Goal: Task Accomplishment & Management: Manage account settings

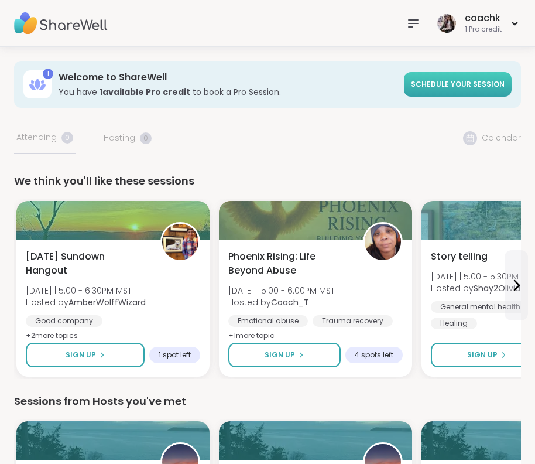
click at [461, 82] on span "Schedule your session" at bounding box center [458, 84] width 94 height 10
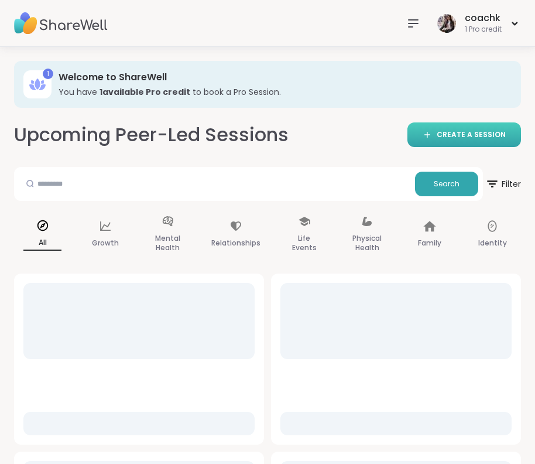
click at [447, 135] on span "CREATE A SESSION" at bounding box center [471, 135] width 69 height 10
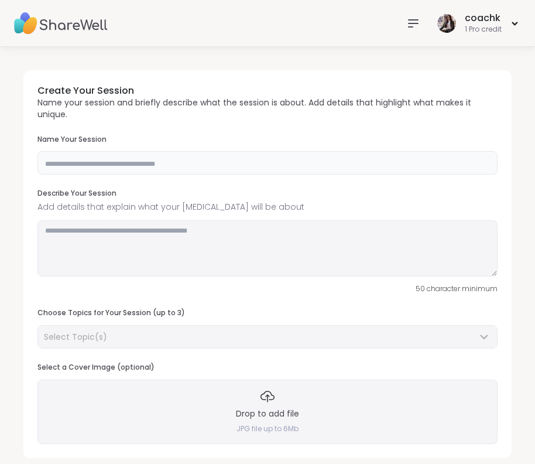
click at [203, 158] on input "text" at bounding box center [267, 162] width 460 height 23
type input "**********"
click at [221, 245] on textarea at bounding box center [267, 248] width 460 height 56
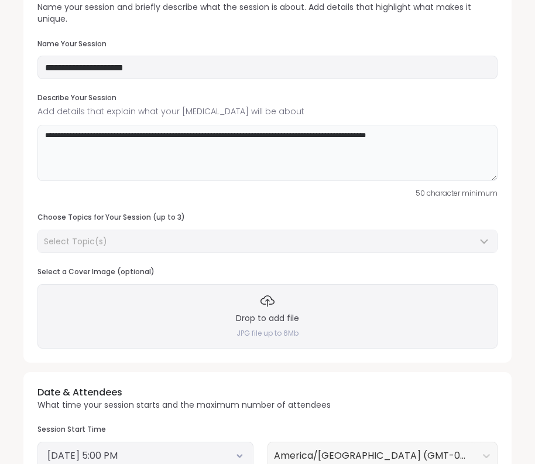
scroll to position [97, 0]
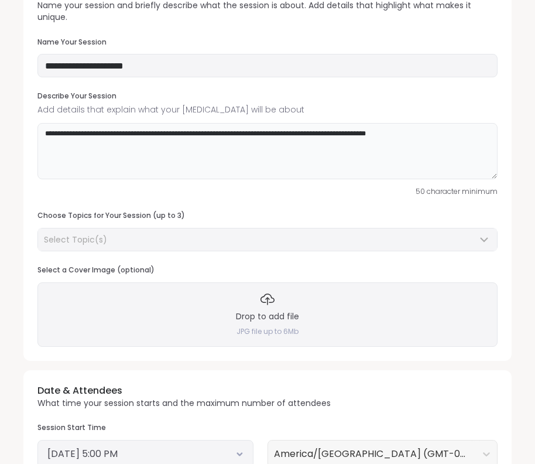
type textarea "**********"
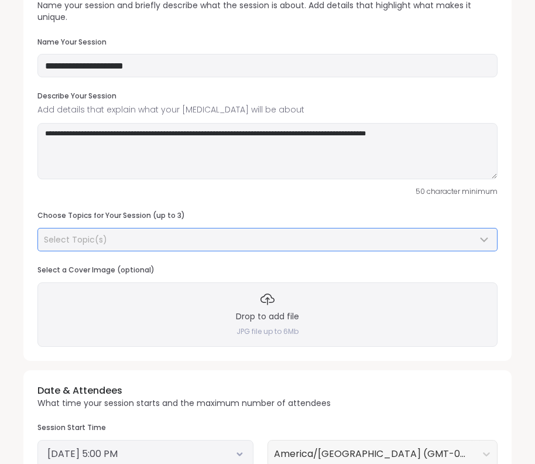
click at [143, 245] on div "Select Topic(s)" at bounding box center [267, 239] width 459 height 22
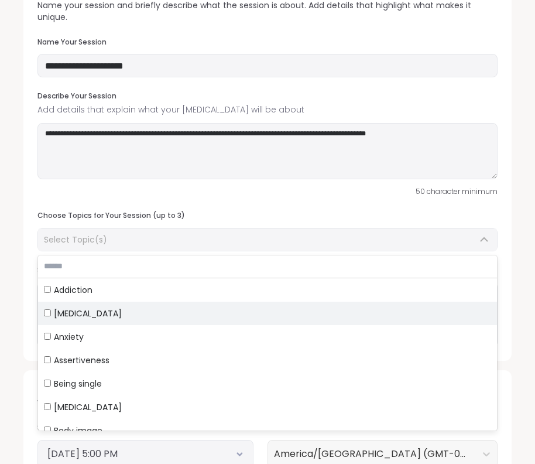
scroll to position [94, 0]
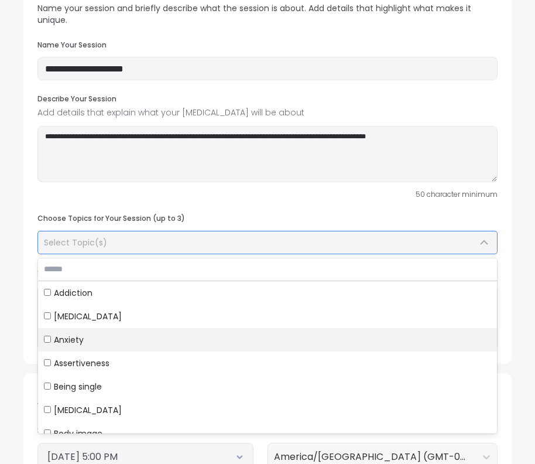
click at [73, 334] on span "Anxiety" at bounding box center [69, 340] width 30 height 12
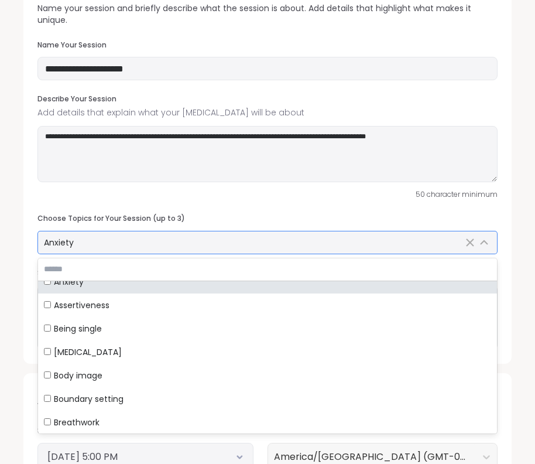
scroll to position [64, 0]
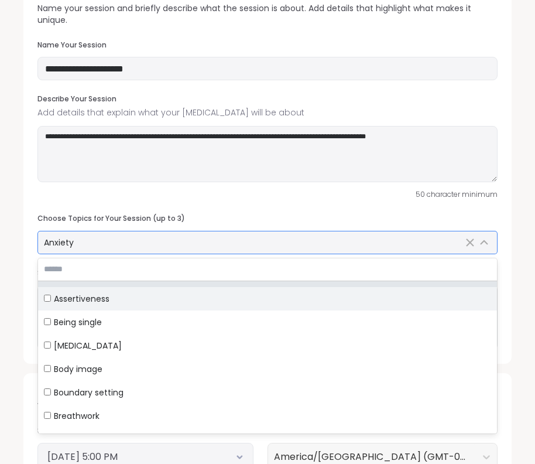
click at [94, 298] on span "Assertiveness" at bounding box center [82, 299] width 56 height 12
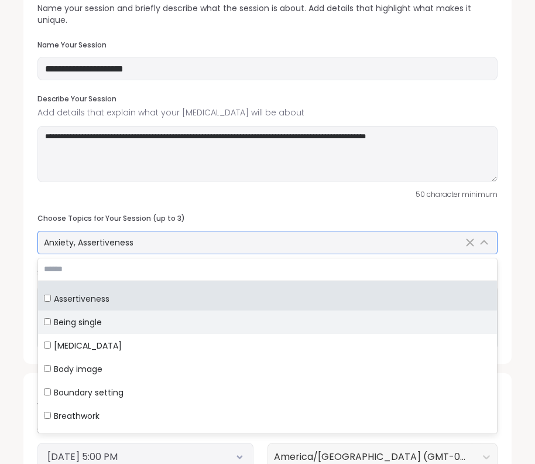
click at [92, 318] on span "Being single" at bounding box center [78, 322] width 48 height 12
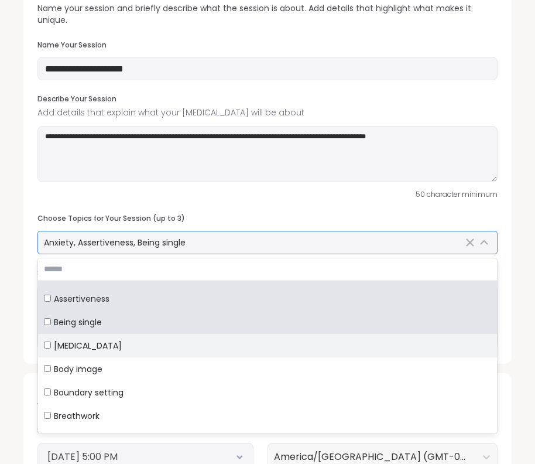
click at [86, 350] on label "Body dysmorphia" at bounding box center [267, 345] width 459 height 23
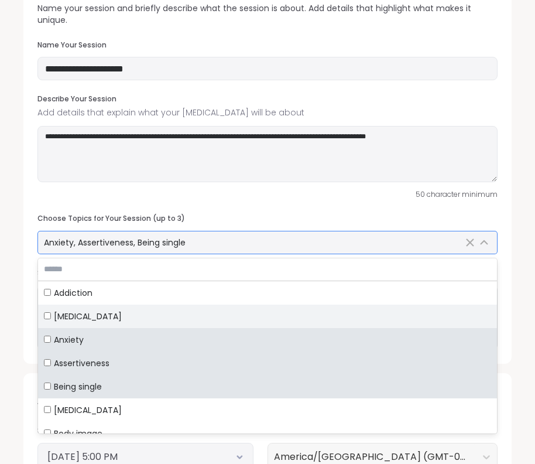
scroll to position [0, 0]
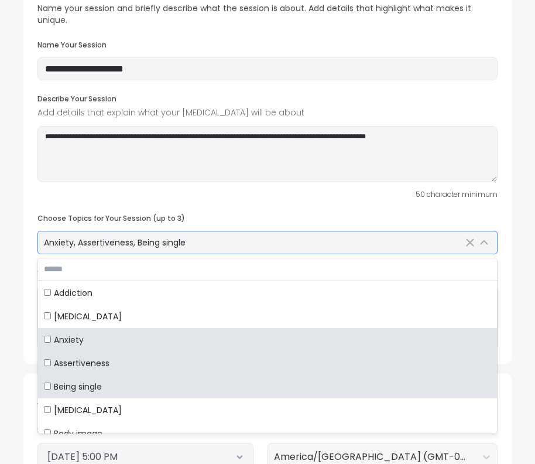
click at [71, 340] on span "Anxiety" at bounding box center [69, 340] width 30 height 12
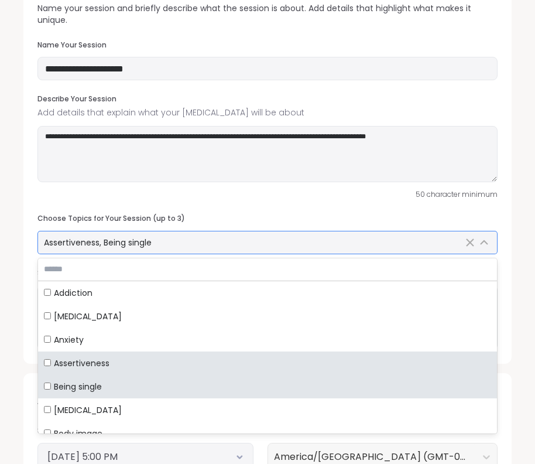
click at [78, 382] on span "Being single" at bounding box center [78, 387] width 48 height 12
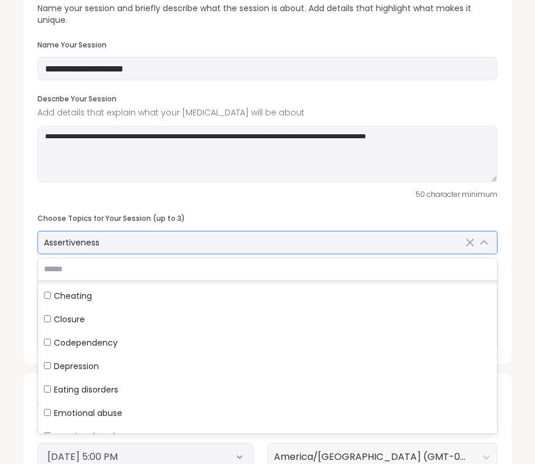
scroll to position [281, 0]
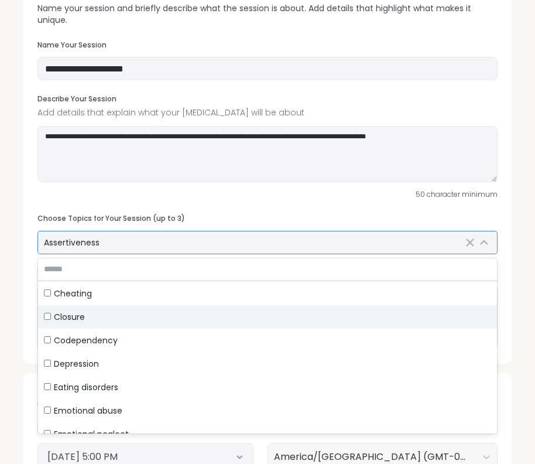
click at [111, 312] on div "Closure" at bounding box center [267, 317] width 447 height 12
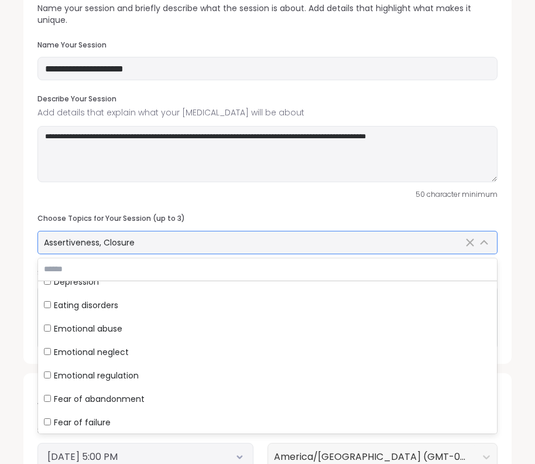
scroll to position [397, 0]
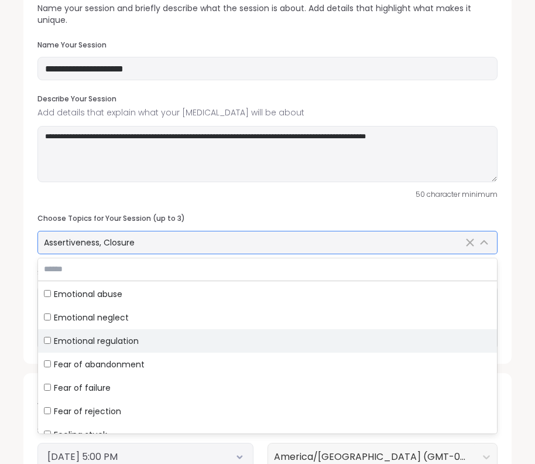
click at [111, 341] on span "Emotional regulation" at bounding box center [96, 341] width 85 height 12
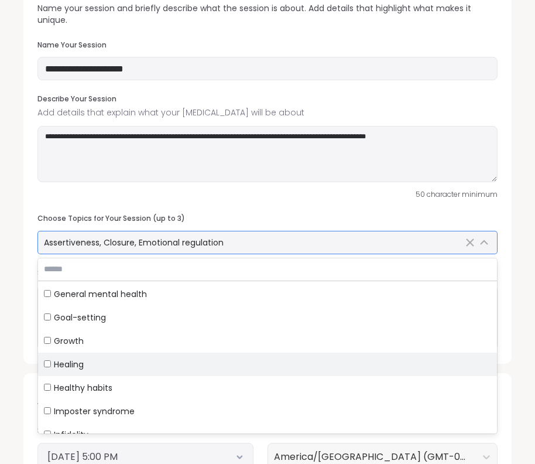
scroll to position [586, 0]
click at [80, 361] on span "Healing" at bounding box center [69, 363] width 30 height 12
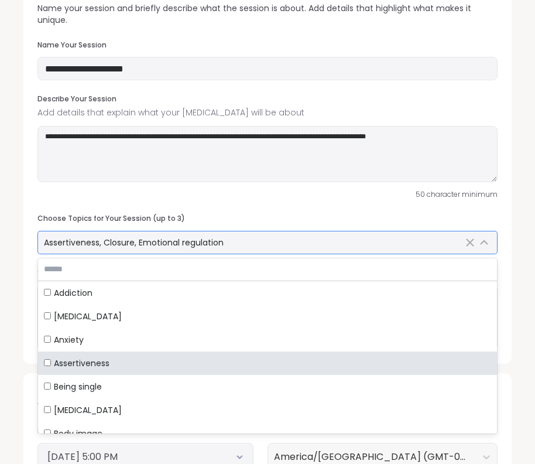
scroll to position [0, 0]
click at [74, 363] on span "Assertiveness" at bounding box center [82, 363] width 56 height 12
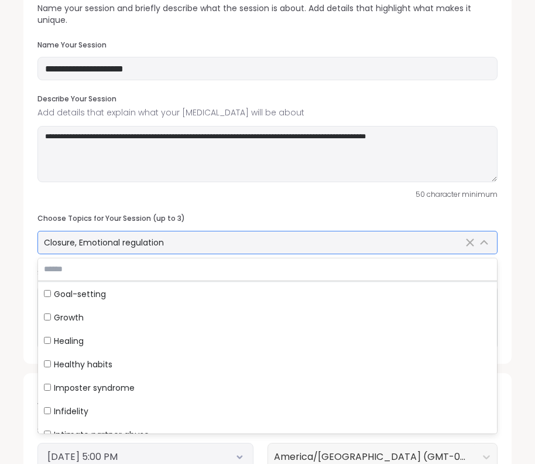
scroll to position [613, 0]
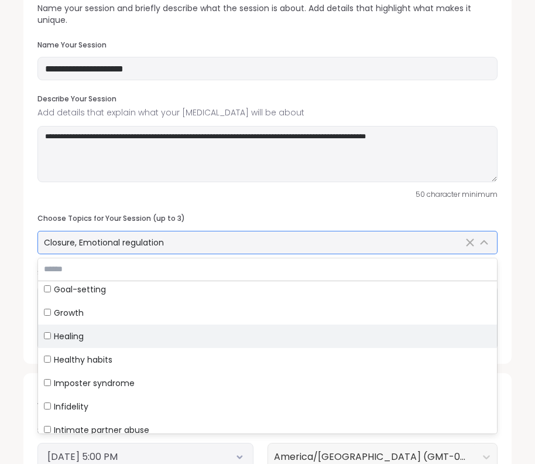
click at [77, 330] on span "Healing" at bounding box center [69, 336] width 30 height 12
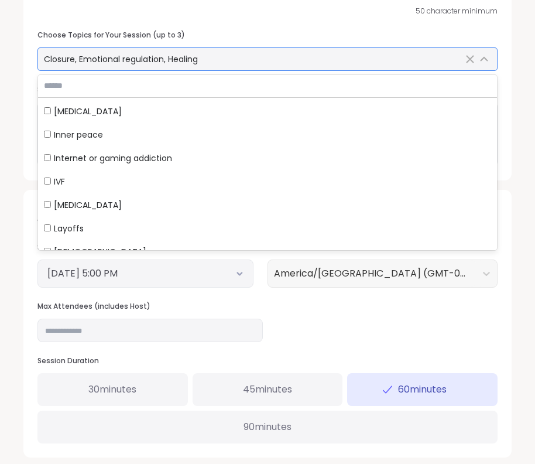
scroll to position [282, 0]
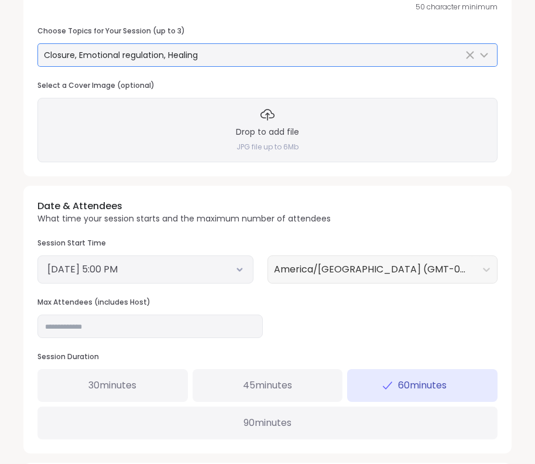
click at [184, 268] on button "September 7, 2025 5:00 PM" at bounding box center [145, 269] width 196 height 14
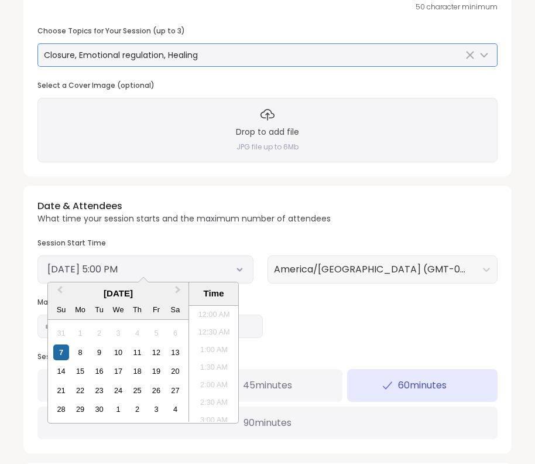
scroll to position [548, 0]
click at [337, 312] on div "Date & Attendees What time your session starts and the maximum number of attend…" at bounding box center [267, 319] width 488 height 267
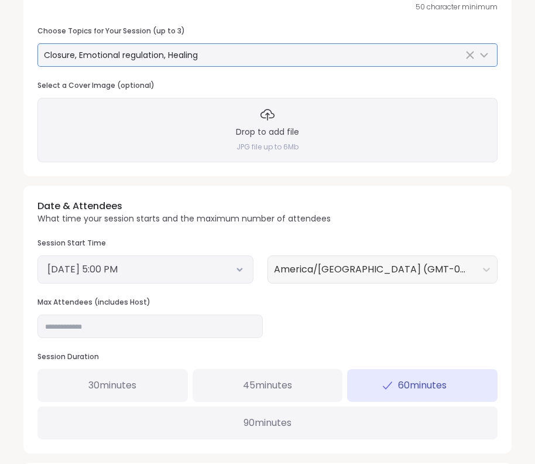
click at [240, 271] on button "September 7, 2025 5:00 PM" at bounding box center [145, 269] width 196 height 14
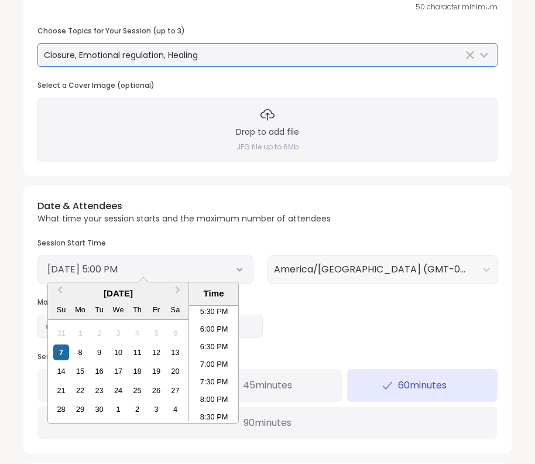
scroll to position [625, 0]
click at [220, 352] on li "7:00 PM" at bounding box center [214, 357] width 50 height 18
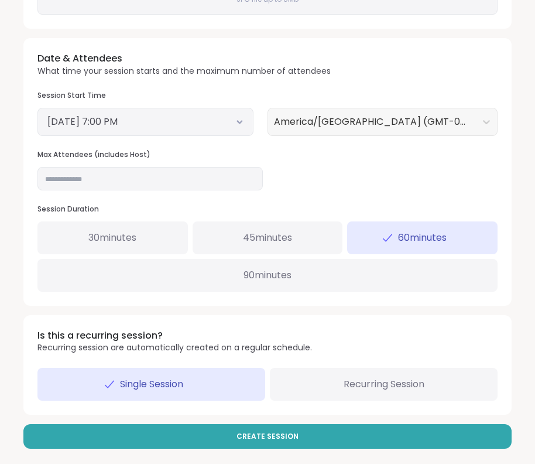
scroll to position [429, 0]
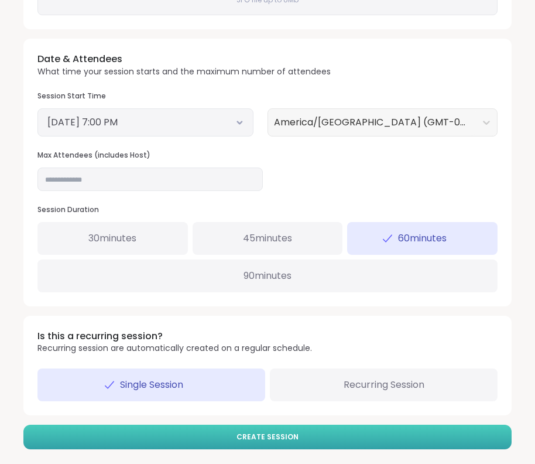
click at [262, 425] on button "Create Session" at bounding box center [267, 437] width 488 height 25
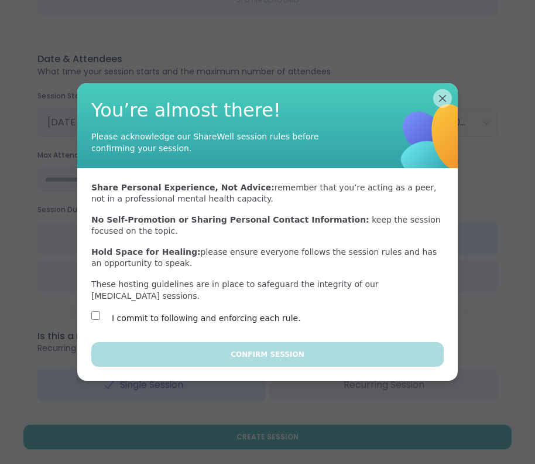
click at [150, 319] on label "I commit to following and enforcing each rule." at bounding box center [206, 318] width 189 height 14
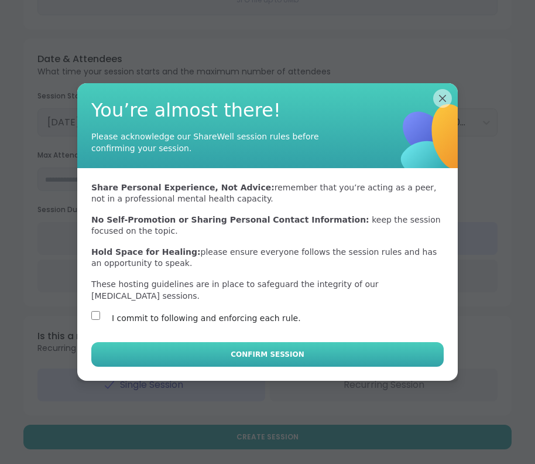
click at [217, 342] on button "Confirm Session" at bounding box center [267, 354] width 353 height 25
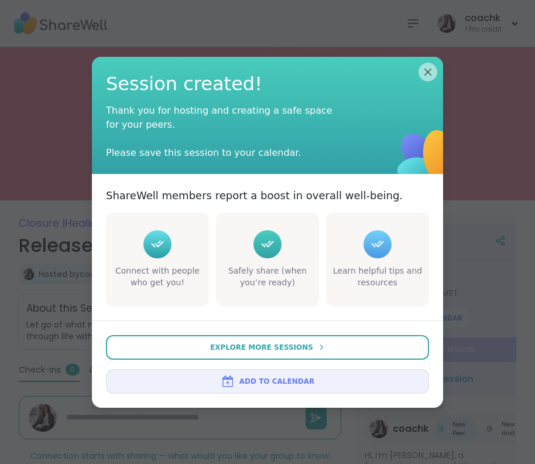
click at [431, 58] on div "Session created! Thank you for hosting and creating a safe space for your peers…" at bounding box center [267, 116] width 351 height 118
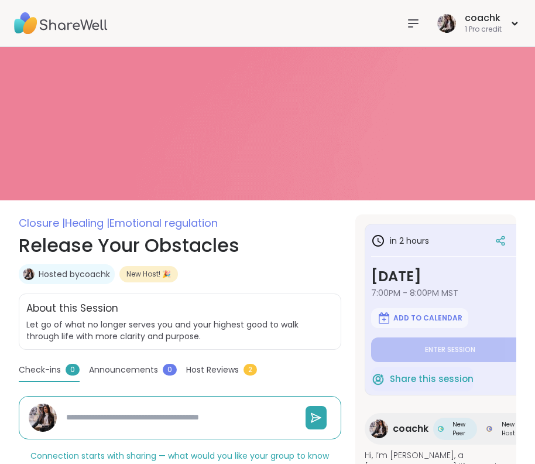
click at [75, 16] on img at bounding box center [61, 23] width 94 height 41
type textarea "*"
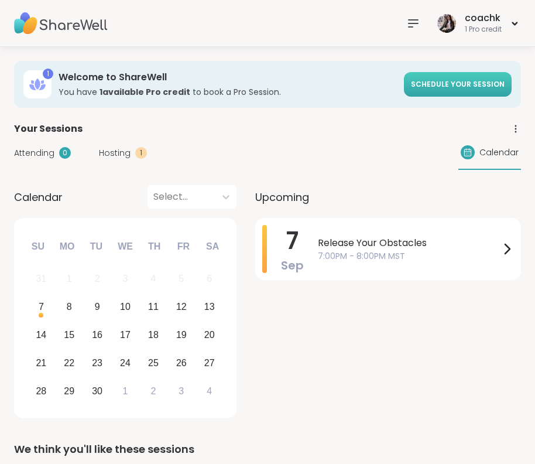
click at [463, 74] on link "Schedule your session" at bounding box center [458, 84] width 108 height 25
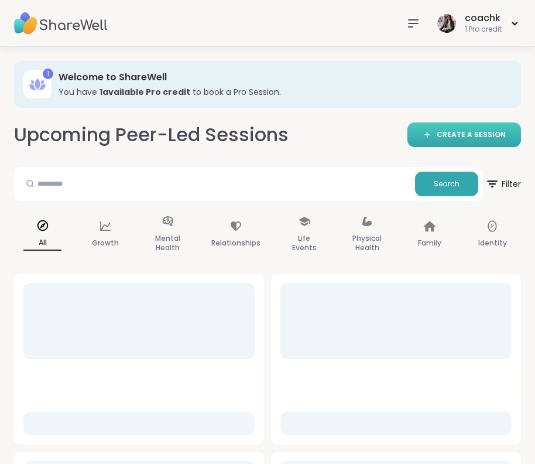
click at [453, 144] on link "CREATE A SESSION" at bounding box center [465, 134] width 114 height 25
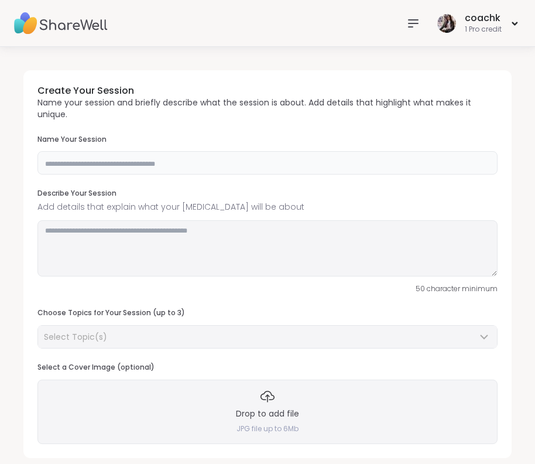
click at [194, 165] on input "text" at bounding box center [267, 162] width 460 height 23
type input "**********"
click at [193, 257] on textarea at bounding box center [267, 248] width 460 height 56
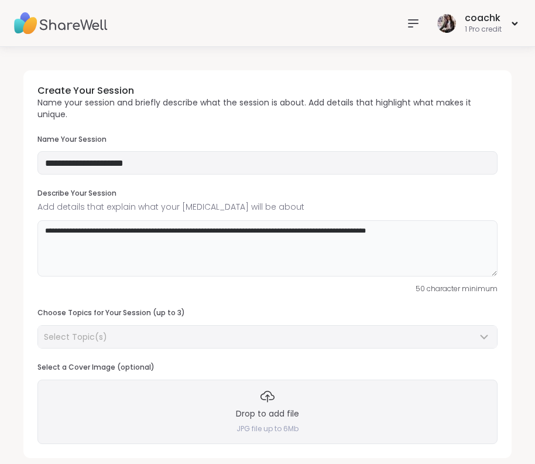
type textarea "**********"
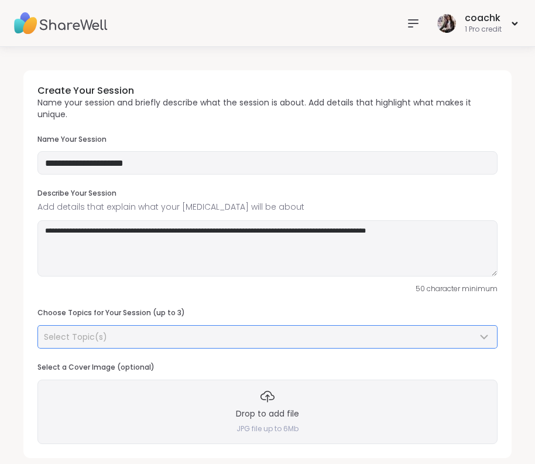
click at [178, 331] on div "Select Topic(s)" at bounding box center [260, 337] width 433 height 12
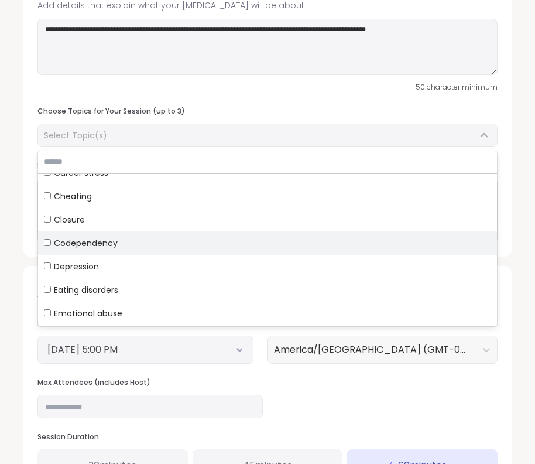
scroll to position [272, 0]
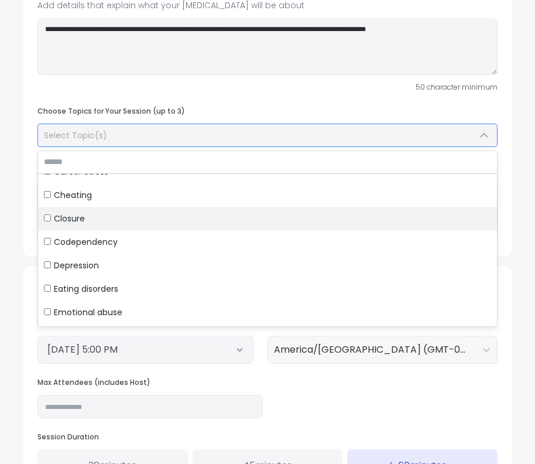
click at [83, 213] on span "Closure" at bounding box center [69, 219] width 31 height 12
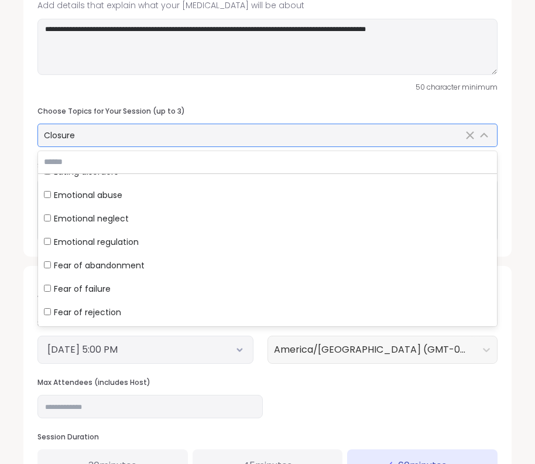
scroll to position [411, 0]
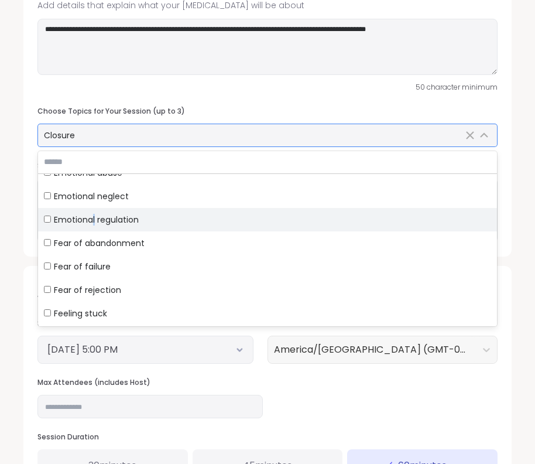
click at [94, 223] on span "Emotional regulation" at bounding box center [96, 220] width 85 height 12
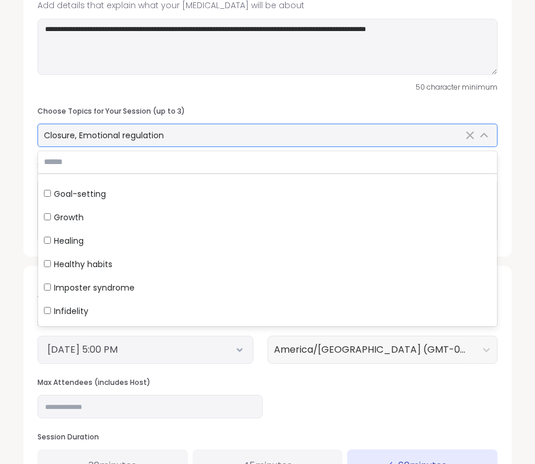
scroll to position [610, 0]
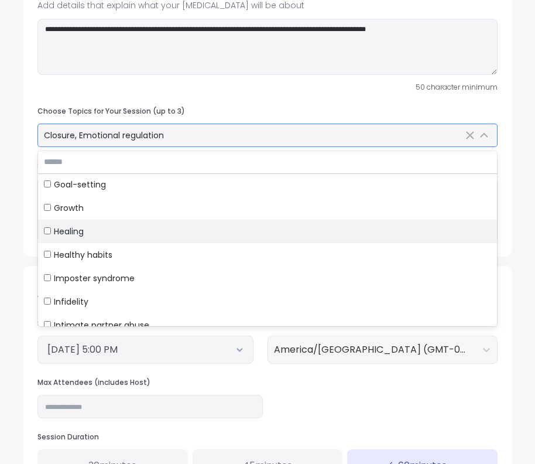
click at [65, 239] on label "Healing" at bounding box center [267, 231] width 459 height 23
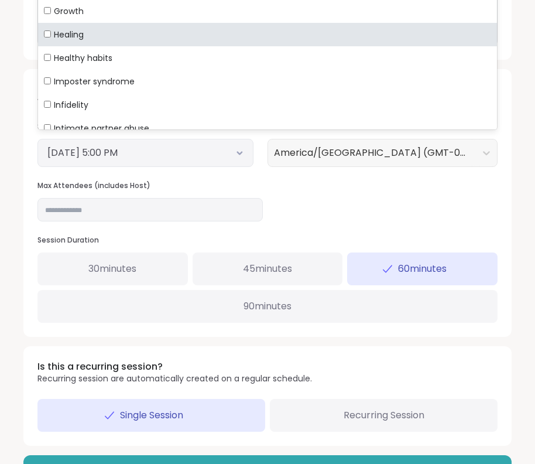
scroll to position [398, 0]
click at [203, 410] on div "Single Session" at bounding box center [151, 415] width 228 height 33
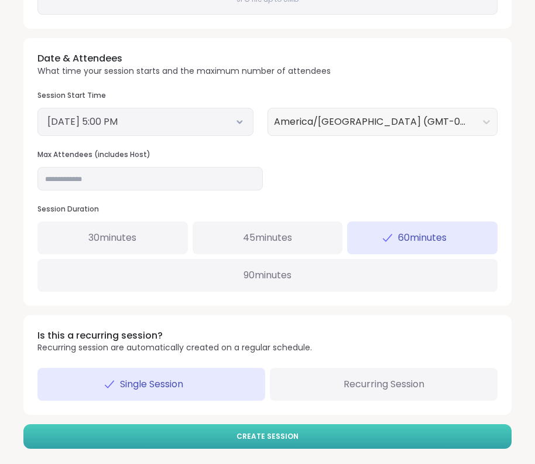
scroll to position [429, 0]
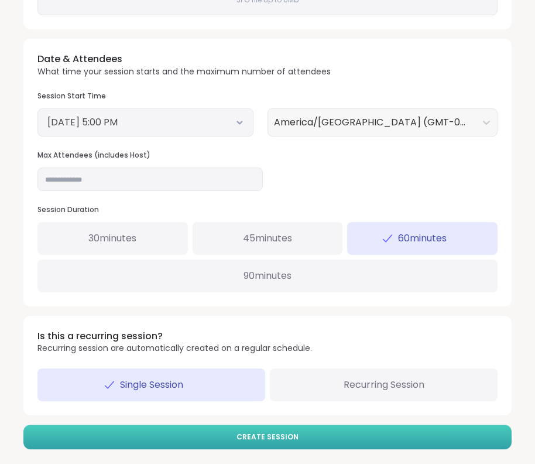
click at [257, 436] on button "Create Session" at bounding box center [267, 437] width 488 height 25
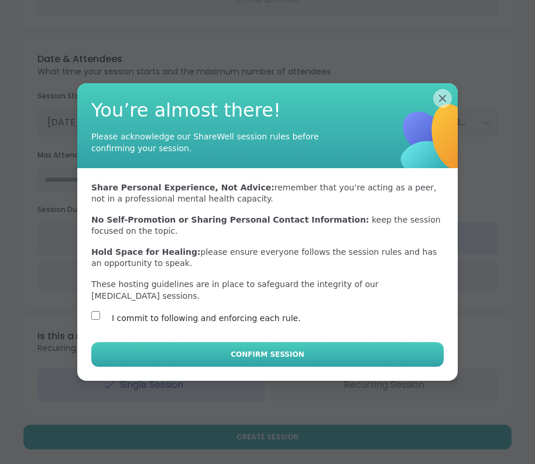
click at [203, 347] on button "Confirm Session" at bounding box center [267, 354] width 353 height 25
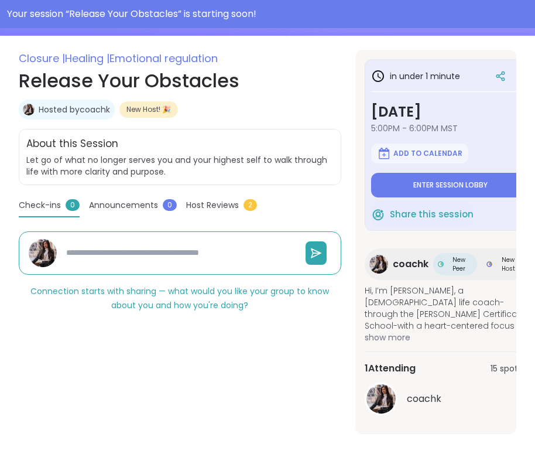
scroll to position [192, 0]
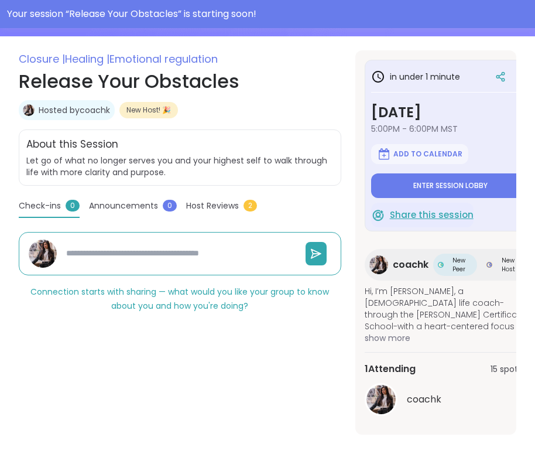
click at [434, 215] on span "Share this session" at bounding box center [432, 214] width 84 height 13
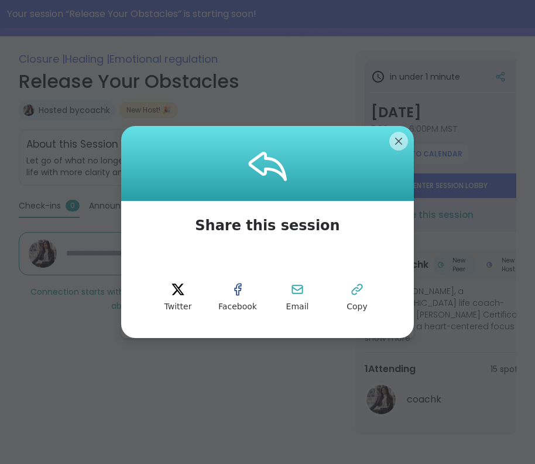
scroll to position [163, 0]
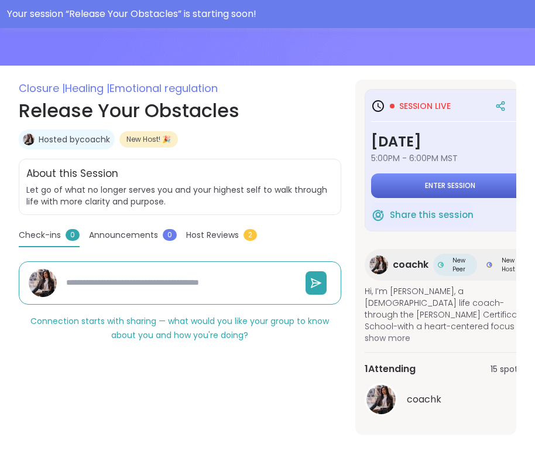
click at [425, 184] on span "Enter session" at bounding box center [450, 185] width 50 height 9
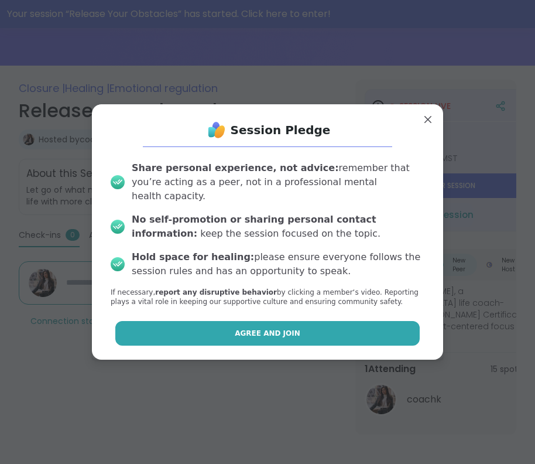
click at [303, 321] on button "Agree and Join" at bounding box center [267, 333] width 305 height 25
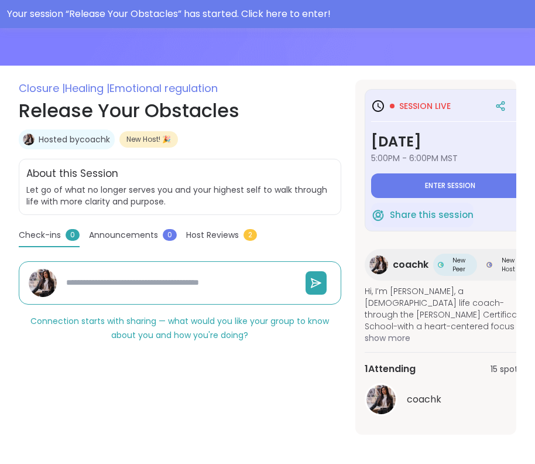
type textarea "*"
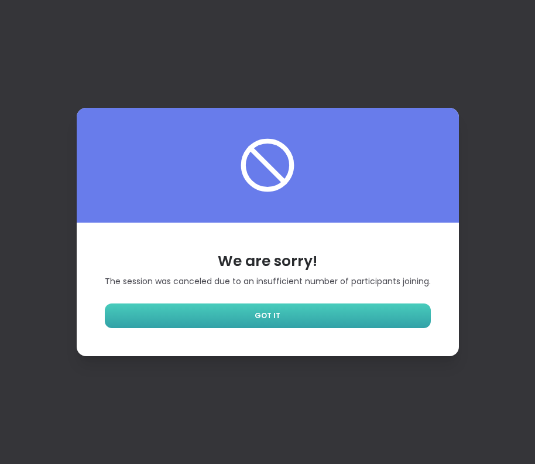
click at [235, 321] on link "GOT IT" at bounding box center [268, 315] width 326 height 25
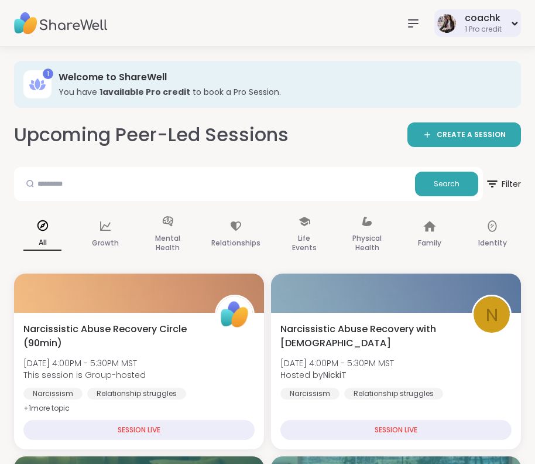
click at [467, 15] on div "coachk" at bounding box center [483, 18] width 37 height 13
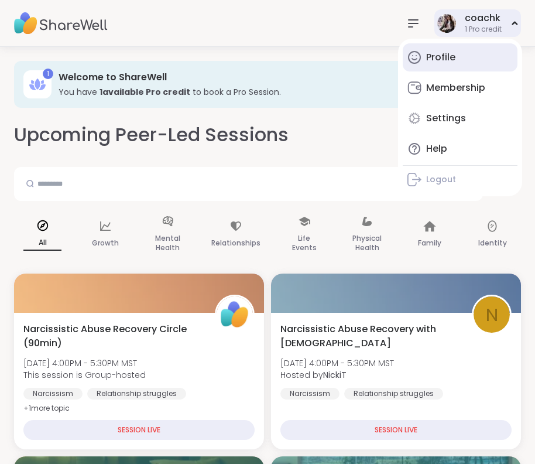
click at [459, 60] on link "Profile" at bounding box center [460, 57] width 115 height 28
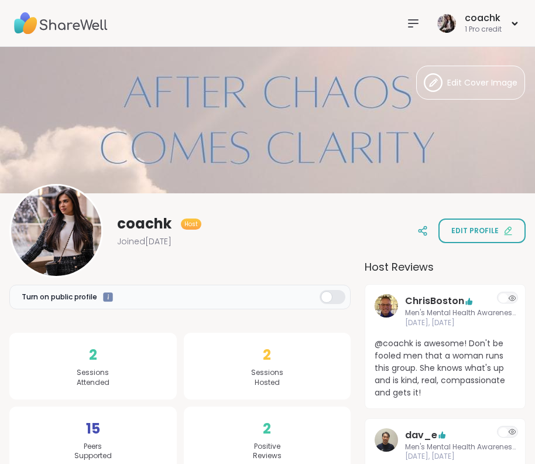
click at [34, 10] on img at bounding box center [61, 23] width 94 height 41
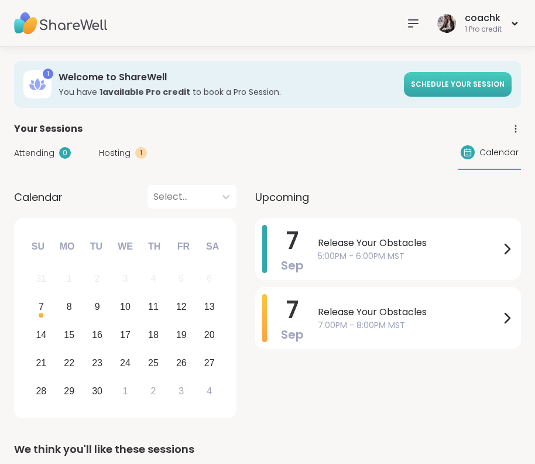
click at [470, 88] on span "Schedule your session" at bounding box center [458, 84] width 94 height 10
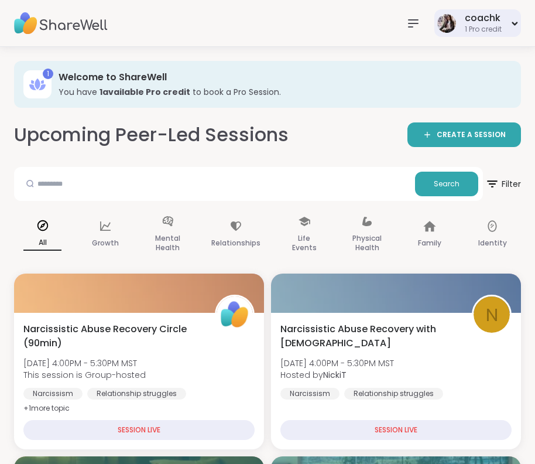
click at [476, 15] on div "coachk" at bounding box center [483, 18] width 37 height 13
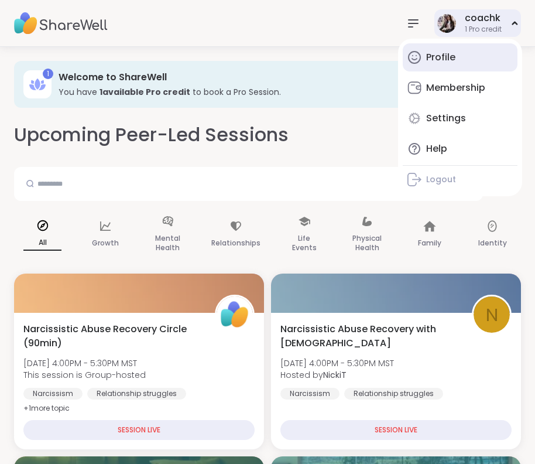
click at [453, 67] on link "Profile" at bounding box center [460, 57] width 115 height 28
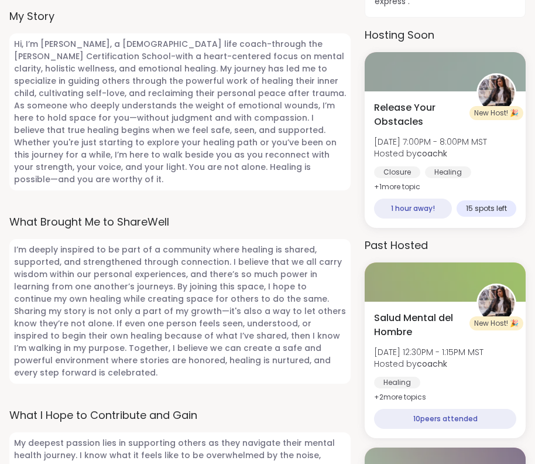
scroll to position [472, 0]
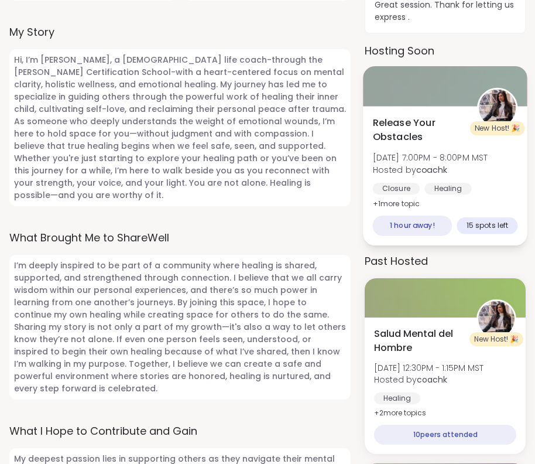
click at [504, 186] on div "Closure Healing Emotional regulation" at bounding box center [445, 197] width 145 height 29
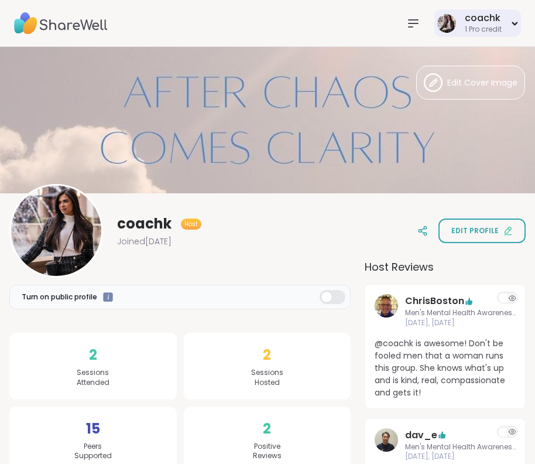
scroll to position [0, 0]
click at [498, 22] on div "coachk" at bounding box center [483, 18] width 37 height 13
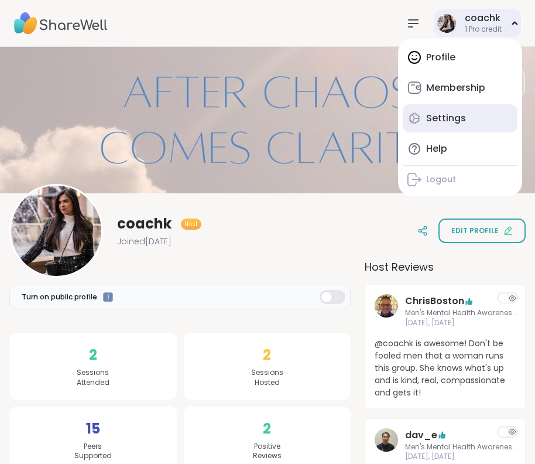
click at [454, 117] on div "Settings" at bounding box center [446, 118] width 40 height 13
select select "**"
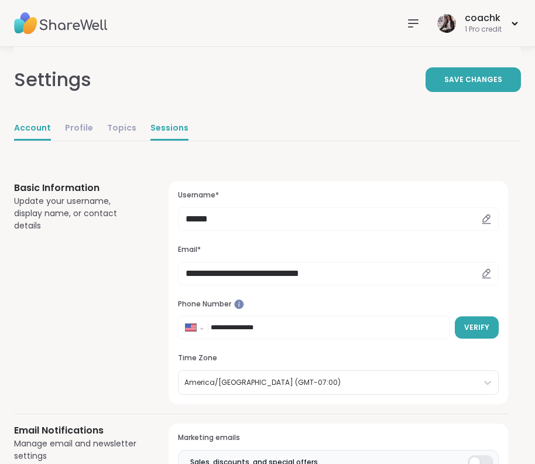
click at [172, 123] on link "Sessions" at bounding box center [170, 128] width 38 height 23
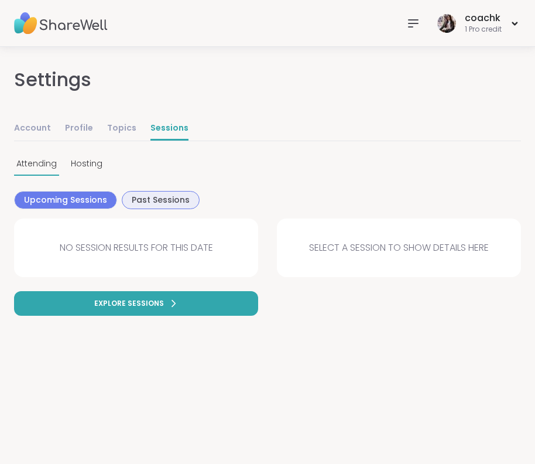
click at [167, 204] on span "Past Sessions" at bounding box center [161, 200] width 58 height 12
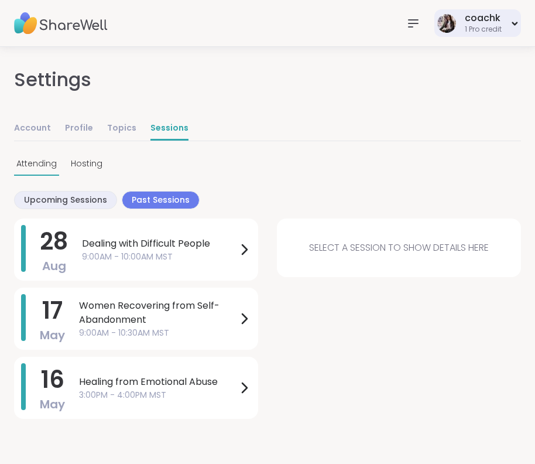
click at [463, 26] on div "coachk 1 Pro credit" at bounding box center [478, 23] width 87 height 28
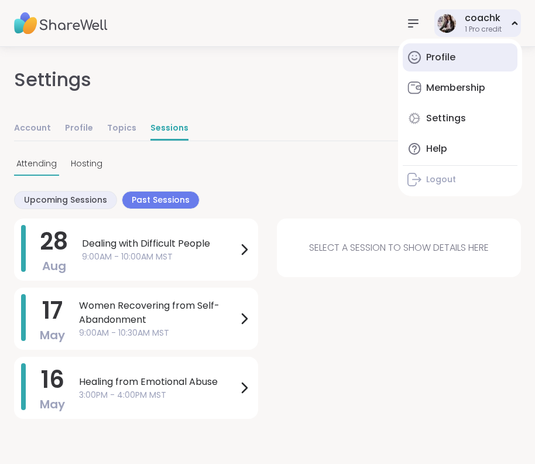
click at [453, 59] on div "Profile" at bounding box center [440, 57] width 29 height 13
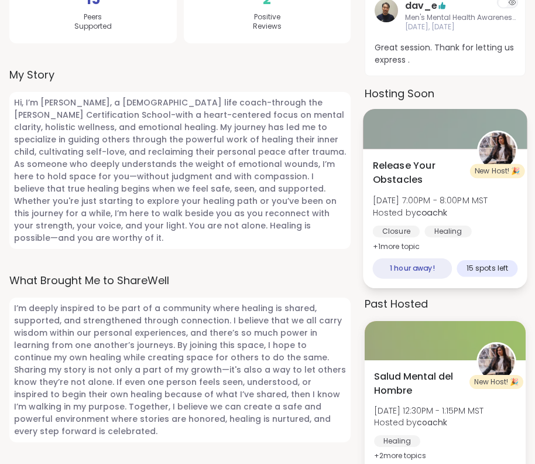
scroll to position [430, 0]
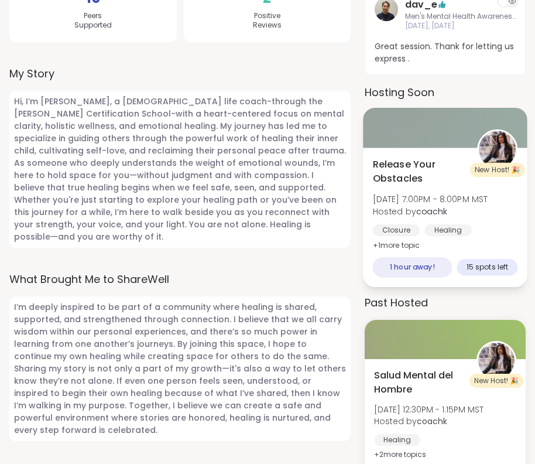
click at [469, 230] on div "Healing" at bounding box center [448, 230] width 47 height 12
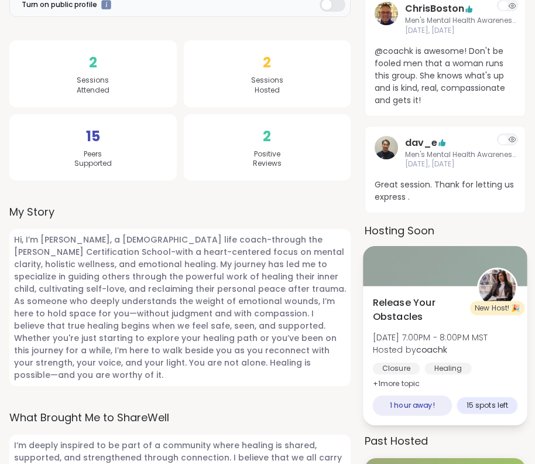
scroll to position [306, 0]
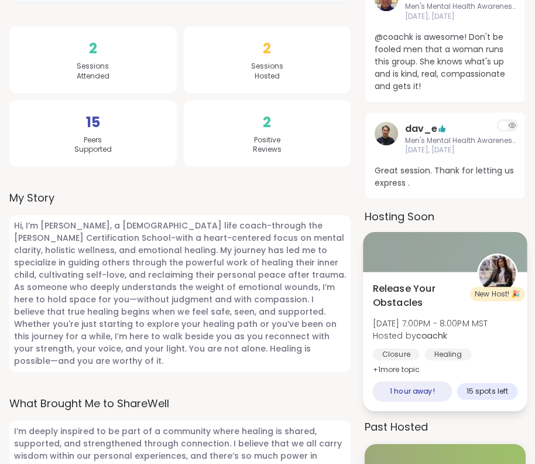
click at [453, 279] on div "Release Your Obstacles Sun, Sep 07 | 7:00PM - 8:00PM MST Hosted by coachk Closu…" at bounding box center [445, 341] width 165 height 139
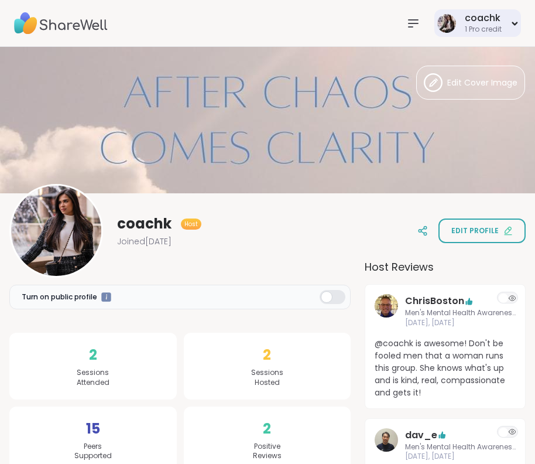
scroll to position [0, 0]
click at [479, 26] on div "1 Pro credit" at bounding box center [483, 30] width 37 height 10
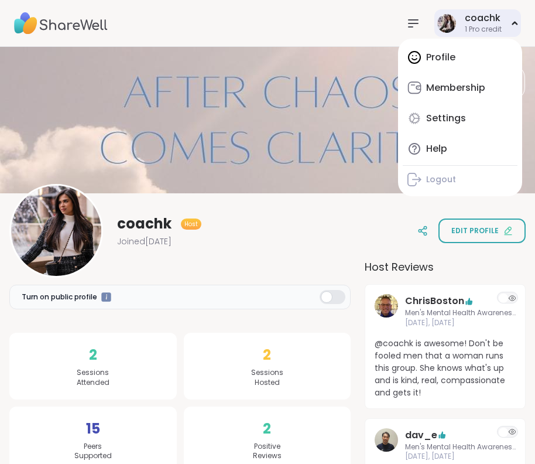
click at [463, 56] on div "Profile Membership Settings Help Logout" at bounding box center [460, 118] width 124 height 158
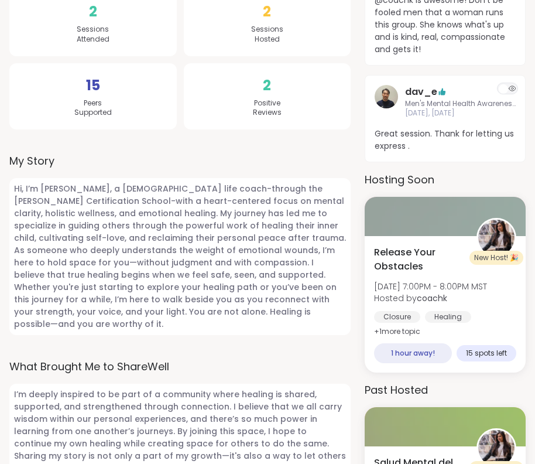
scroll to position [344, 0]
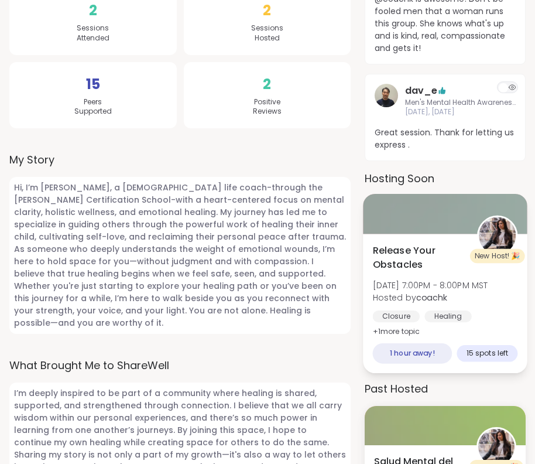
click at [449, 220] on div at bounding box center [445, 214] width 165 height 40
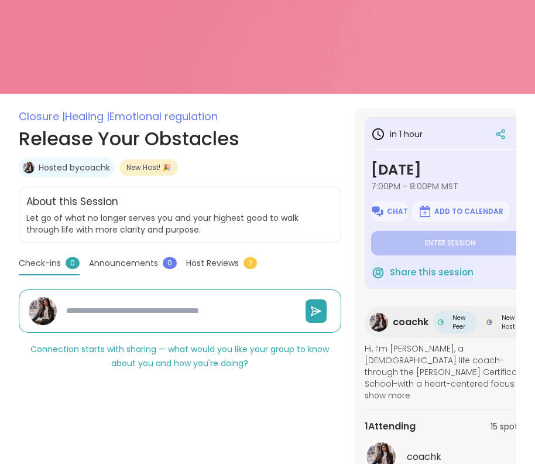
scroll to position [108, 0]
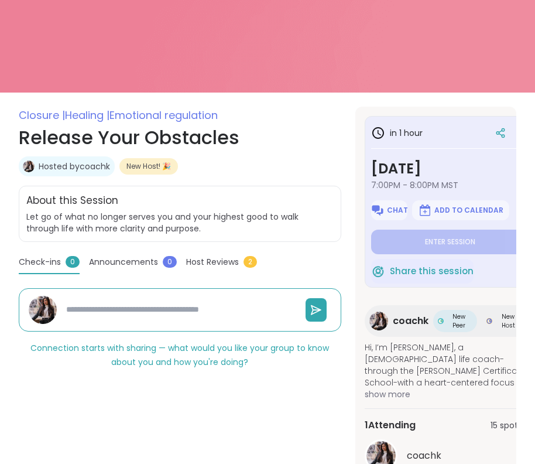
click at [405, 132] on h3 "in 1 hour" at bounding box center [397, 133] width 52 height 14
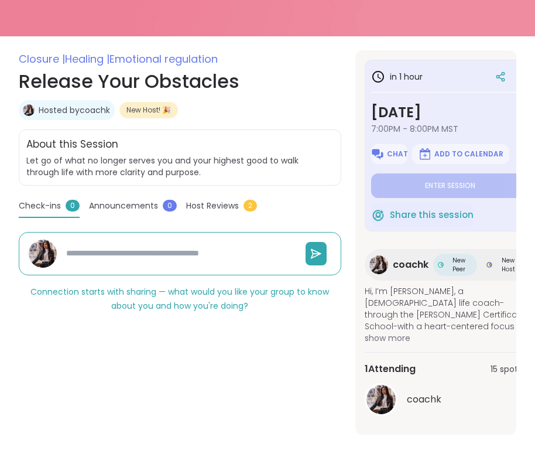
scroll to position [0, 0]
click at [407, 79] on h3 "in 1 hour" at bounding box center [397, 77] width 52 height 14
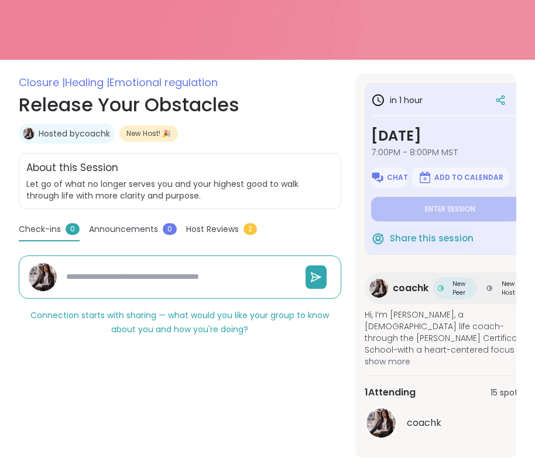
click at [408, 97] on h3 "in 1 hour" at bounding box center [397, 100] width 52 height 14
type textarea "*"
click at [502, 97] on icon at bounding box center [503, 97] width 3 height 3
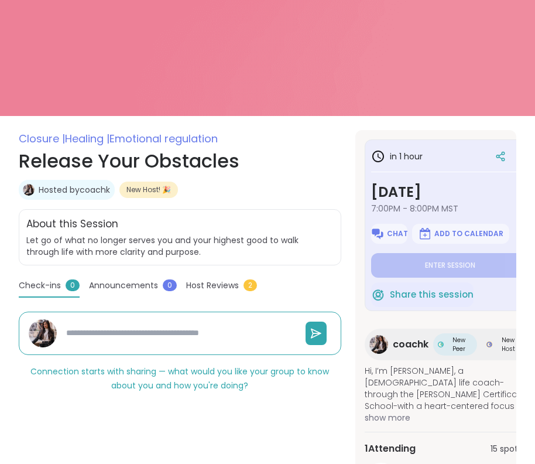
scroll to position [89, 0]
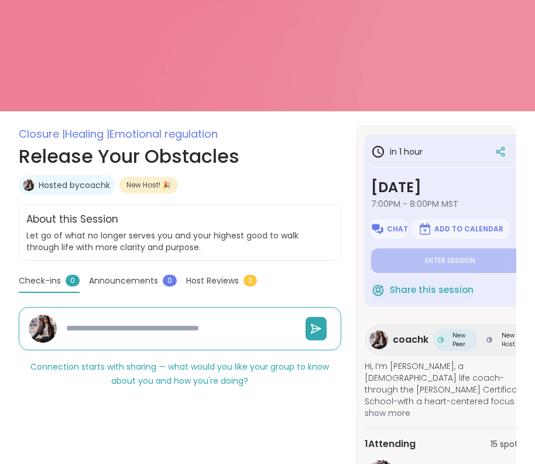
click at [396, 149] on h3 "in 1 hour" at bounding box center [397, 152] width 52 height 14
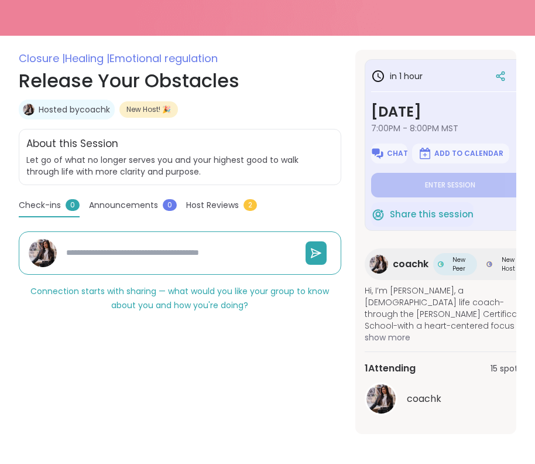
scroll to position [164, 0]
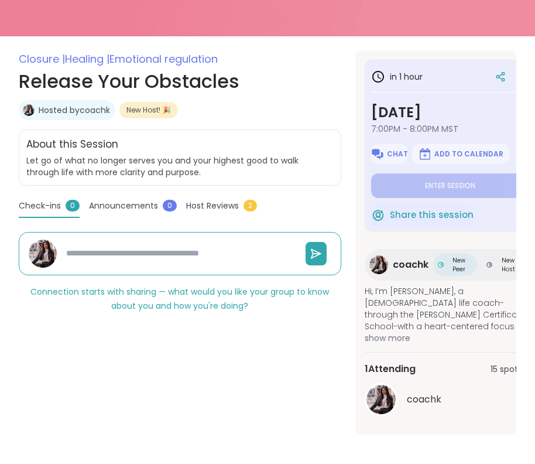
click at [498, 368] on span "15 spots left" at bounding box center [514, 369] width 46 height 12
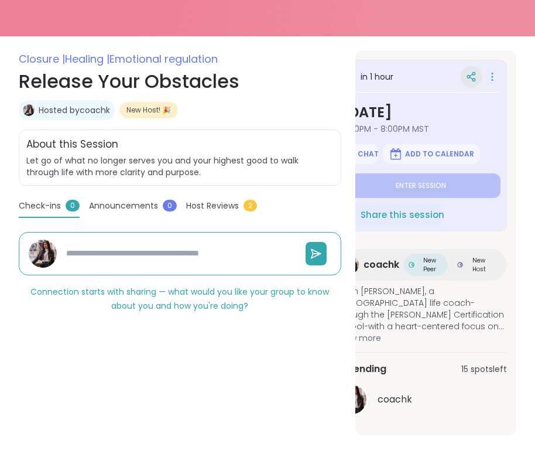
scroll to position [0, 29]
click at [499, 73] on div at bounding box center [492, 77] width 16 height 16
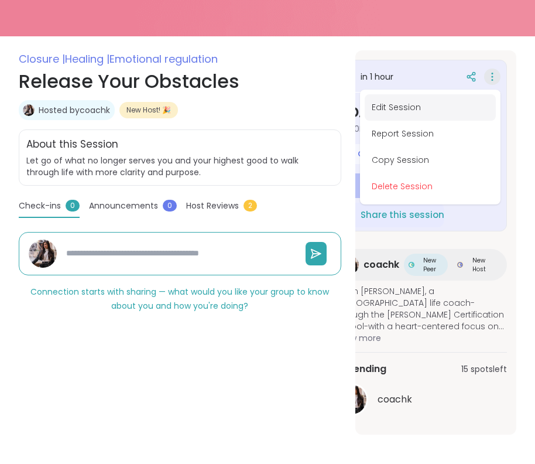
click at [403, 110] on button "Edit Session" at bounding box center [430, 107] width 131 height 26
type textarea "*"
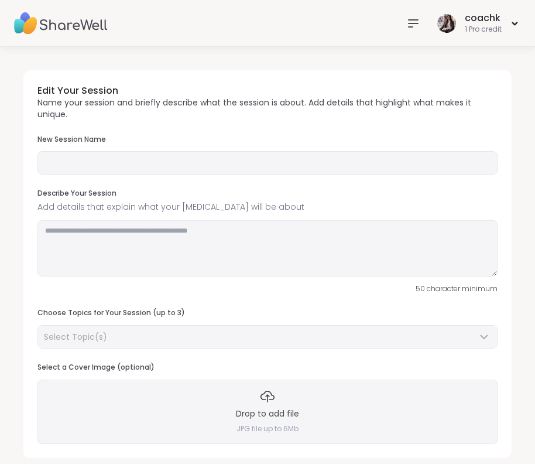
type input "**********"
type textarea "**********"
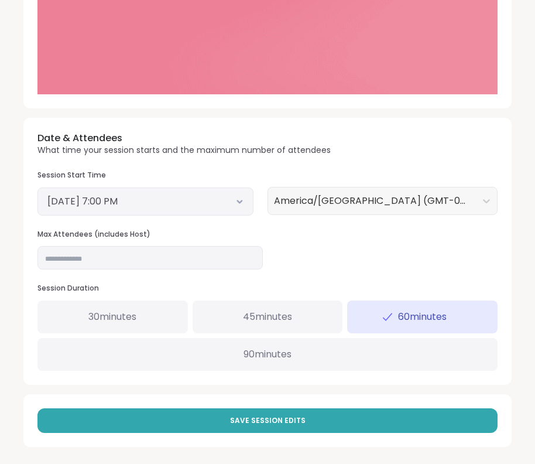
scroll to position [390, 0]
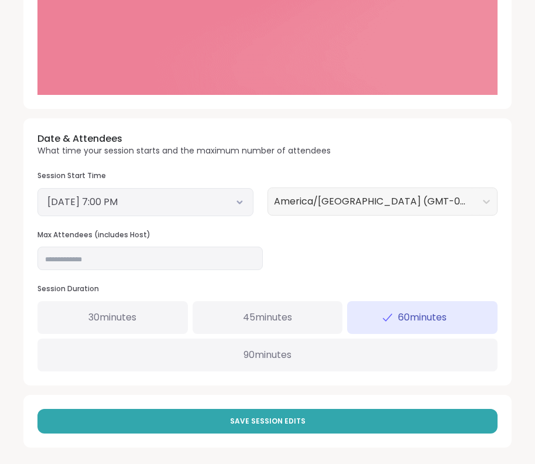
click at [233, 199] on button "September 7, 2025 7:00 PM" at bounding box center [145, 202] width 196 height 14
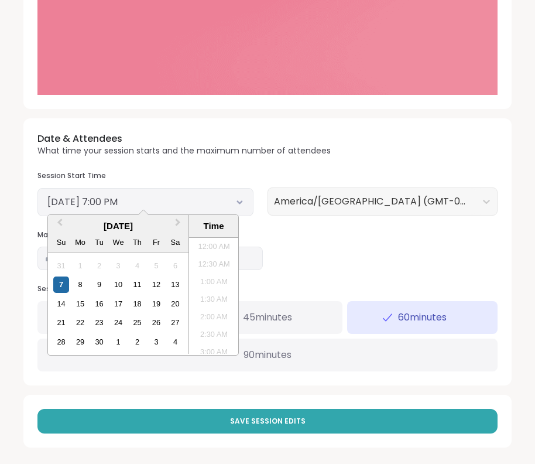
scroll to position [618, 0]
click at [219, 328] on li "8:00 PM" at bounding box center [214, 331] width 50 height 18
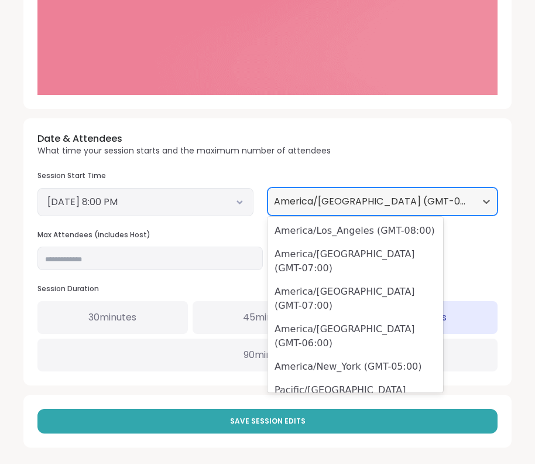
click at [395, 198] on div "America/Phoenix (GMT-07:00)" at bounding box center [372, 201] width 196 height 14
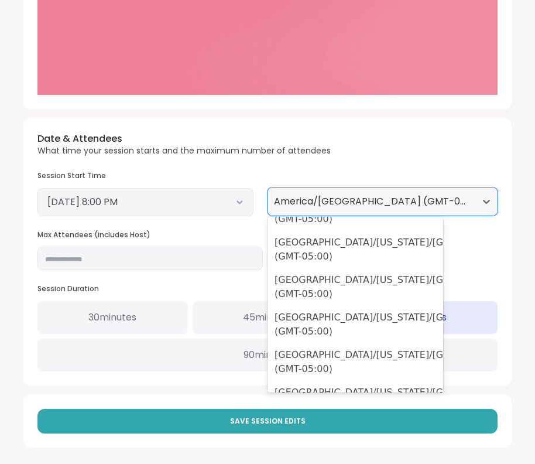
scroll to position [2324, 0]
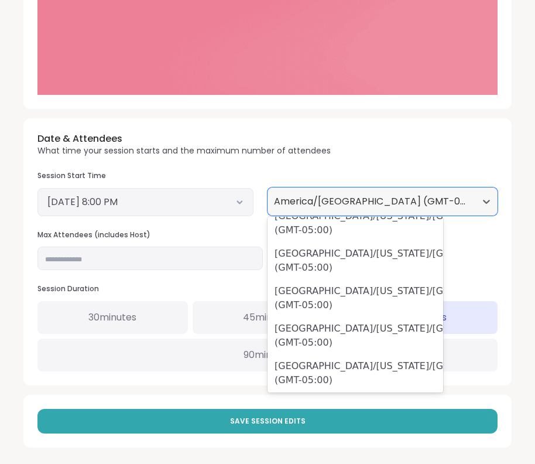
click at [372, 123] on div "Date & Attendees What time your session starts and the maximum number of attend…" at bounding box center [267, 251] width 488 height 267
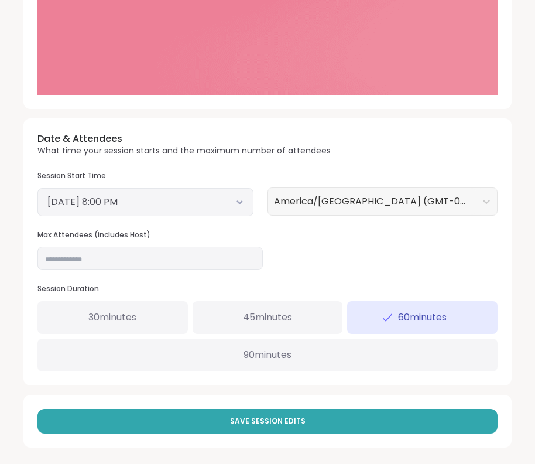
click at [194, 198] on button "September 7, 2025 8:00 PM" at bounding box center [145, 202] width 196 height 14
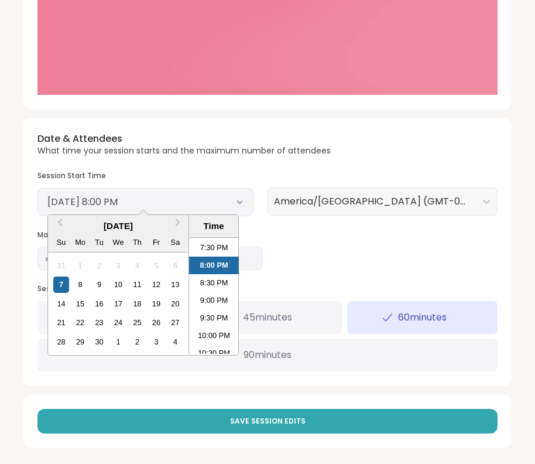
scroll to position [685, 0]
click at [223, 296] on li "9:00 PM" at bounding box center [214, 299] width 50 height 18
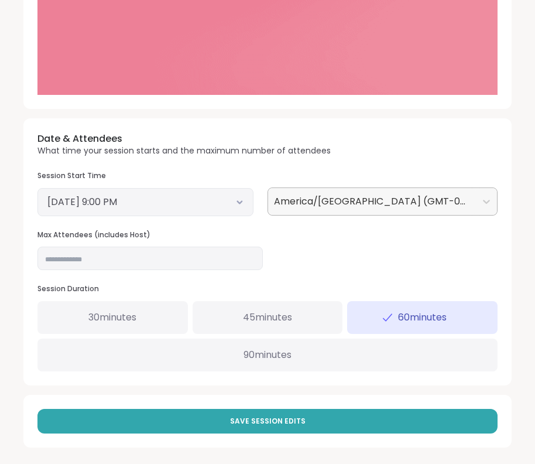
click at [368, 202] on div "America/[GEOGRAPHIC_DATA] (GMT-07:00)" at bounding box center [372, 201] width 196 height 14
click at [421, 155] on div "Date & Attendees What time your session starts and the maximum number of attend…" at bounding box center [267, 251] width 488 height 267
click at [191, 198] on button "September 7, 2025 9:00 PM" at bounding box center [145, 202] width 196 height 14
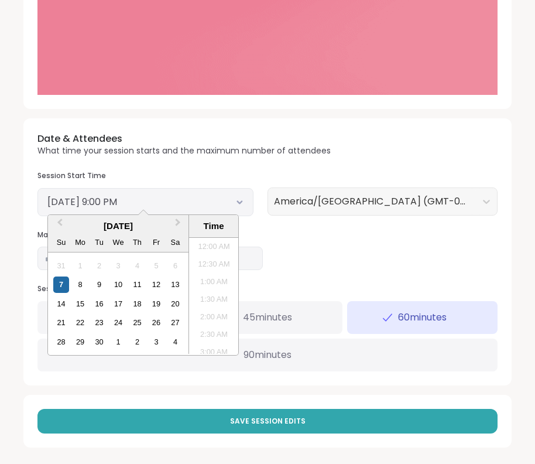
scroll to position [689, 0]
click at [216, 273] on li "8:30 PM" at bounding box center [214, 278] width 50 height 18
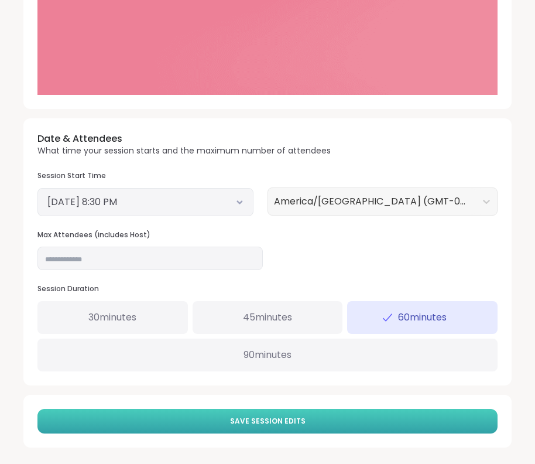
click at [279, 416] on span "Save Session Edits" at bounding box center [268, 421] width 76 height 11
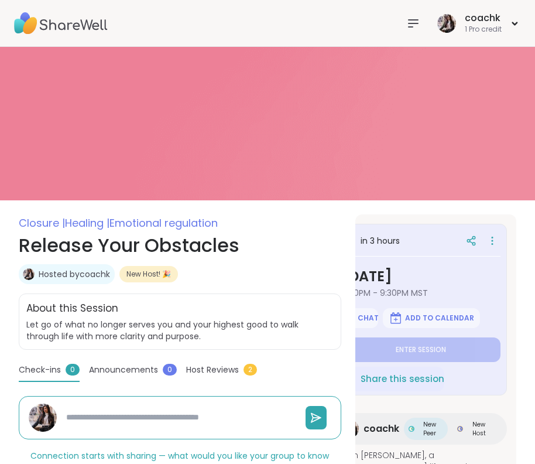
scroll to position [0, 29]
click at [493, 243] on icon at bounding box center [493, 241] width 12 height 16
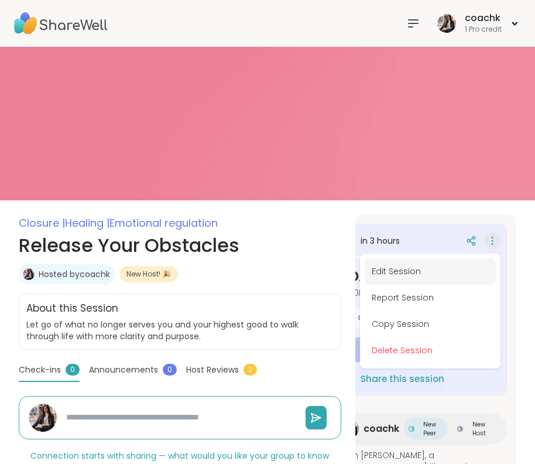
click at [391, 267] on button "Edit Session" at bounding box center [430, 271] width 131 height 26
type textarea "*"
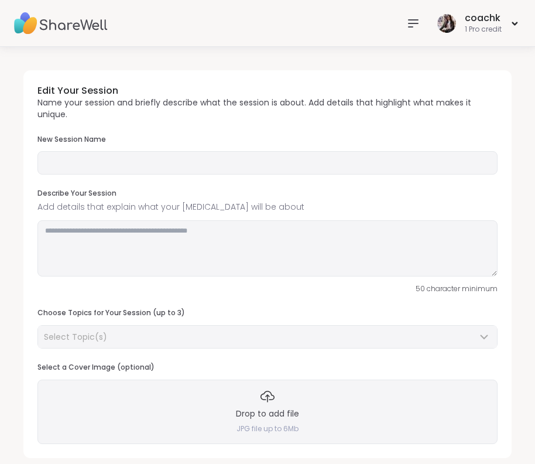
type input "**********"
type textarea "**********"
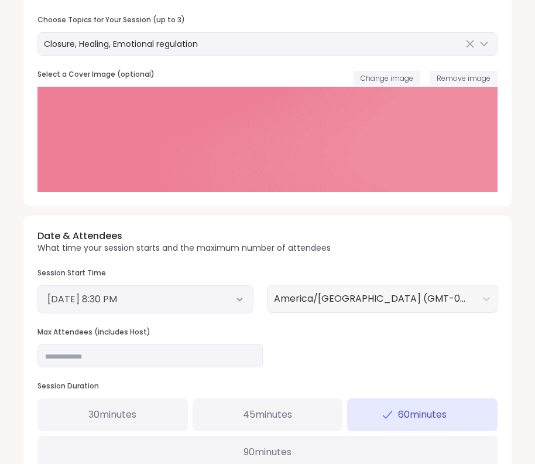
scroll to position [294, 0]
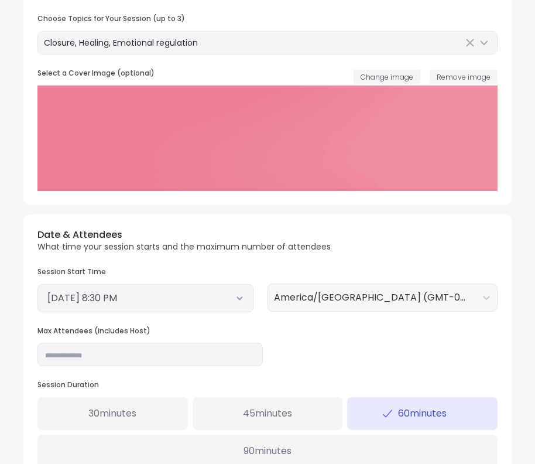
click at [177, 298] on button "September 7, 2025 8:30 PM" at bounding box center [145, 298] width 196 height 14
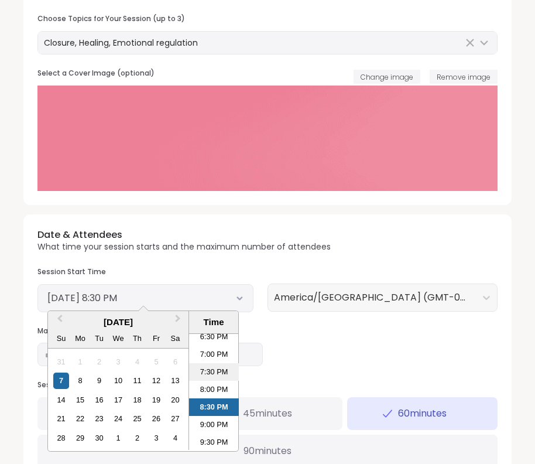
scroll to position [659, 0]
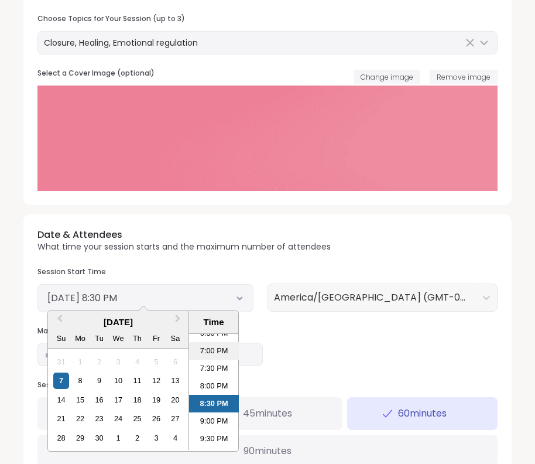
click at [228, 350] on li "7:00 PM" at bounding box center [214, 351] width 50 height 18
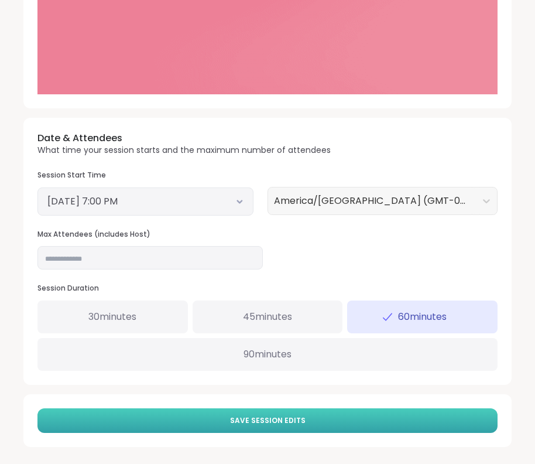
scroll to position [390, 0]
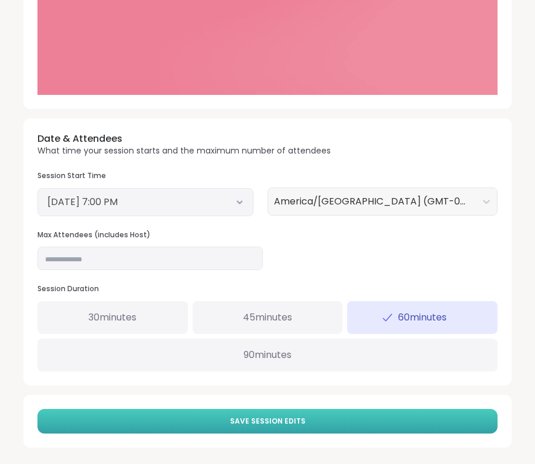
click at [262, 416] on span "Save Session Edits" at bounding box center [268, 421] width 76 height 11
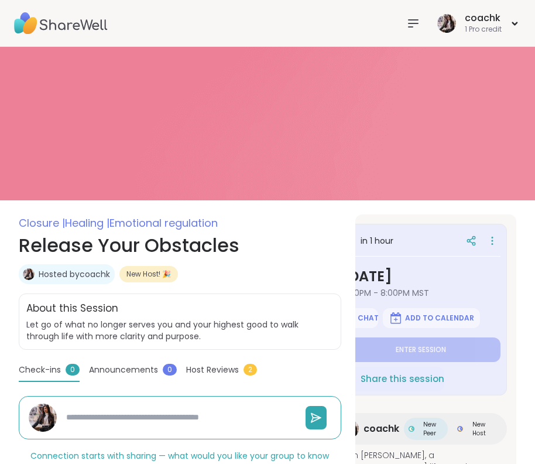
scroll to position [0, 29]
click at [495, 238] on icon at bounding box center [493, 241] width 12 height 16
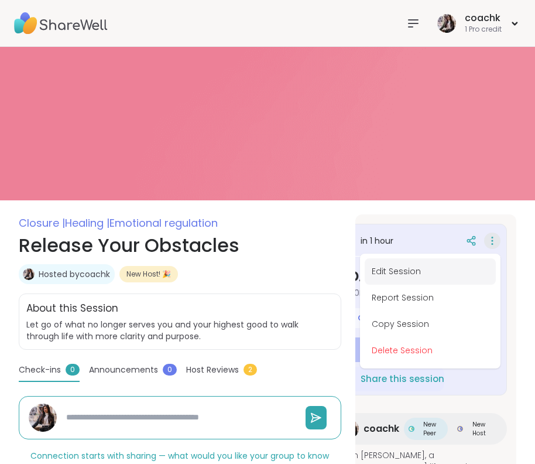
click at [422, 271] on button "Edit Session" at bounding box center [430, 271] width 131 height 26
type textarea "*"
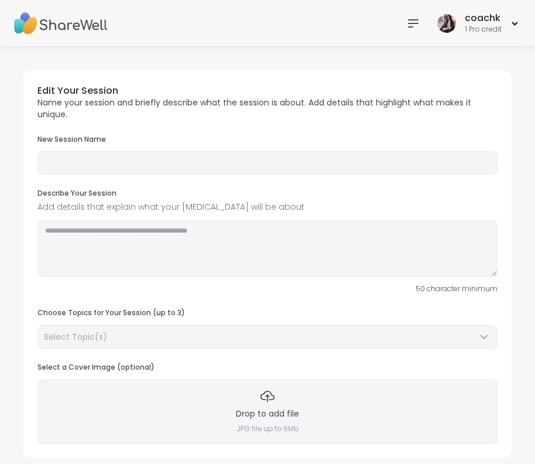
type input "**********"
type textarea "**********"
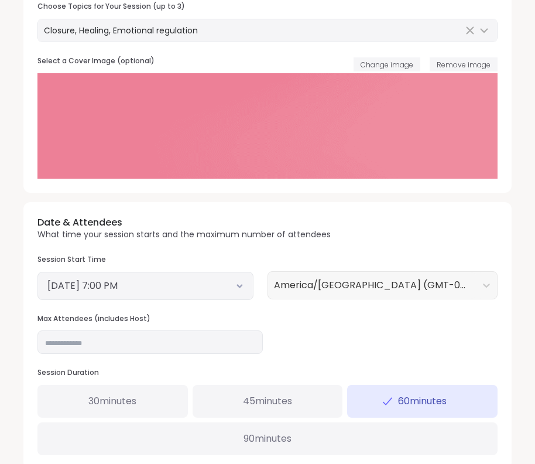
scroll to position [308, 0]
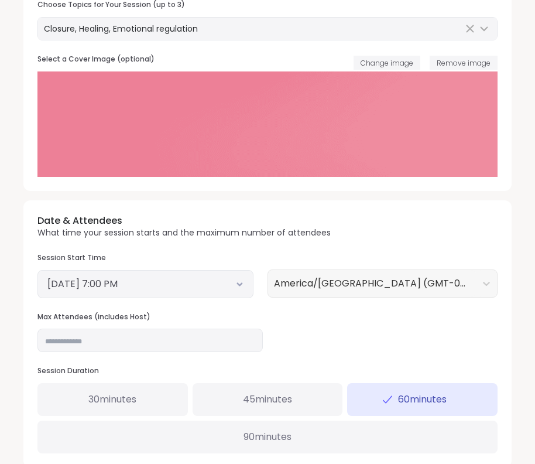
click at [213, 283] on button "September 7, 2025 7:00 PM" at bounding box center [145, 284] width 196 height 14
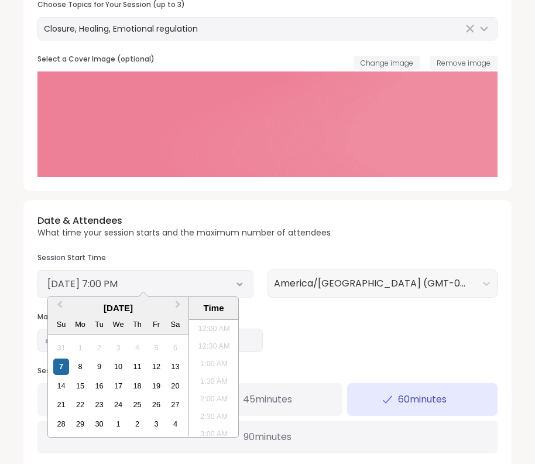
scroll to position [618, 0]
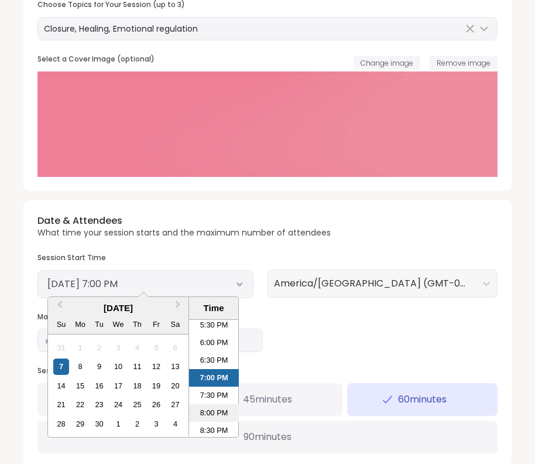
click at [221, 406] on li "8:00 PM" at bounding box center [214, 413] width 50 height 18
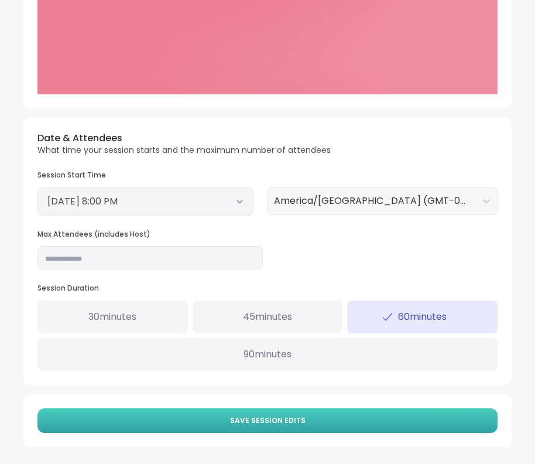
scroll to position [390, 0]
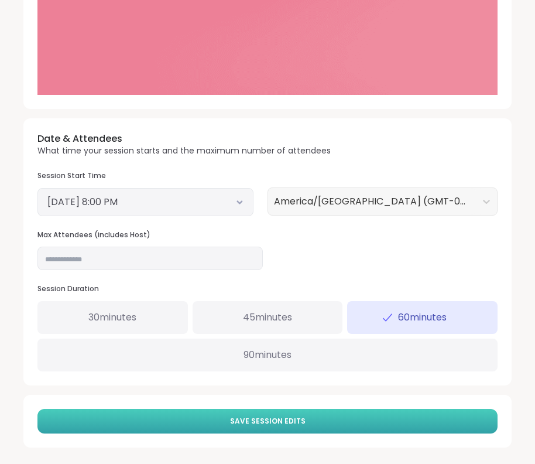
click at [221, 414] on button "Save Session Edits" at bounding box center [267, 421] width 460 height 25
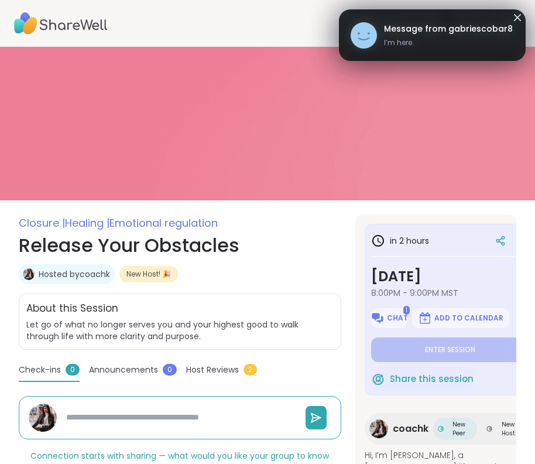
click at [476, 32] on span "Message from gabriescobar8" at bounding box center [448, 29] width 129 height 12
type textarea "*"
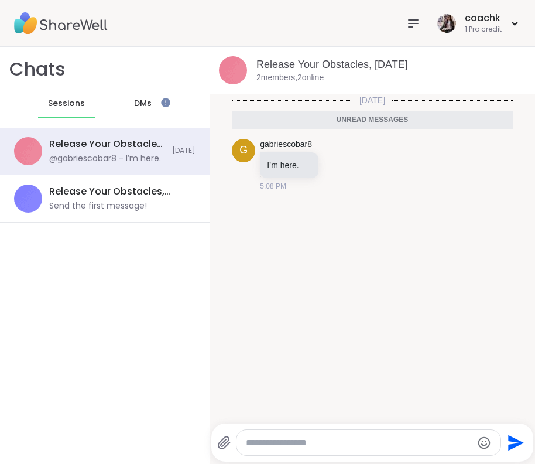
click at [255, 449] on div at bounding box center [369, 442] width 264 height 25
click at [251, 445] on textarea "Type your message" at bounding box center [359, 443] width 227 height 12
type textarea "**********"
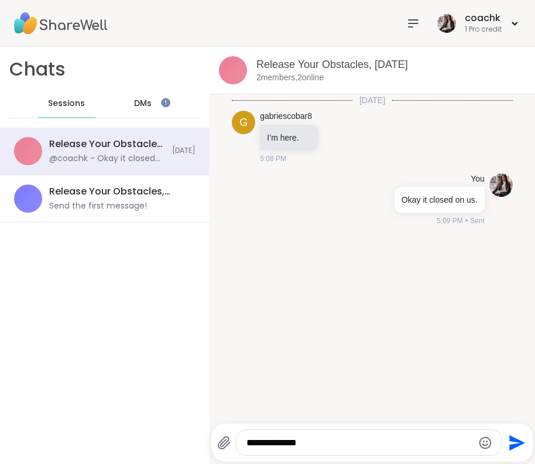
type textarea "**********"
click at [293, 119] on link "gabriescobar8" at bounding box center [286, 117] width 52 height 12
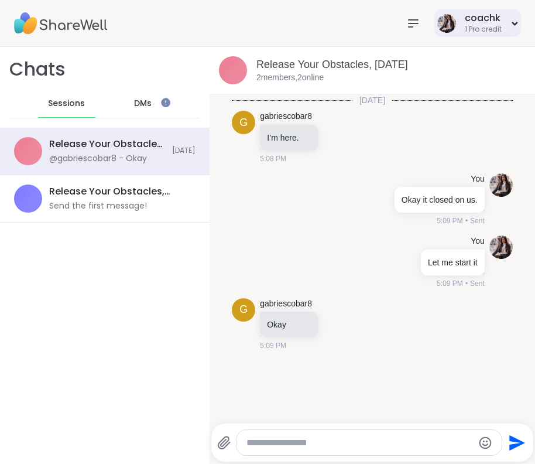
click at [468, 36] on div "coachk 1 Pro credit" at bounding box center [478, 23] width 87 height 28
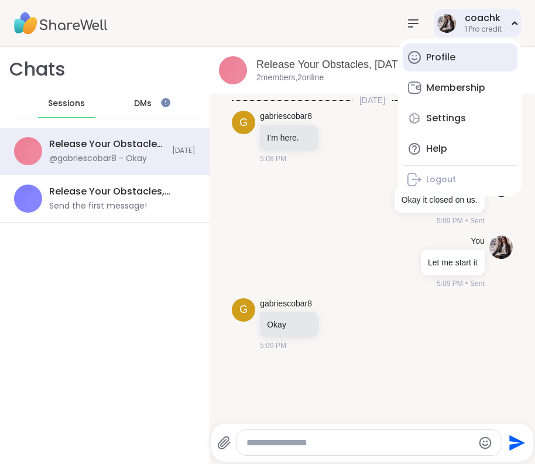
click at [463, 67] on link "Profile" at bounding box center [460, 57] width 115 height 28
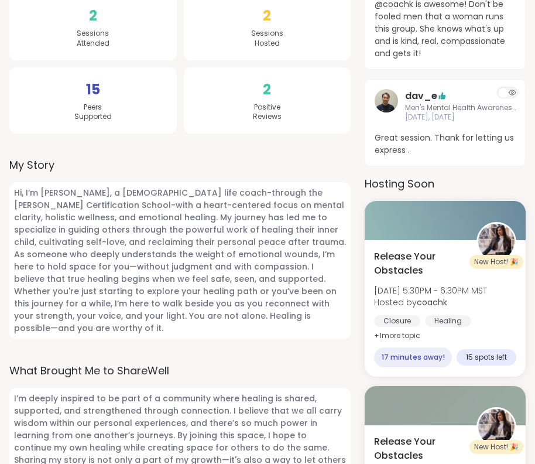
scroll to position [340, 0]
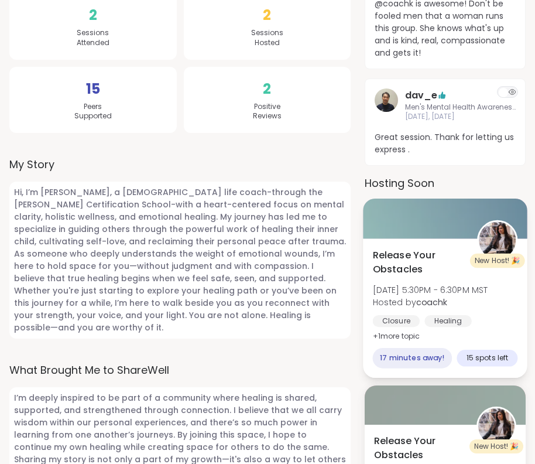
click at [436, 265] on span "Release Your Obstacles" at bounding box center [418, 262] width 91 height 29
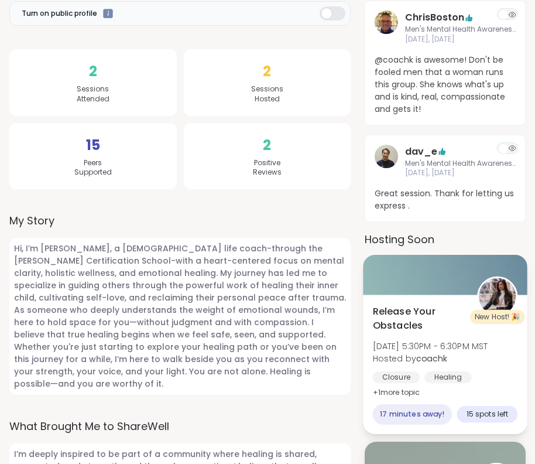
scroll to position [317, 0]
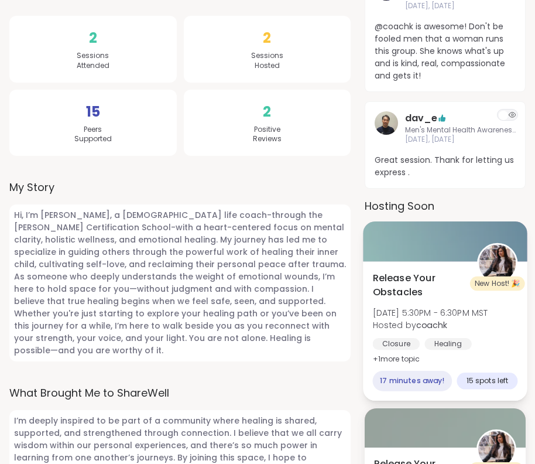
click at [446, 236] on div at bounding box center [445, 241] width 165 height 40
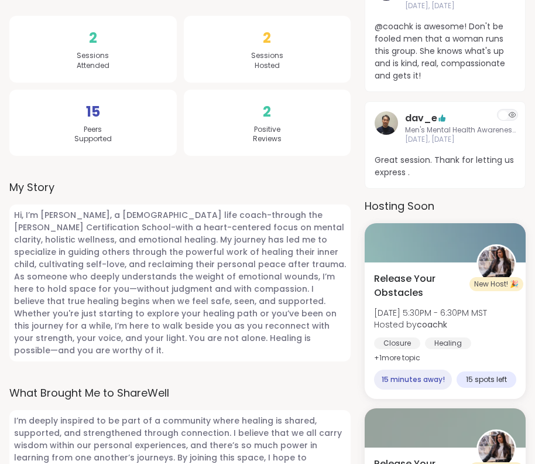
click at [519, 17] on div "ChrisBoston Men's Mental Health Awareness Jun 13, Friday @coachk is awesome! Do…" at bounding box center [445, 29] width 161 height 125
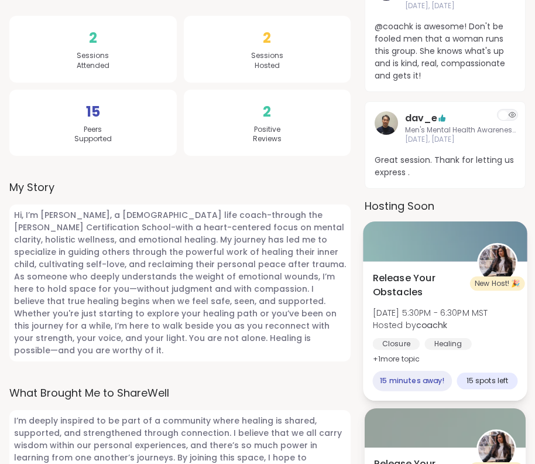
click at [415, 240] on div at bounding box center [445, 241] width 165 height 40
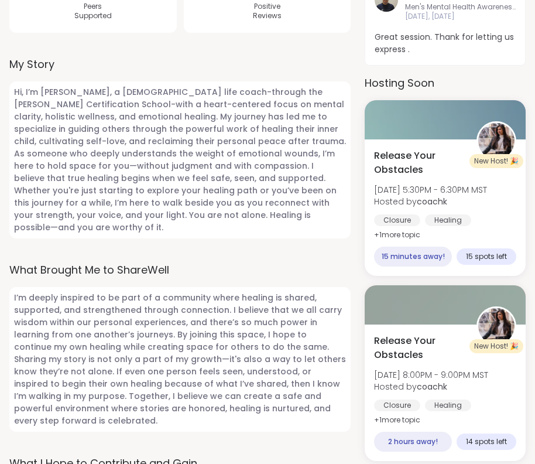
scroll to position [440, 0]
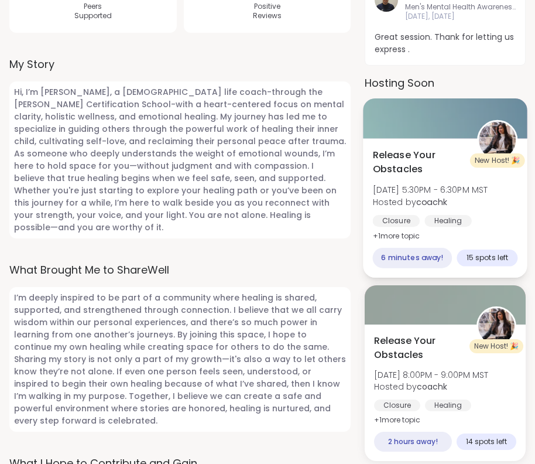
click at [450, 148] on span "Release Your Obstacles" at bounding box center [418, 162] width 91 height 29
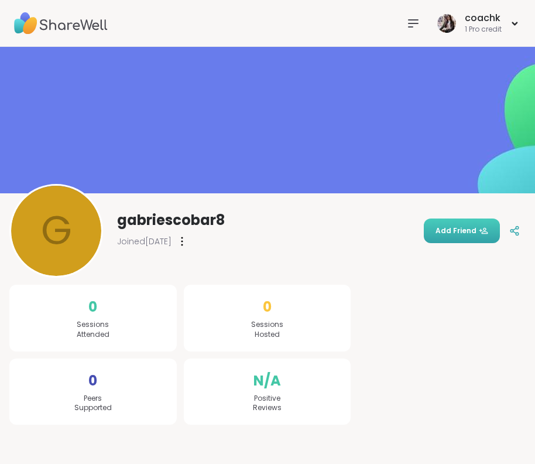
click at [459, 223] on button "Add Friend" at bounding box center [462, 230] width 76 height 25
click at [183, 241] on icon at bounding box center [182, 241] width 1 height 8
click at [283, 240] on div "g gabriescobar8 Joined [DATE] Cancel Invite" at bounding box center [267, 231] width 517 height 94
click at [514, 18] on div "coachk 1 Pro credit" at bounding box center [478, 23] width 87 height 28
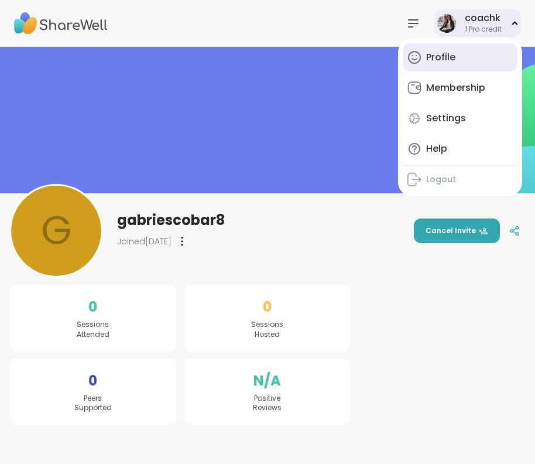
click at [451, 58] on div "Profile" at bounding box center [440, 57] width 29 height 13
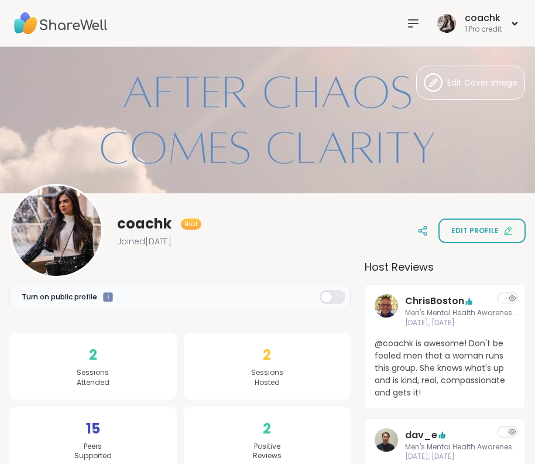
click at [416, 25] on icon at bounding box center [413, 23] width 14 height 14
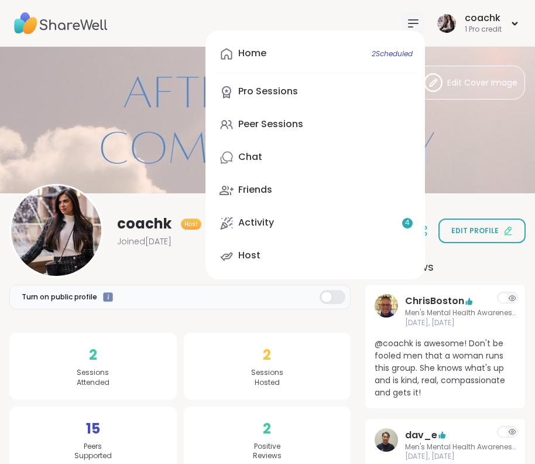
click at [302, 74] on div "Home 2 Scheduled Pro Sessions Peer Sessions Chat Friends Activity 4 Host" at bounding box center [316, 154] width 220 height 249
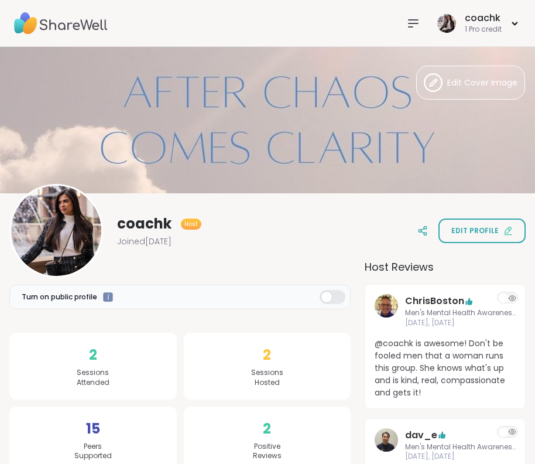
click at [411, 21] on icon at bounding box center [413, 23] width 14 height 14
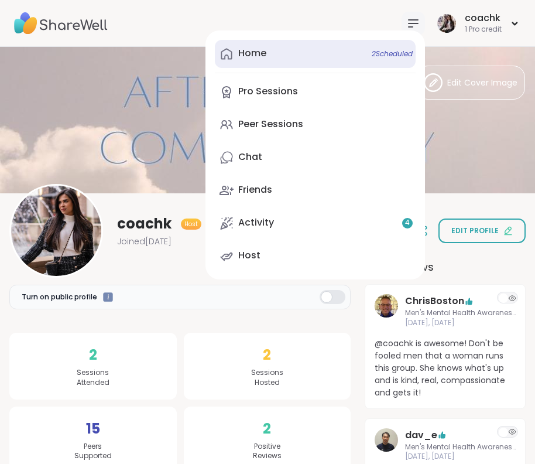
click at [397, 52] on span "2 Scheduled" at bounding box center [392, 53] width 41 height 9
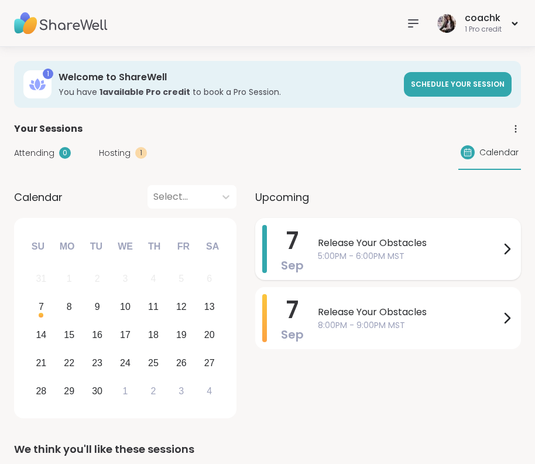
click at [398, 256] on span "5:00PM - 6:00PM MST" at bounding box center [409, 256] width 182 height 12
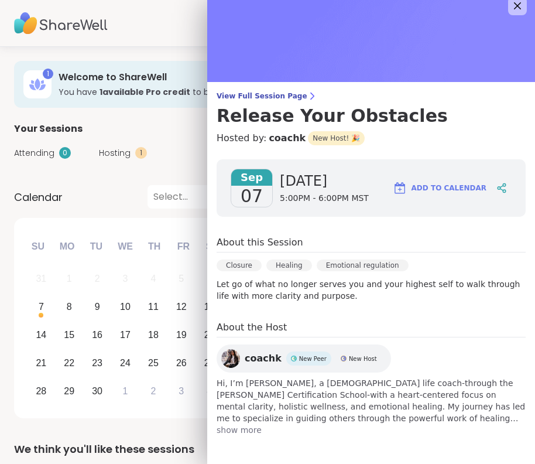
scroll to position [12, 0]
click at [254, 98] on span "View Full Session Page" at bounding box center [371, 95] width 309 height 9
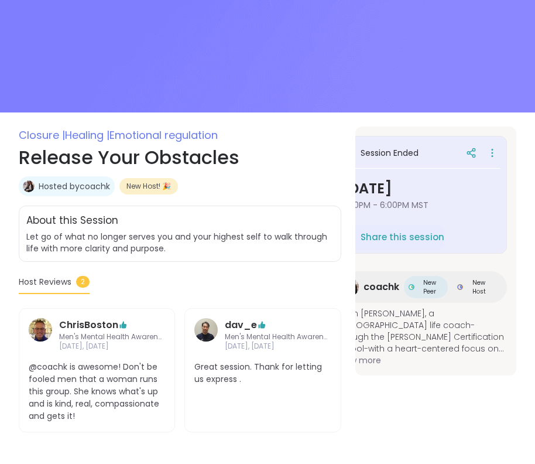
scroll to position [0, 29]
click at [498, 152] on icon at bounding box center [493, 153] width 12 height 16
click at [453, 129] on div "Session Ended Sunday, Sep 07 5:00PM - 6:00PM MST Share this session coachk New …" at bounding box center [421, 250] width 190 height 249
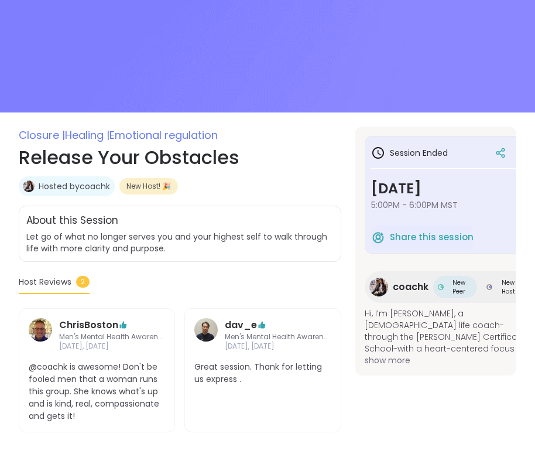
scroll to position [0, 0]
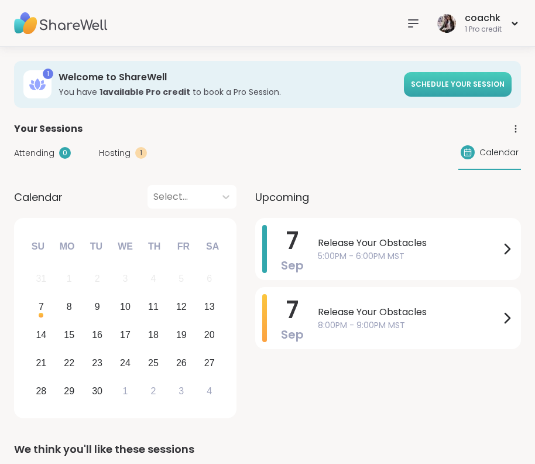
click at [473, 88] on span "Schedule your session" at bounding box center [458, 84] width 94 height 10
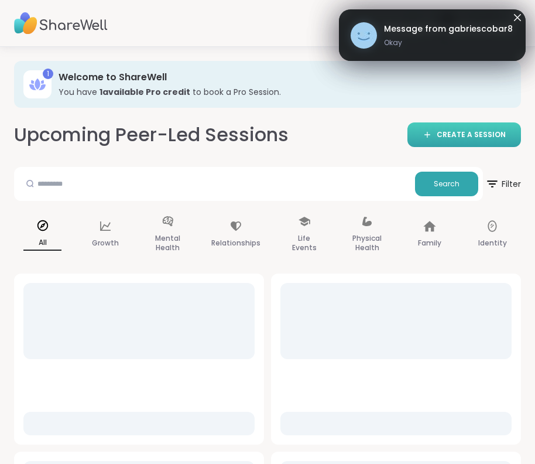
click at [453, 128] on link "CREATE A SESSION" at bounding box center [465, 134] width 114 height 25
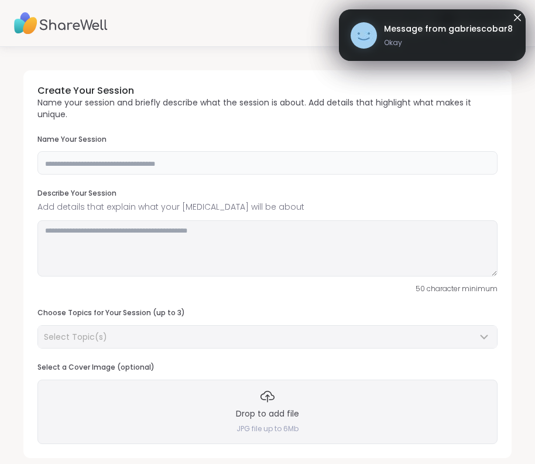
click at [310, 171] on input "text" at bounding box center [267, 162] width 460 height 23
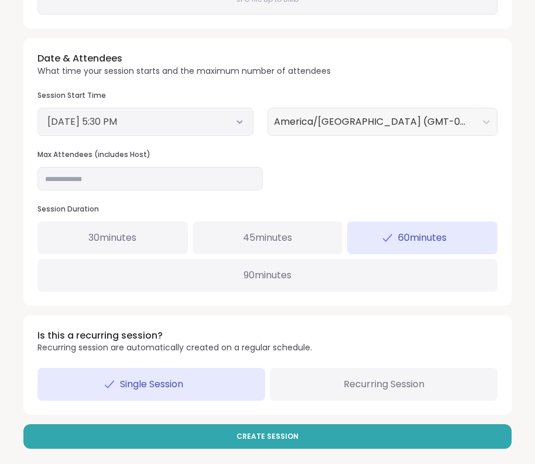
scroll to position [429, 0]
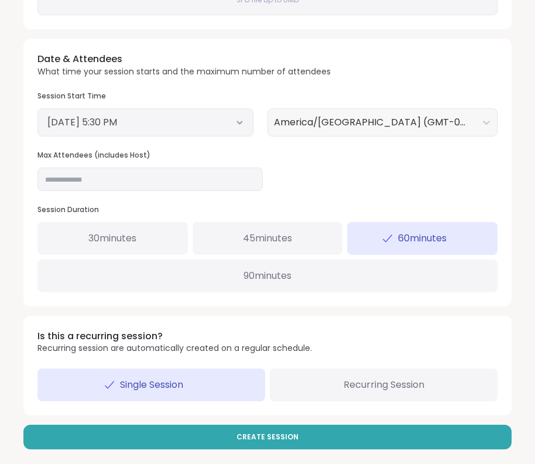
type input "**********"
click at [188, 122] on button "September 7, 2025 5:30 PM" at bounding box center [145, 122] width 196 height 14
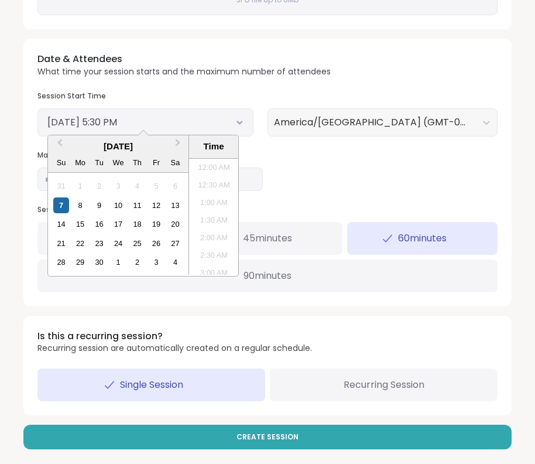
scroll to position [566, 0]
click at [210, 228] on li "6:00 PM" at bounding box center [214, 234] width 50 height 18
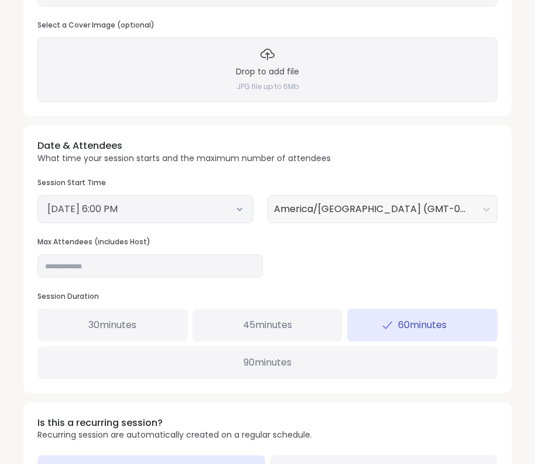
scroll to position [277, 0]
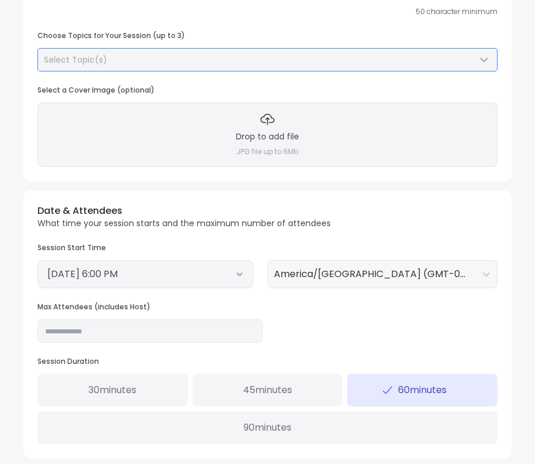
click at [167, 60] on div "Select Topic(s)" at bounding box center [260, 60] width 433 height 12
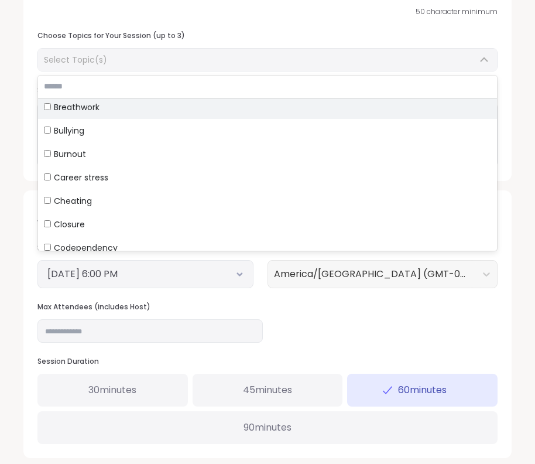
scroll to position [196, 0]
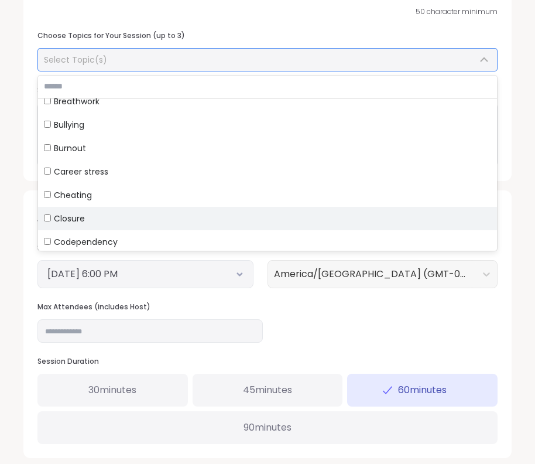
click at [82, 213] on span "Closure" at bounding box center [69, 219] width 31 height 12
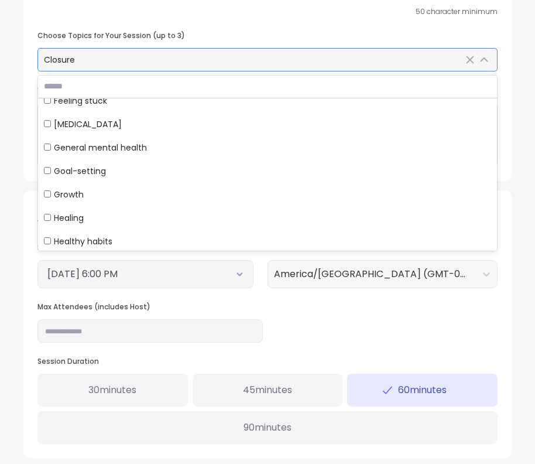
scroll to position [582, 0]
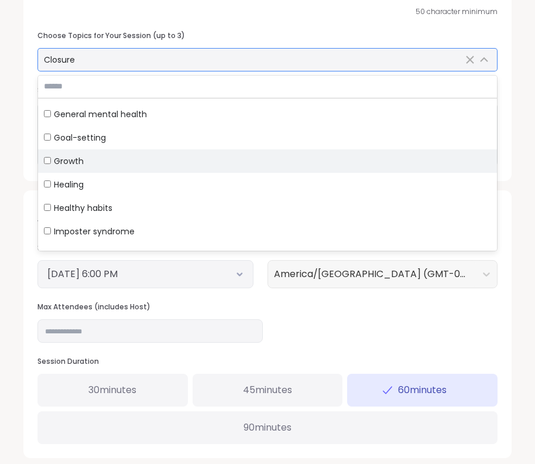
click at [75, 159] on span "Growth" at bounding box center [69, 161] width 30 height 12
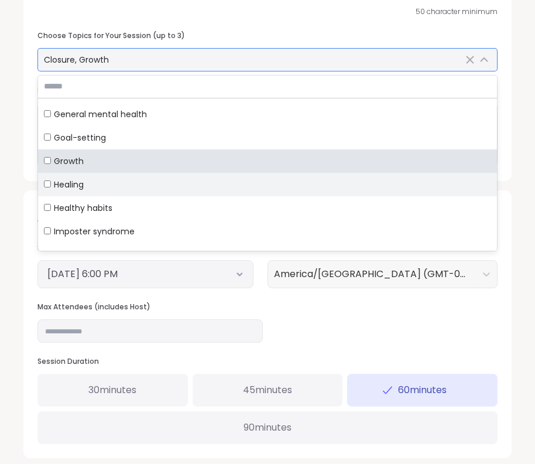
click at [74, 185] on span "Healing" at bounding box center [69, 185] width 30 height 12
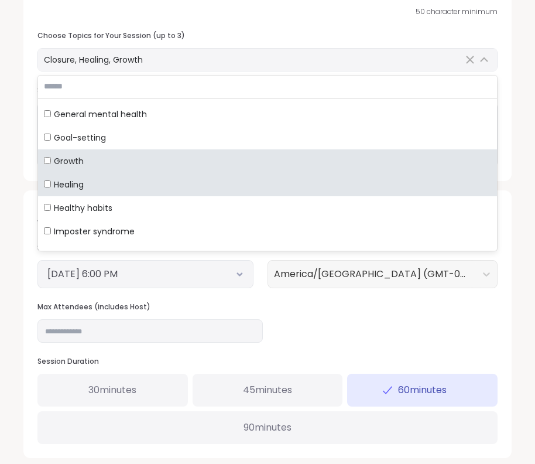
click at [426, 342] on div "Date & Attendees What time your session starts and the maximum number of attend…" at bounding box center [267, 323] width 488 height 267
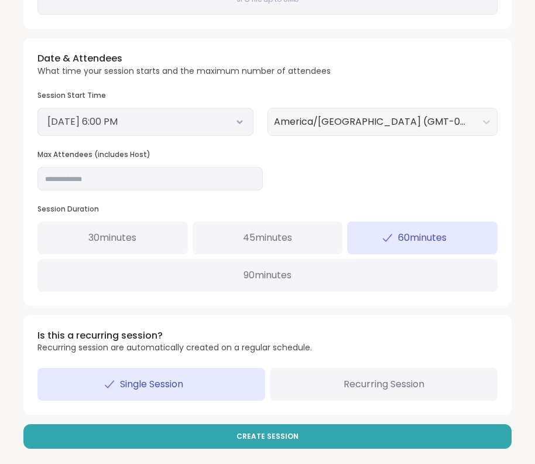
scroll to position [429, 0]
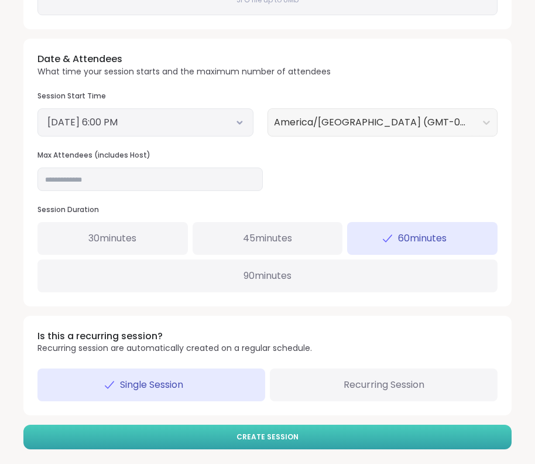
click at [283, 432] on span "Create Session" at bounding box center [268, 437] width 62 height 11
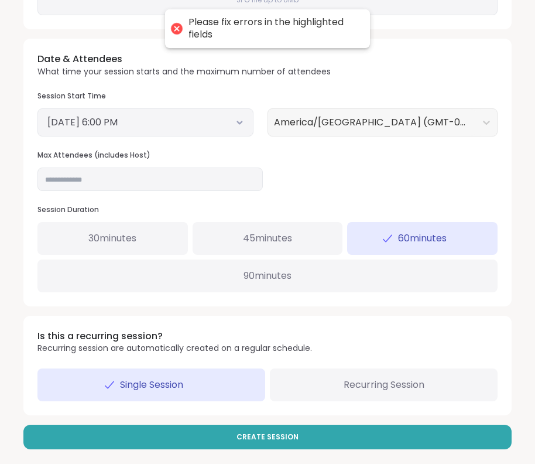
click at [432, 165] on div "Date & Attendees What time your session starts and the maximum number of attend…" at bounding box center [267, 172] width 488 height 267
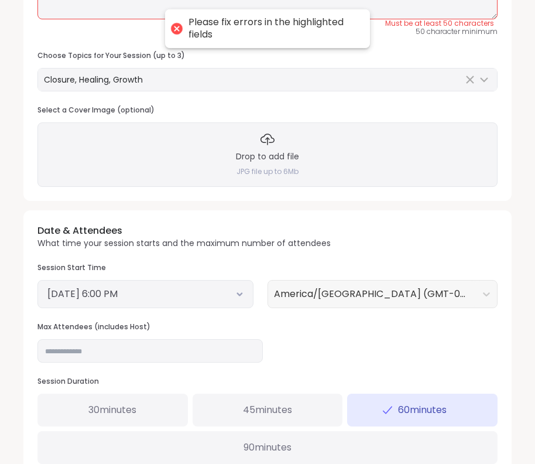
scroll to position [136, 0]
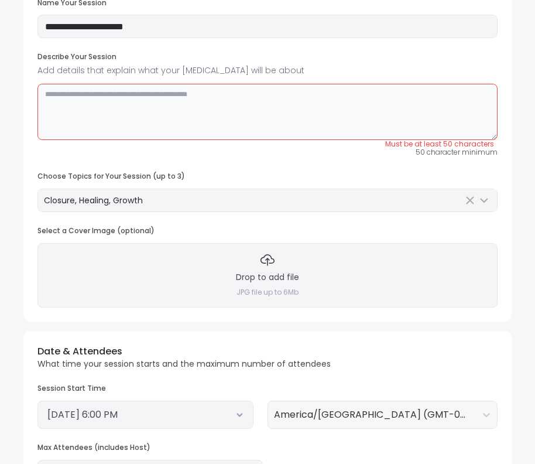
click at [203, 101] on textarea at bounding box center [267, 112] width 460 height 56
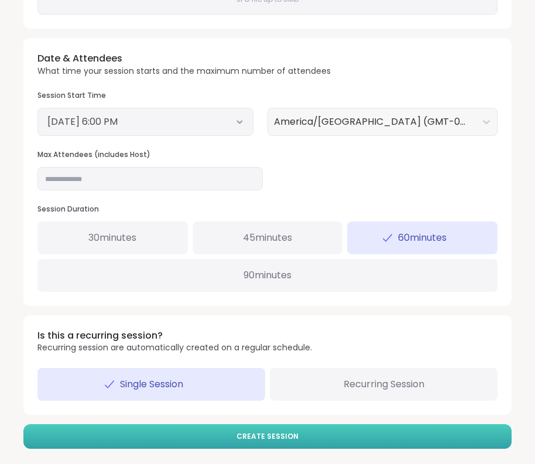
scroll to position [429, 0]
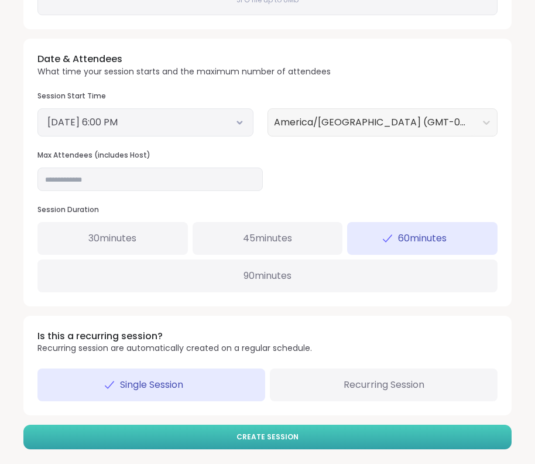
click at [246, 425] on button "Create Session" at bounding box center [267, 437] width 488 height 25
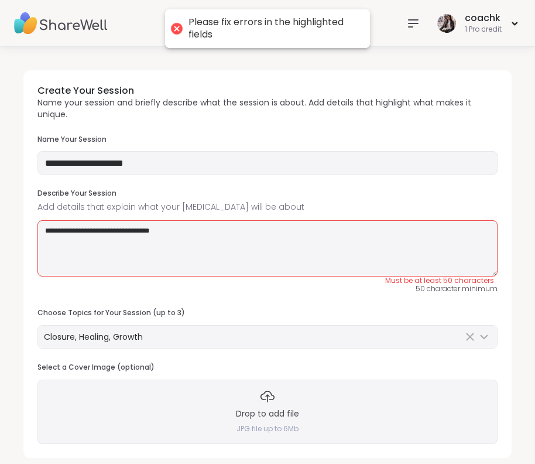
scroll to position [0, 0]
click at [327, 233] on textarea "**********" at bounding box center [267, 248] width 460 height 56
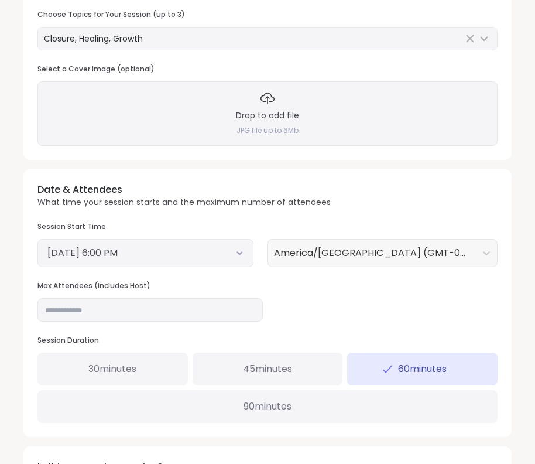
scroll to position [299, 0]
type textarea "**********"
click at [223, 255] on div "Selected date: Sunday, September 7th, 2025 at 6:00 PM September 7, 2025 6:00 PM" at bounding box center [145, 252] width 216 height 28
click at [223, 246] on button "September 7, 2025 6:00 PM" at bounding box center [145, 252] width 196 height 14
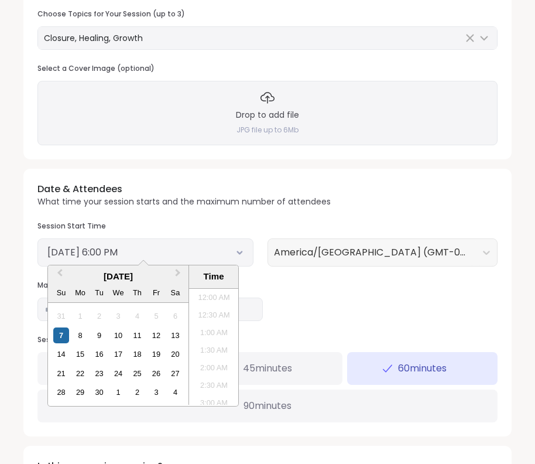
scroll to position [583, 0]
click at [219, 329] on li "5:30 PM" at bounding box center [214, 329] width 50 height 18
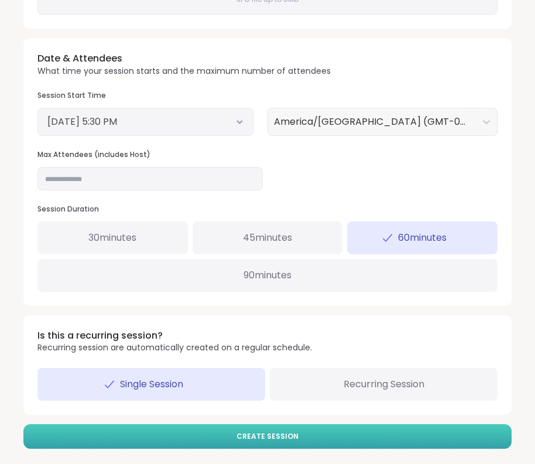
scroll to position [429, 0]
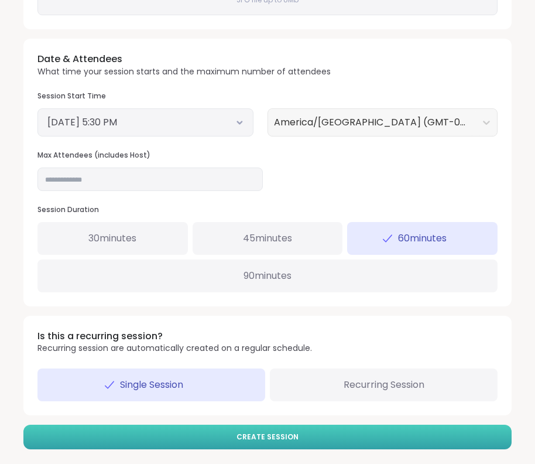
click at [200, 432] on button "Create Session" at bounding box center [267, 437] width 488 height 25
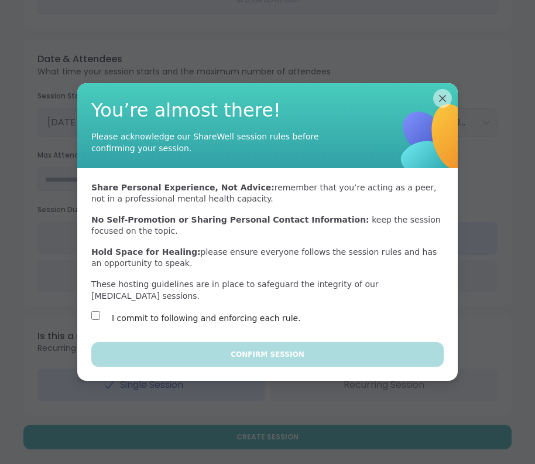
click at [187, 322] on label "I commit to following and enforcing each rule." at bounding box center [206, 318] width 189 height 14
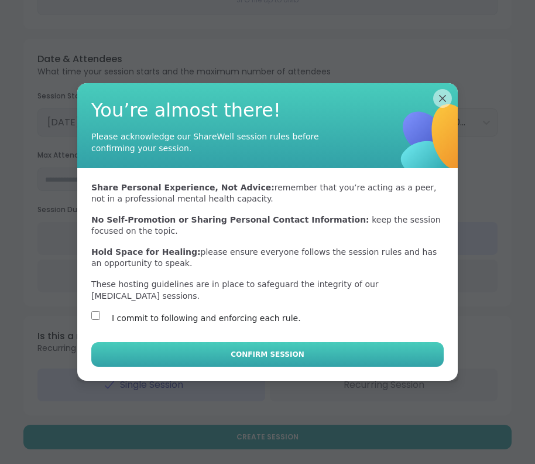
click at [196, 347] on button "Confirm Session" at bounding box center [267, 354] width 353 height 25
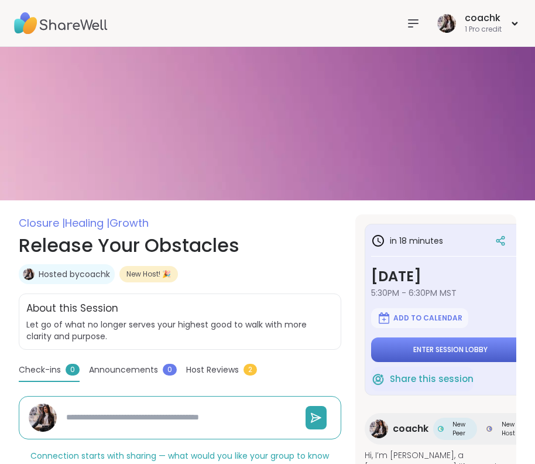
click at [440, 350] on span "Enter session lobby" at bounding box center [450, 349] width 74 height 9
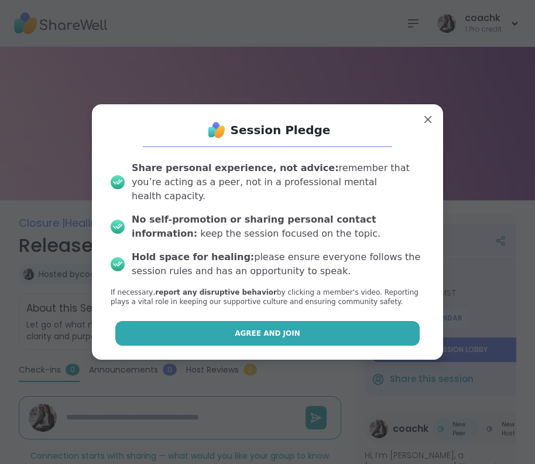
click at [268, 321] on button "Agree and Join" at bounding box center [267, 333] width 305 height 25
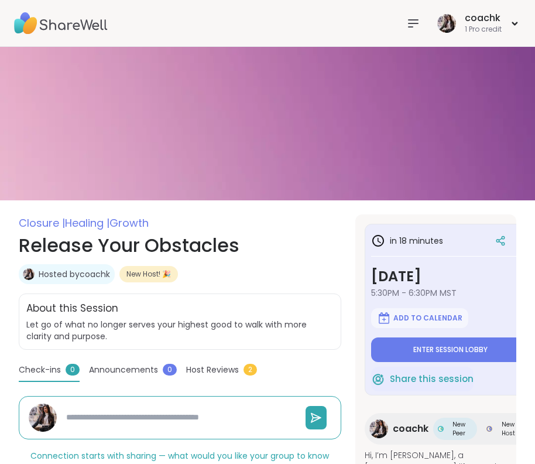
type textarea "*"
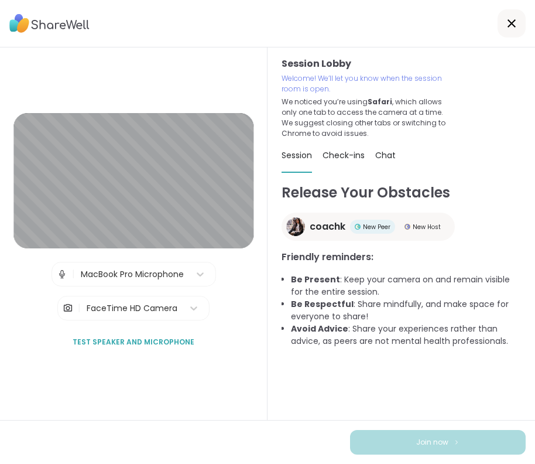
click at [277, 397] on div "Session Lobby Welcome! We’ll let you know when the session room is open. We not…" at bounding box center [402, 233] width 268 height 372
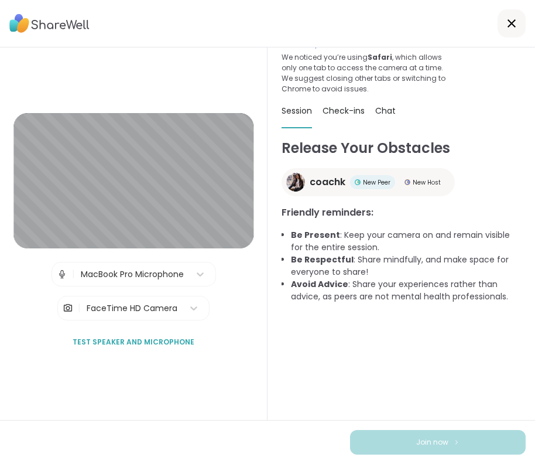
click at [488, 6] on div at bounding box center [267, 23] width 535 height 47
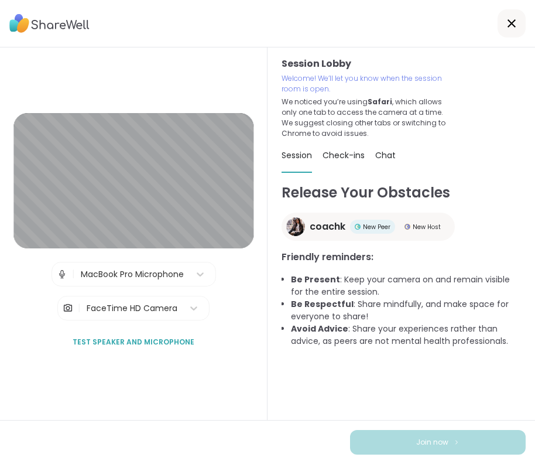
scroll to position [6, 0]
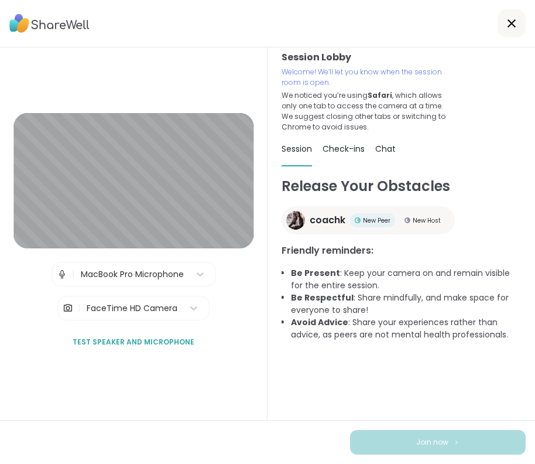
click at [268, 386] on div "Session Lobby Welcome! We’ll let you know when the session room is open. We not…" at bounding box center [402, 233] width 268 height 372
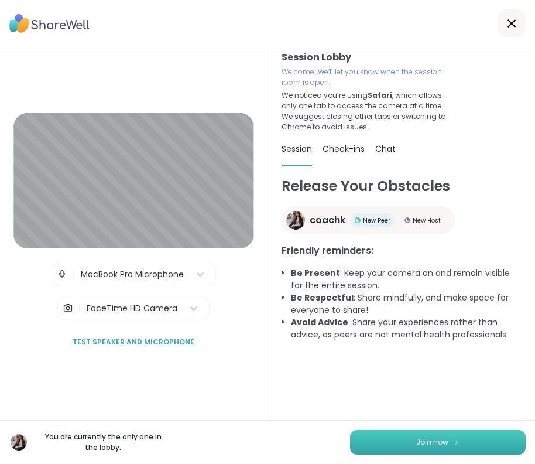
click at [387, 440] on button "Join now" at bounding box center [438, 442] width 176 height 25
click at [402, 443] on button "Join now" at bounding box center [438, 442] width 176 height 25
click at [439, 449] on button "Join now" at bounding box center [438, 442] width 176 height 25
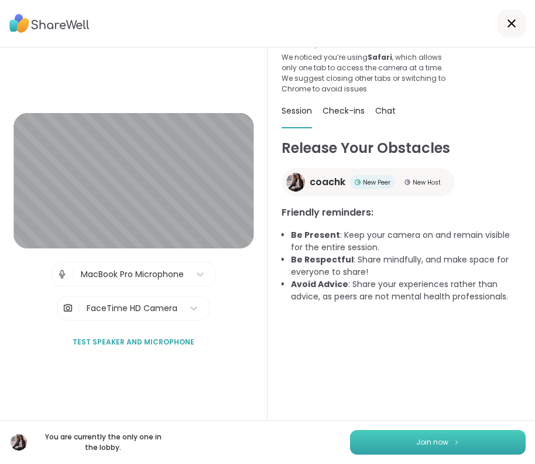
scroll to position [45, 0]
click at [430, 447] on button "Join now" at bounding box center [438, 442] width 176 height 25
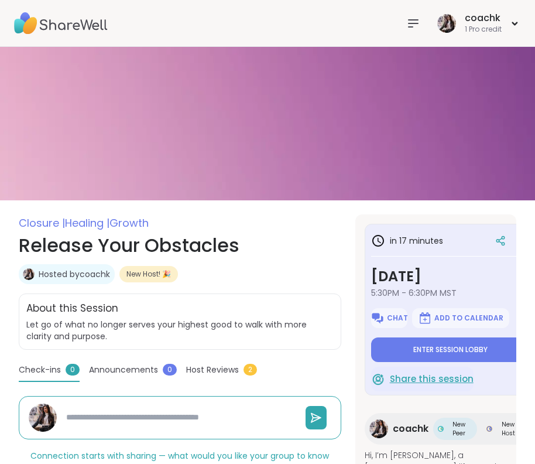
click at [432, 378] on span "Share this session" at bounding box center [432, 378] width 84 height 13
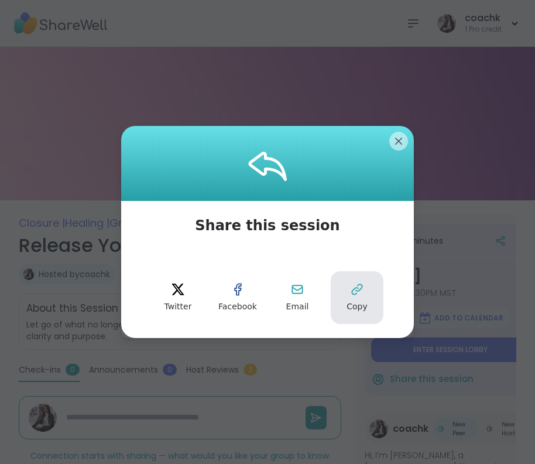
click at [353, 294] on icon at bounding box center [357, 290] width 10 height 10
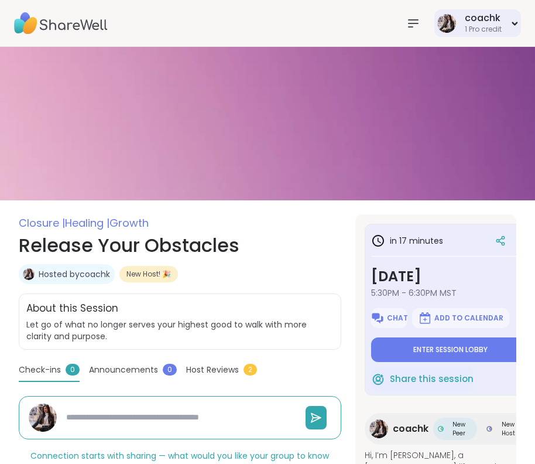
click at [499, 22] on div "coachk" at bounding box center [483, 18] width 37 height 13
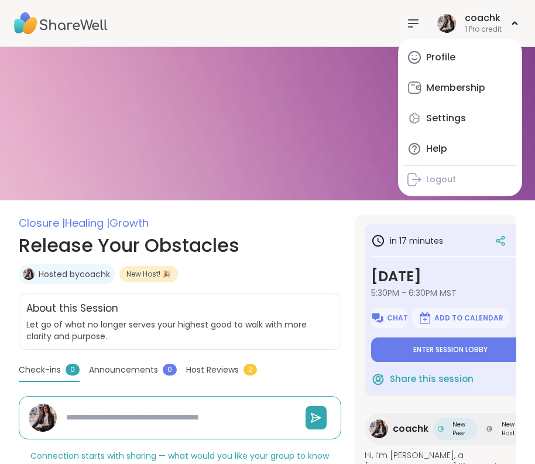
click at [415, 20] on icon at bounding box center [413, 23] width 9 height 7
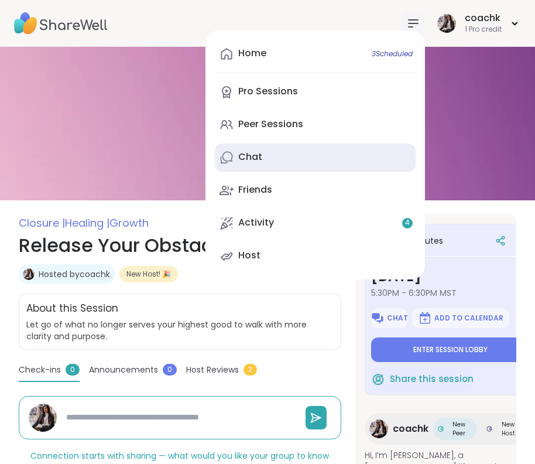
click at [281, 157] on link "Chat" at bounding box center [315, 157] width 201 height 28
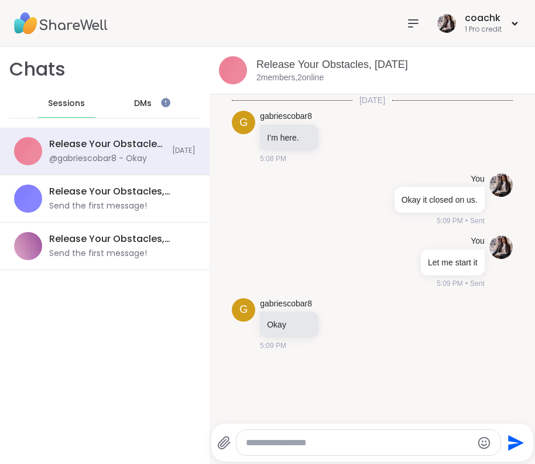
click at [272, 442] on textarea "Type your message" at bounding box center [359, 443] width 227 height 12
paste textarea "**********"
type textarea "**********"
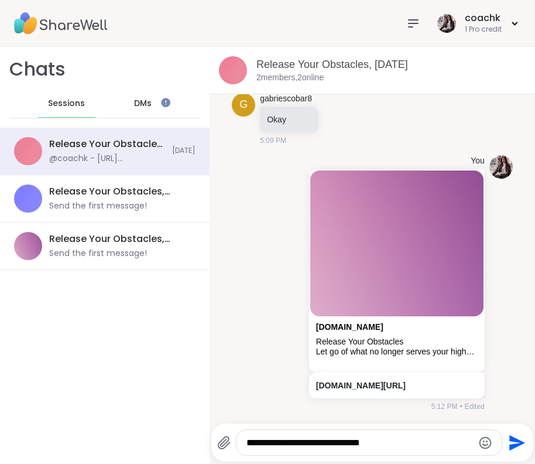
type textarea "**********"
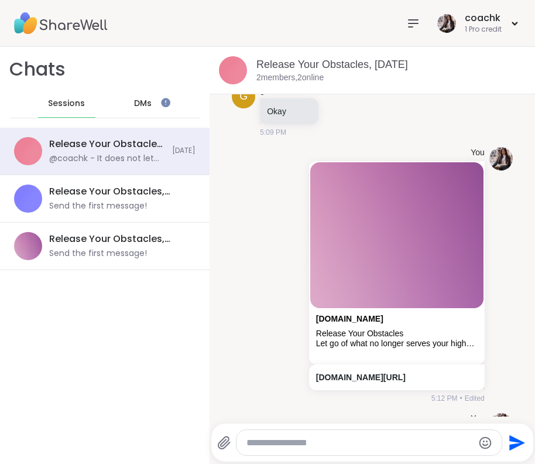
scroll to position [275, 0]
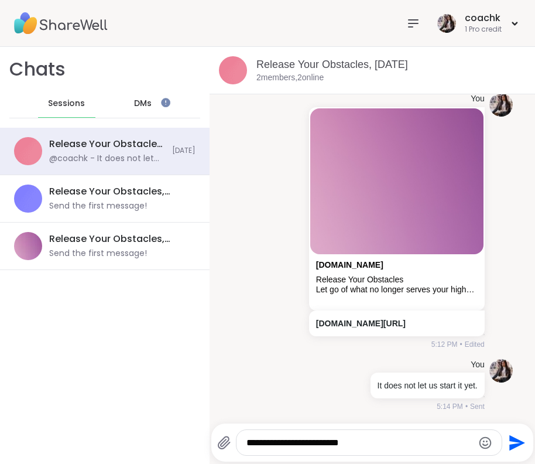
type textarea "**********"
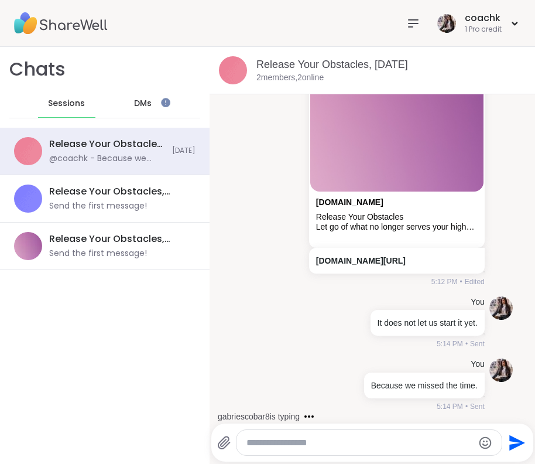
scroll to position [399, 0]
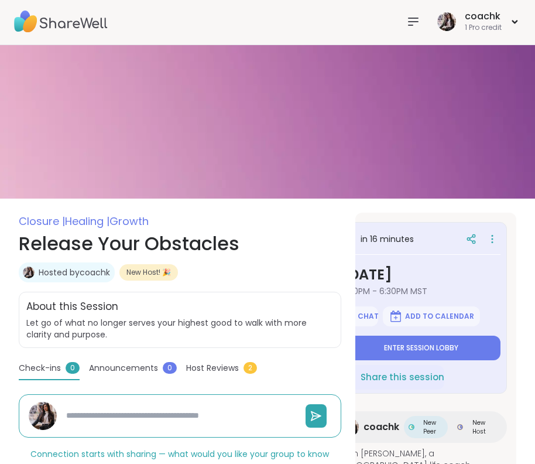
scroll to position [0, 29]
click at [493, 240] on icon at bounding box center [492, 238] width 1 height 1
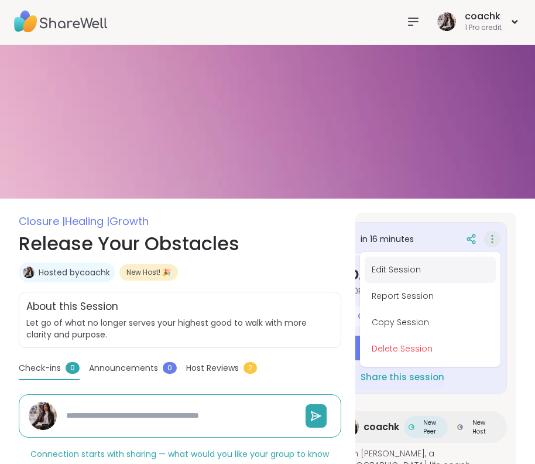
click at [413, 272] on button "Edit Session" at bounding box center [430, 270] width 131 height 26
type textarea "*"
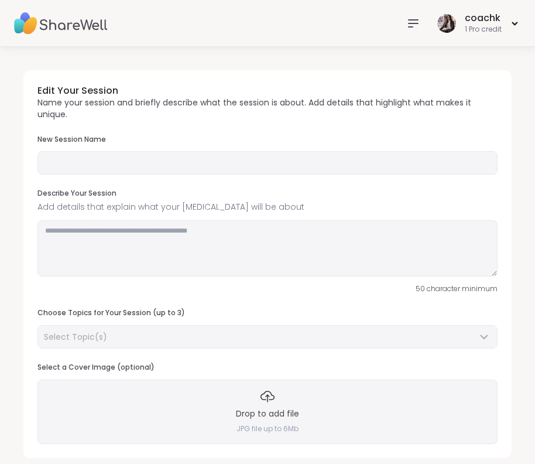
type input "**********"
type textarea "**********"
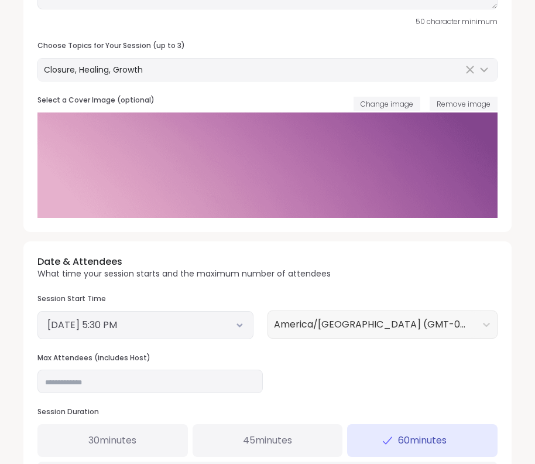
scroll to position [268, 0]
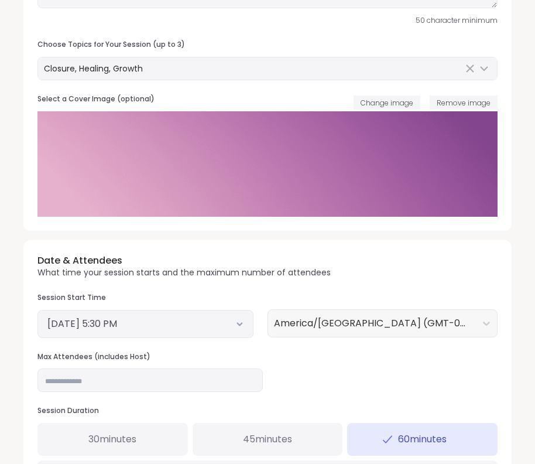
click at [200, 323] on button "[DATE] 5:30 PM" at bounding box center [145, 324] width 196 height 14
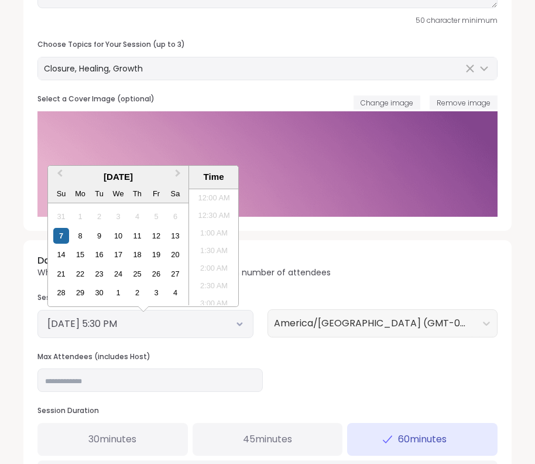
scroll to position [566, 0]
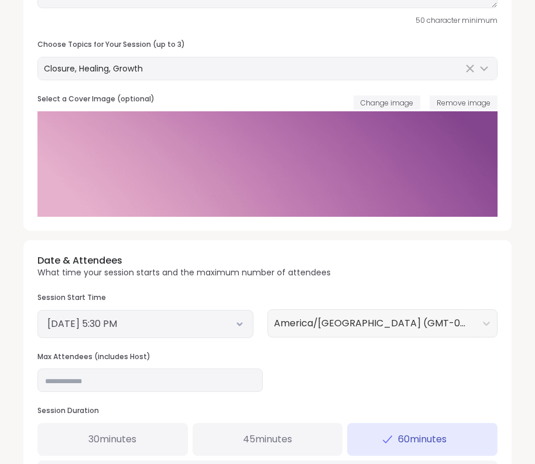
click at [279, 244] on div "Date & Attendees What time your session starts and the maximum number of attend…" at bounding box center [267, 373] width 488 height 267
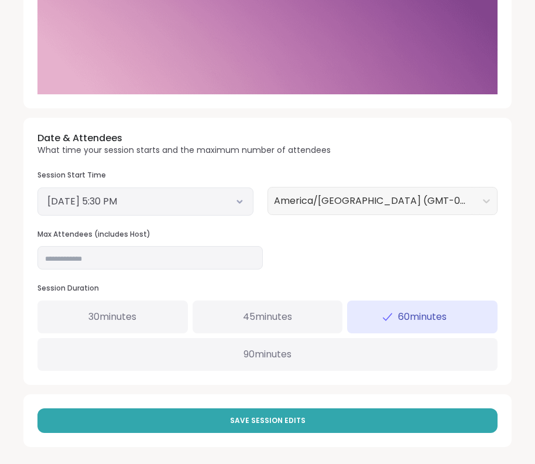
scroll to position [390, 0]
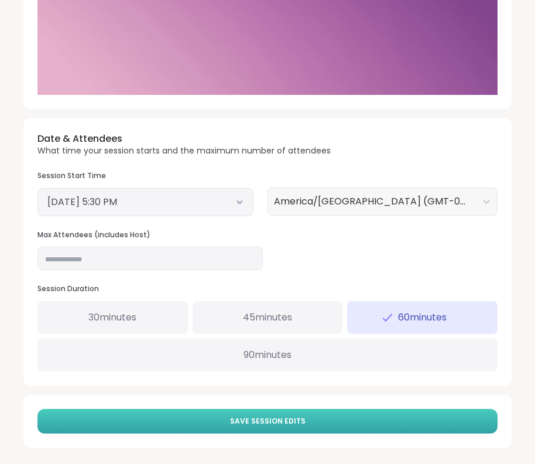
click at [251, 419] on span "Save Session Edits" at bounding box center [268, 421] width 76 height 11
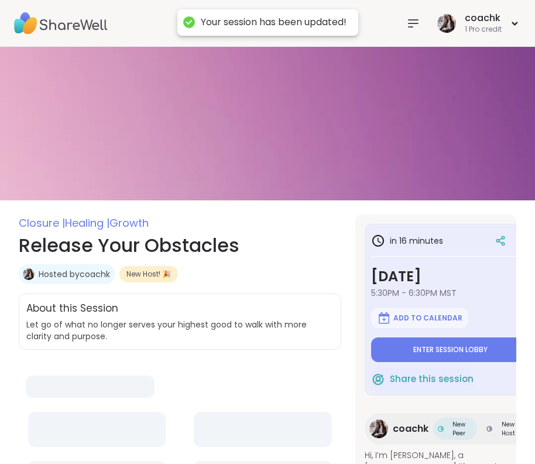
type textarea "*"
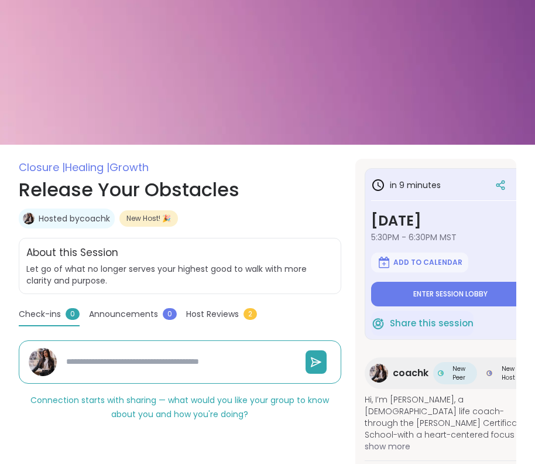
type textarea "*"
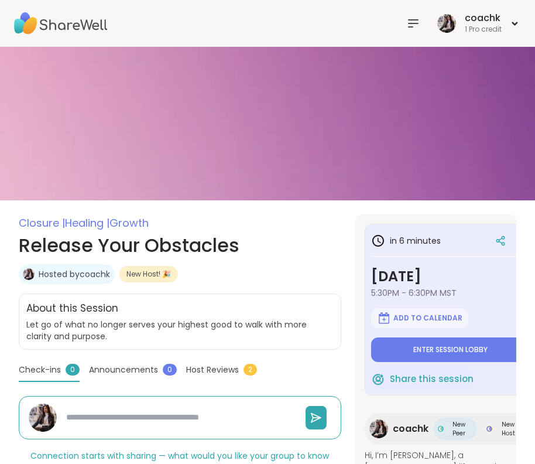
type textarea "*"
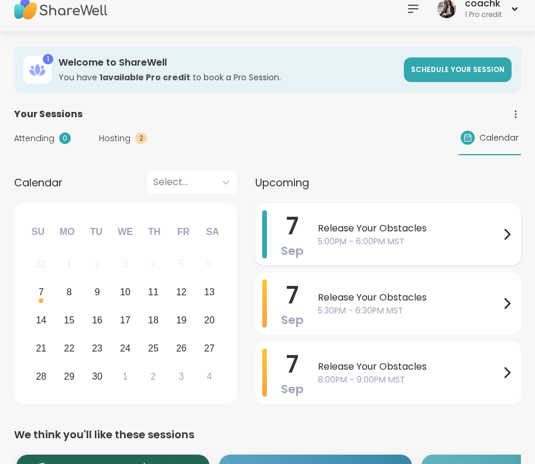
scroll to position [21, 0]
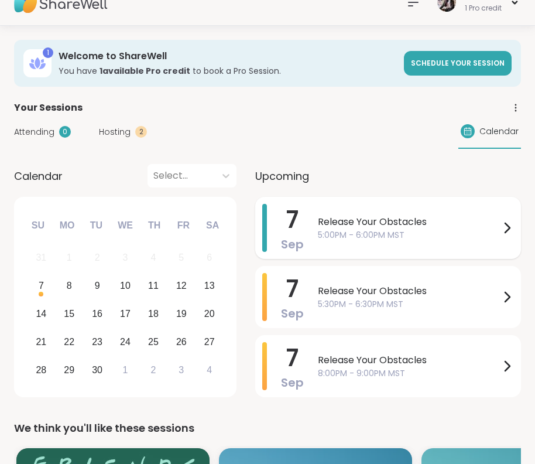
click at [450, 227] on span "Release Your Obstacles" at bounding box center [409, 222] width 182 height 14
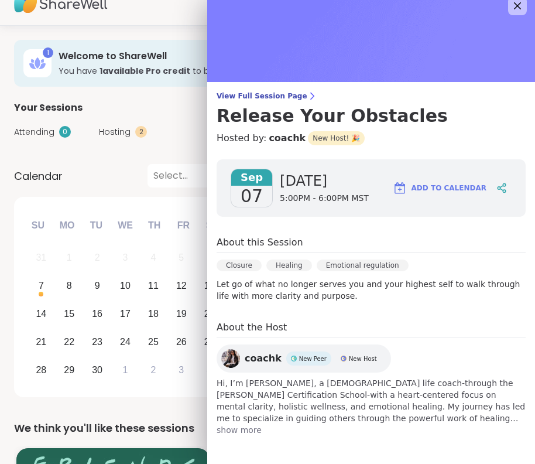
scroll to position [12, 0]
click at [372, 183] on div "[DATE] [DATE] 5:00PM - 6:00PM MST Add to Calendar" at bounding box center [371, 187] width 309 height 57
click at [258, 93] on span "View Full Session Page" at bounding box center [371, 95] width 309 height 9
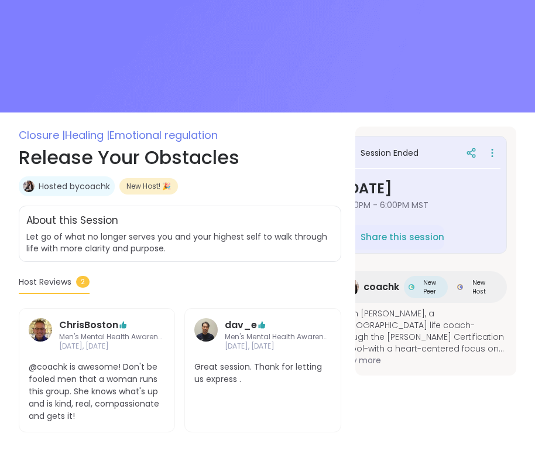
scroll to position [0, 29]
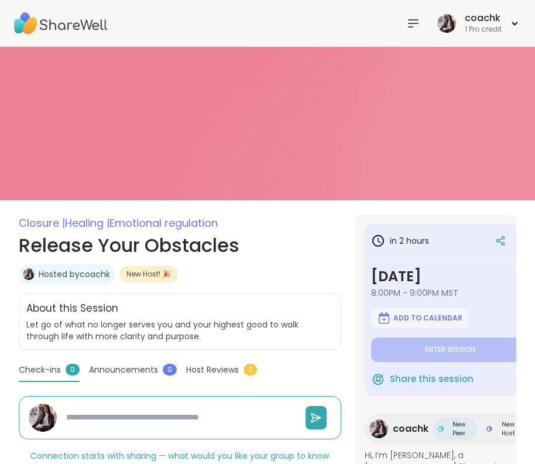
type textarea "*"
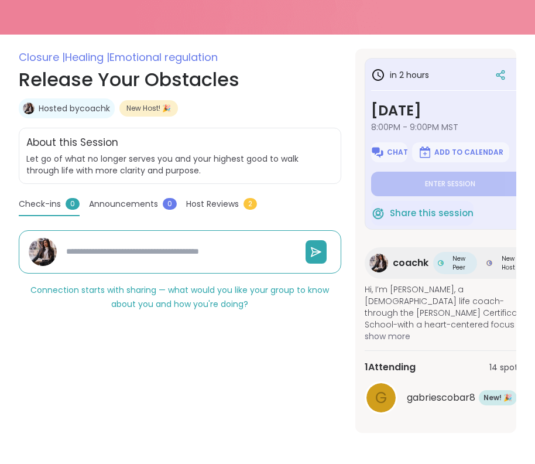
scroll to position [164, 0]
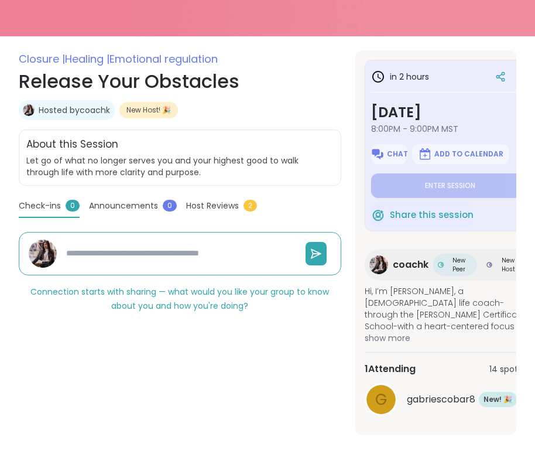
click at [446, 383] on div "g gabriescobar8 New Member! 🎉 New! 🎉" at bounding box center [451, 399] width 172 height 33
click at [434, 295] on span "Hi, I’m [PERSON_NAME], a [DEMOGRAPHIC_DATA] life coach-through the [PERSON_NAME…" at bounding box center [451, 308] width 172 height 47
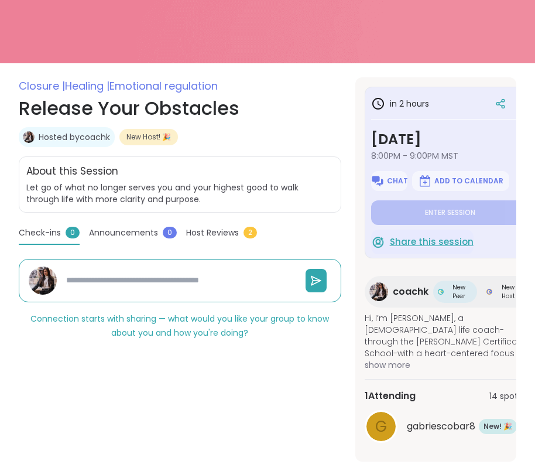
scroll to position [116, 0]
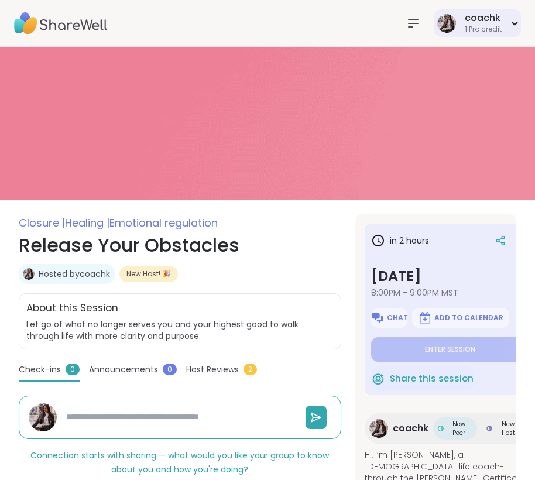
scroll to position [-1, 0]
click at [477, 28] on div "1 Pro credit" at bounding box center [483, 30] width 37 height 10
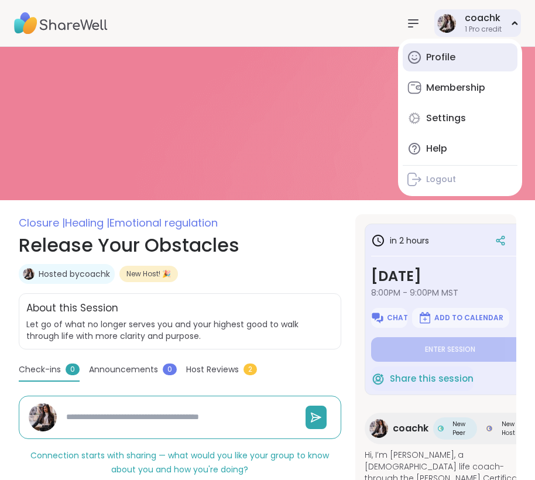
click at [451, 62] on div "Profile" at bounding box center [440, 57] width 29 height 13
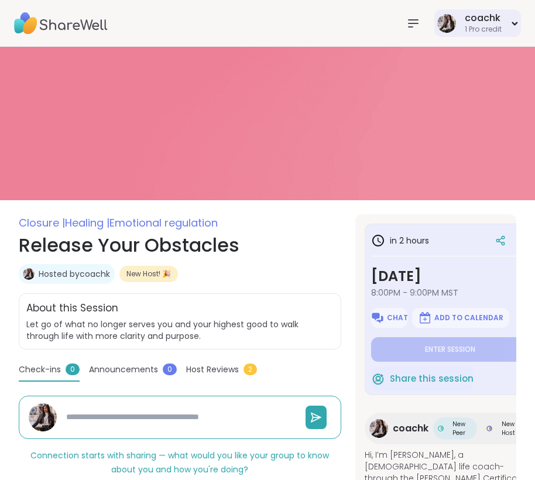
type textarea "*"
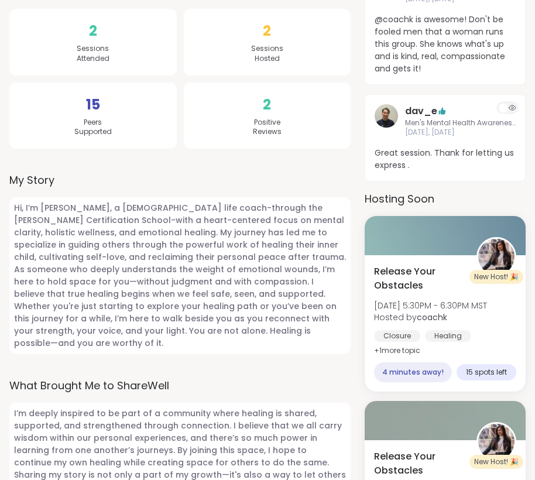
scroll to position [326, 0]
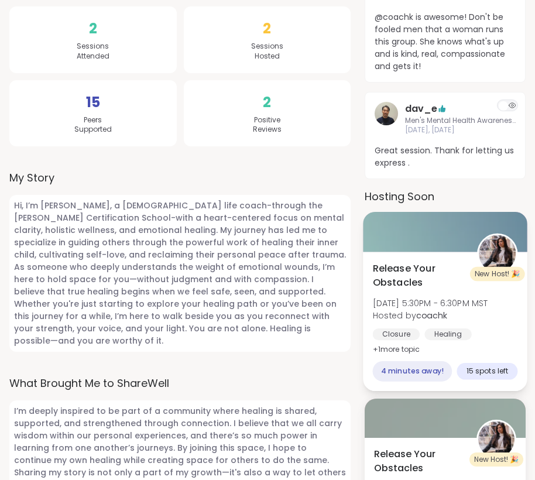
click at [435, 369] on div "4 minutes away!" at bounding box center [413, 371] width 80 height 20
click at [450, 354] on div "Release Your Obstacles [DATE] 5:30PM - 6:30PM MST Hosted by coachk Closure Heal…" at bounding box center [445, 321] width 165 height 139
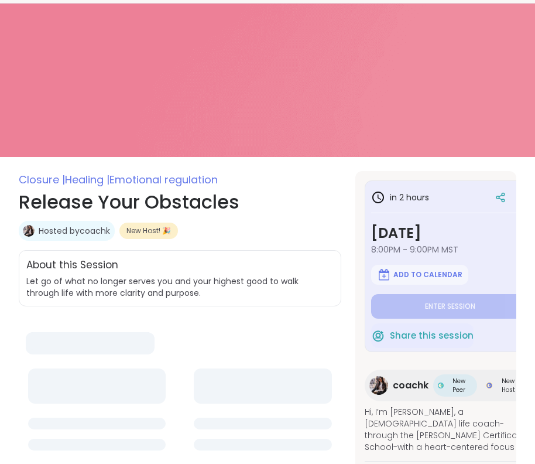
type textarea "*"
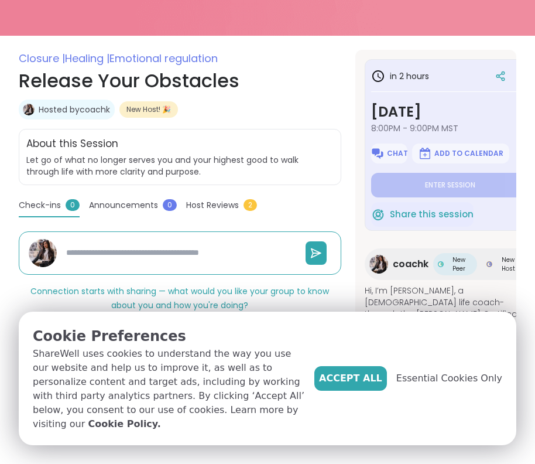
scroll to position [164, 0]
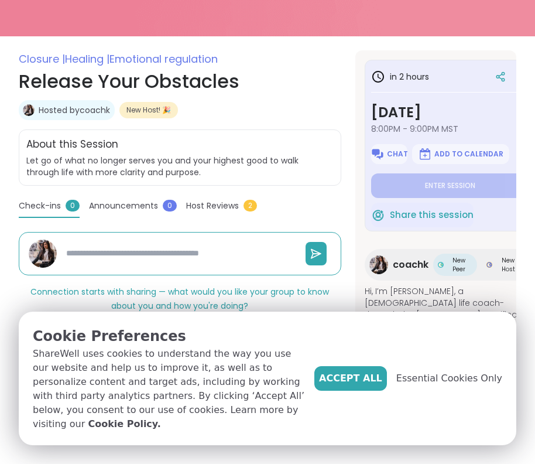
click at [334, 214] on div "Check-ins 0 Announcements 0 Host Reviews 2" at bounding box center [180, 209] width 323 height 18
click at [370, 385] on span "Accept All" at bounding box center [350, 378] width 63 height 14
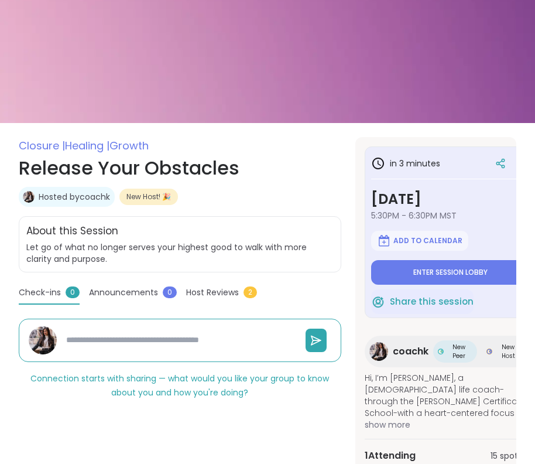
scroll to position [83, 0]
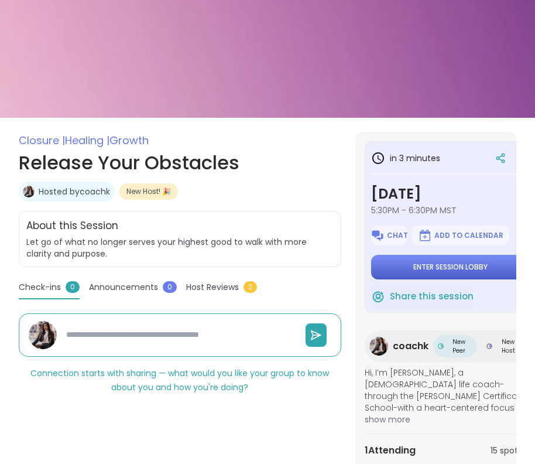
click at [451, 269] on span "Enter session lobby" at bounding box center [450, 266] width 74 height 9
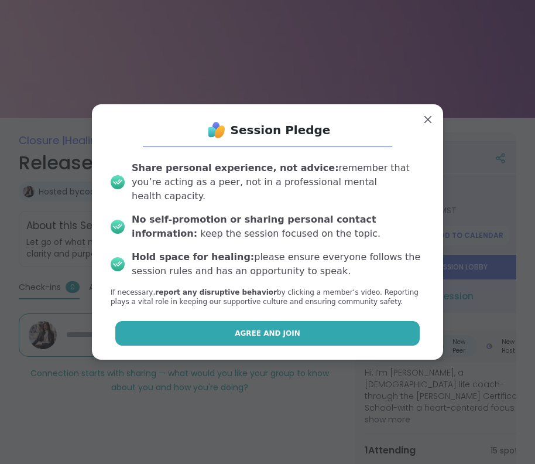
click at [309, 322] on button "Agree and Join" at bounding box center [267, 333] width 305 height 25
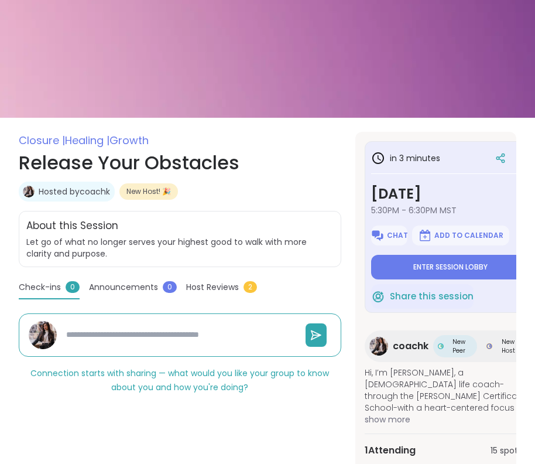
type textarea "*"
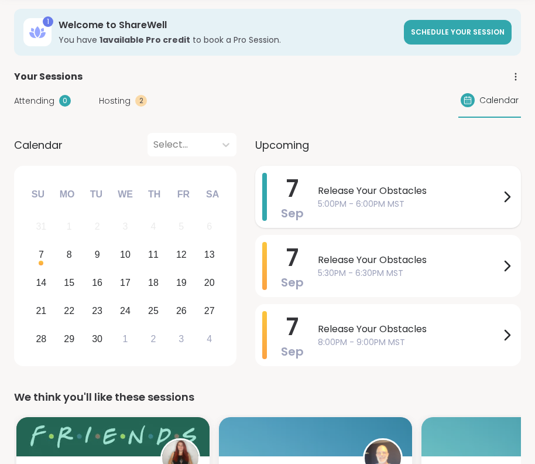
scroll to position [53, 0]
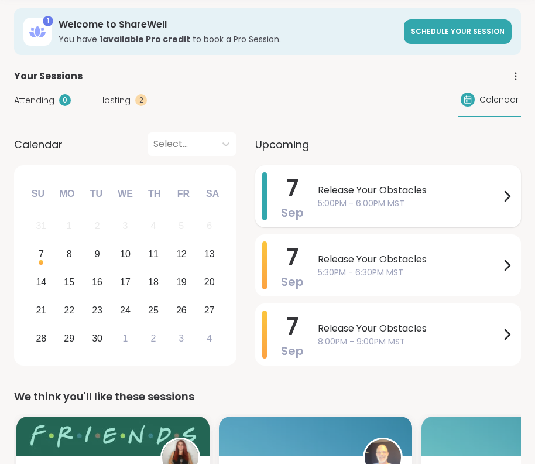
click at [442, 191] on span "Release Your Obstacles" at bounding box center [409, 190] width 182 height 14
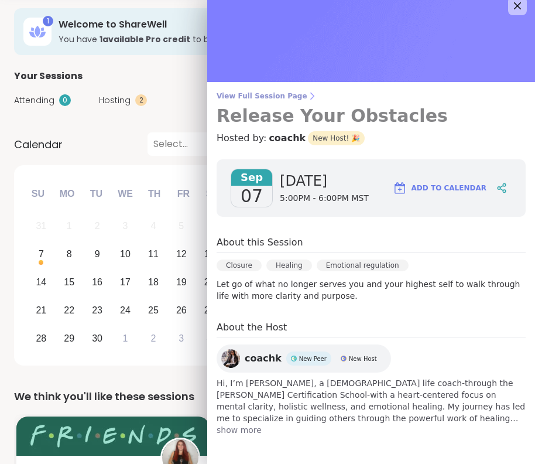
scroll to position [12, 0]
click at [281, 99] on span "View Full Session Page" at bounding box center [371, 95] width 309 height 9
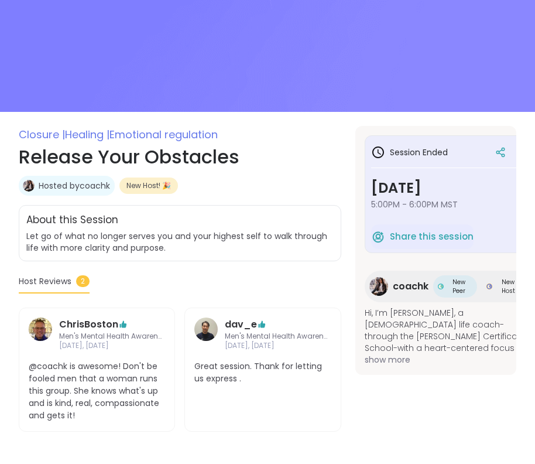
scroll to position [88, 0]
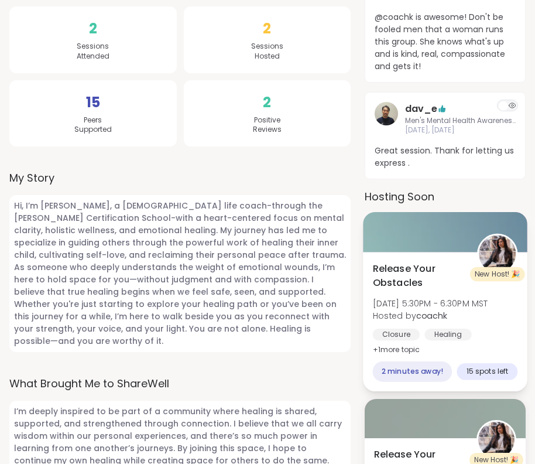
scroll to position [360, 0]
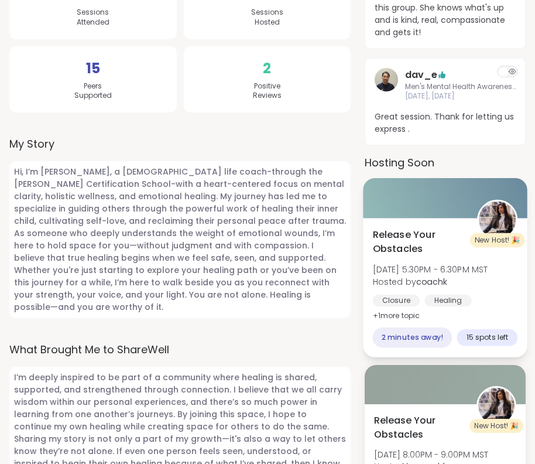
click at [427, 238] on span "Release Your Obstacles" at bounding box center [418, 242] width 91 height 29
click at [454, 237] on span "Release Your Obstacles" at bounding box center [418, 242] width 91 height 29
click at [401, 218] on div "Release Your Obstacles [DATE] 5:30PM - 6:30PM MST Hosted by coachk Closure Heal…" at bounding box center [445, 287] width 165 height 139
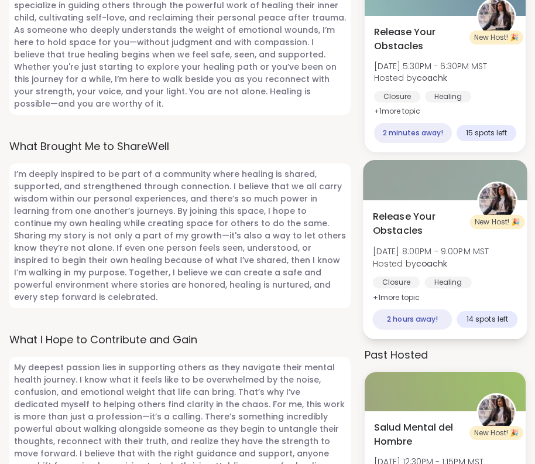
scroll to position [564, 0]
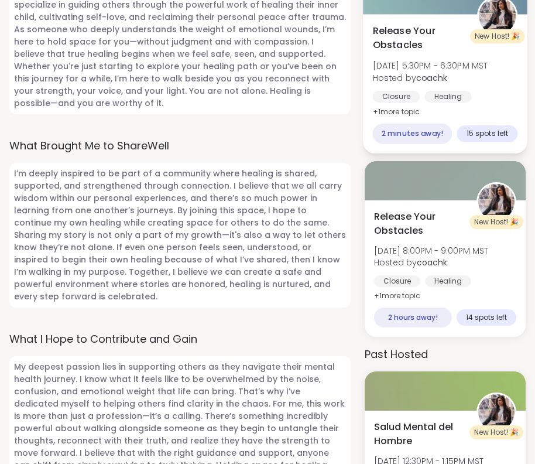
click at [429, 126] on div "2 minutes away!" at bounding box center [413, 134] width 80 height 20
click at [422, 130] on div "2 minutes away!" at bounding box center [413, 134] width 80 height 20
click at [455, 25] on span "Release Your Obstacles" at bounding box center [418, 38] width 91 height 29
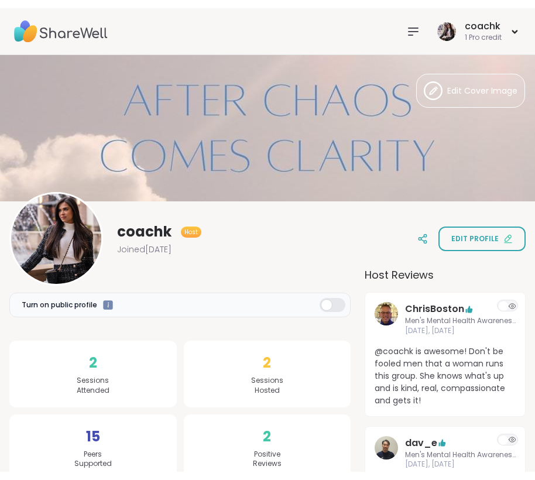
scroll to position [0, 0]
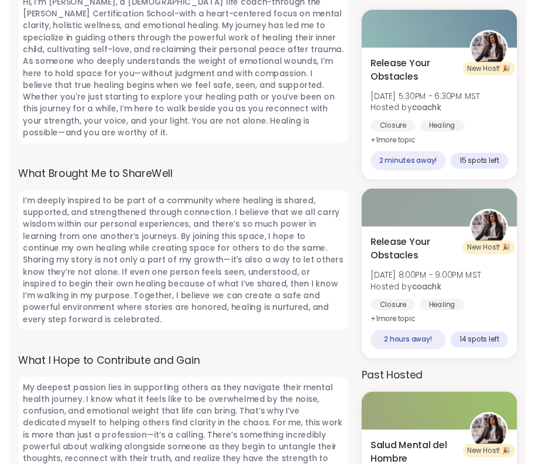
scroll to position [530, 0]
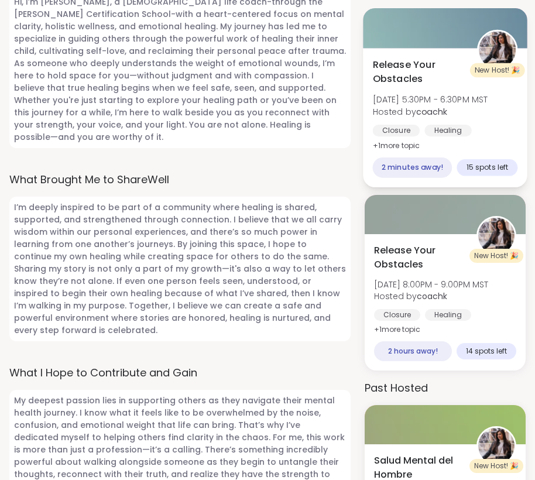
click at [457, 84] on span "Release Your Obstacles" at bounding box center [418, 72] width 91 height 29
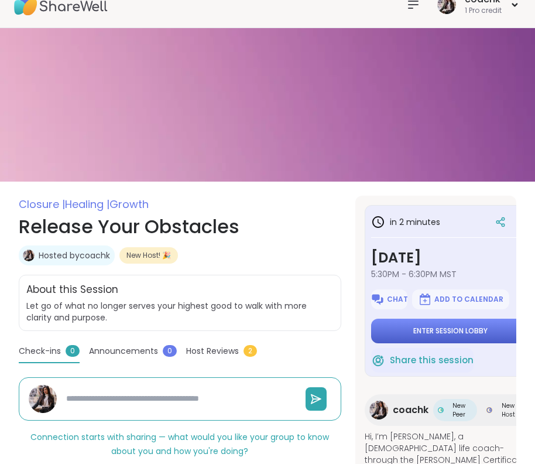
click at [438, 336] on button "Enter session lobby" at bounding box center [450, 331] width 159 height 25
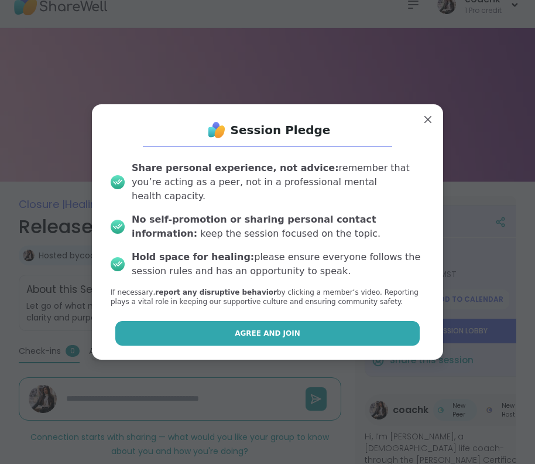
click at [265, 332] on button "Agree and Join" at bounding box center [267, 333] width 305 height 25
type textarea "*"
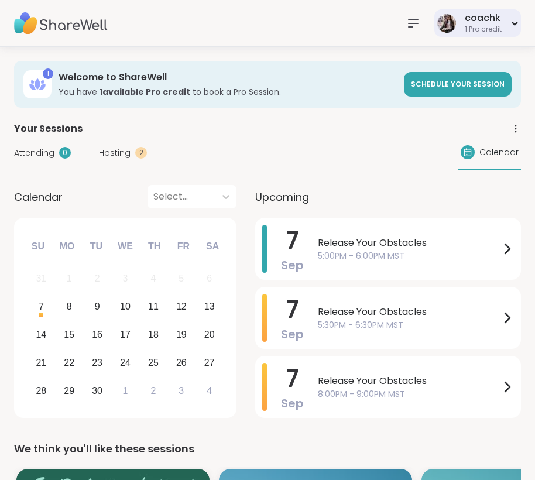
click at [504, 28] on div "coachk 1 Pro credit" at bounding box center [478, 23] width 87 height 28
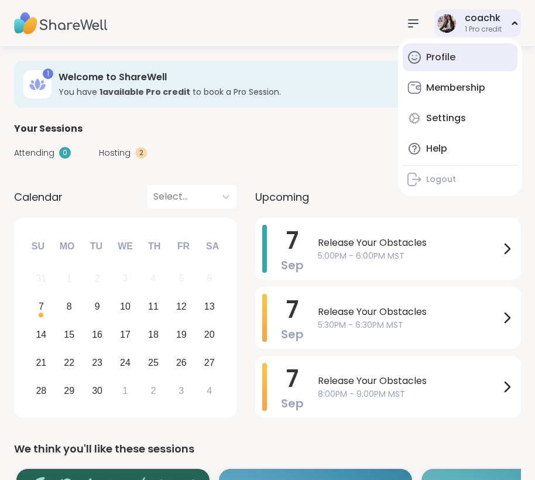
click at [440, 69] on link "Profile" at bounding box center [460, 57] width 115 height 28
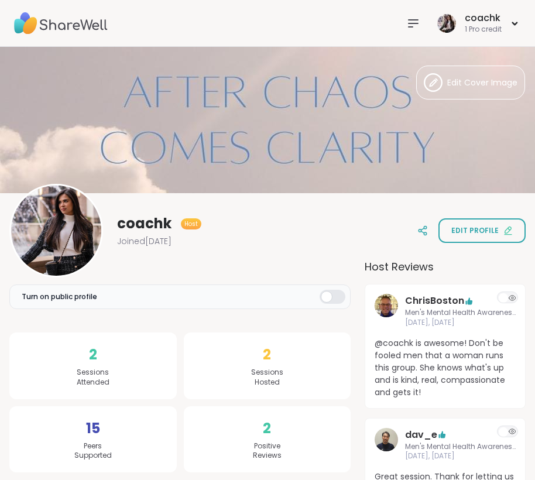
click at [415, 20] on icon at bounding box center [413, 23] width 9 height 7
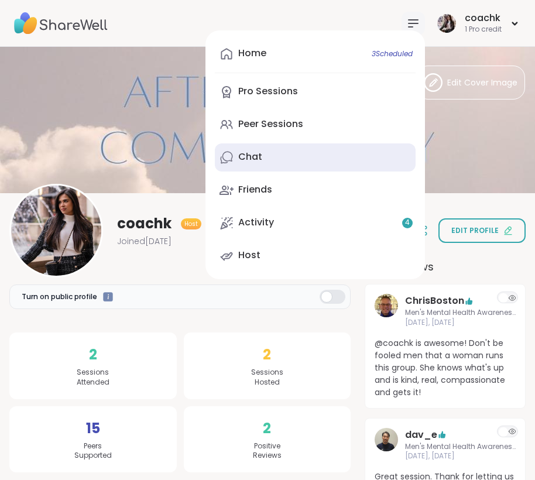
click at [248, 149] on link "Chat" at bounding box center [315, 157] width 201 height 28
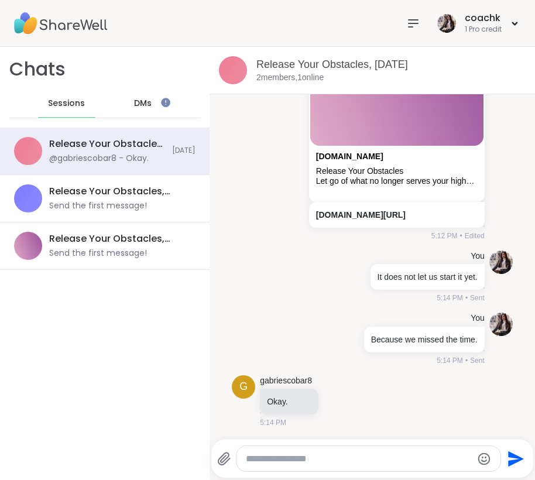
click at [330, 461] on textarea "Type your message" at bounding box center [359, 459] width 227 height 12
type textarea "**********"
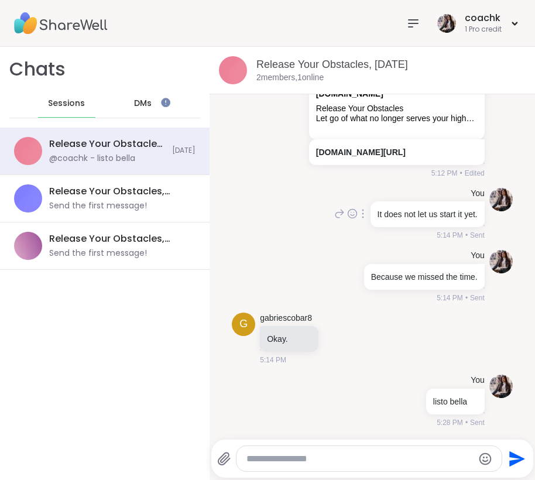
click at [269, 204] on div "You It does not let us start it yet. 5:14 PM • Sent" at bounding box center [372, 214] width 281 height 63
click at [346, 412] on div "You listo bella 5:28 PM • Sent" at bounding box center [372, 401] width 281 height 63
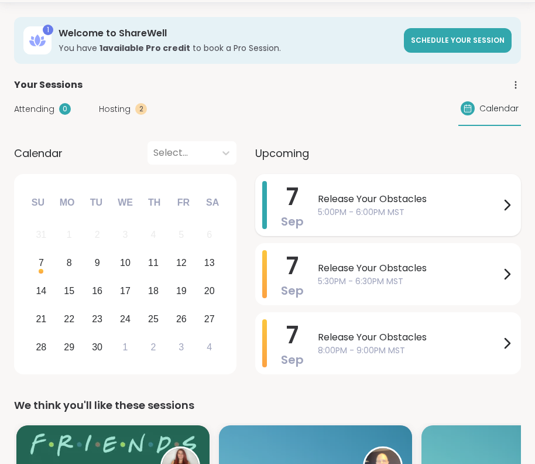
scroll to position [47, 0]
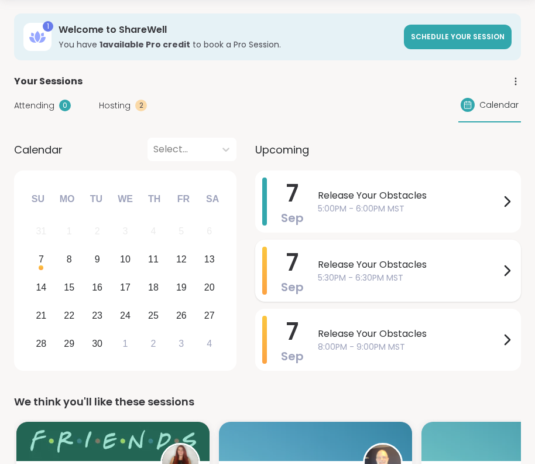
click at [459, 275] on span "5:30PM - 6:30PM MST" at bounding box center [409, 278] width 182 height 12
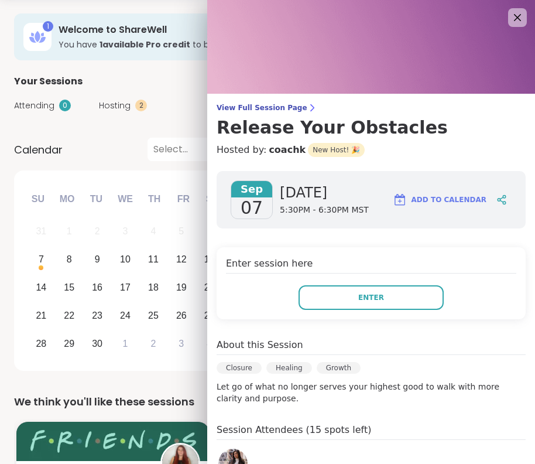
click at [403, 285] on div "Enter session here Enter" at bounding box center [371, 283] width 309 height 72
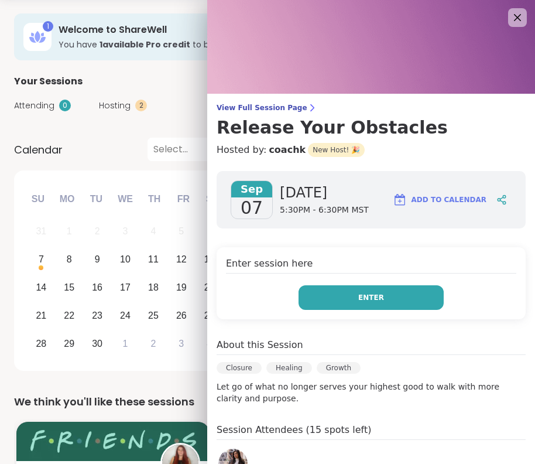
click at [403, 300] on button "Enter" at bounding box center [371, 297] width 145 height 25
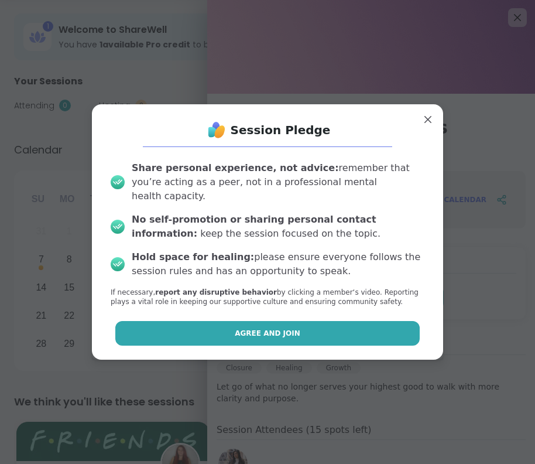
click at [301, 322] on button "Agree and Join" at bounding box center [267, 333] width 305 height 25
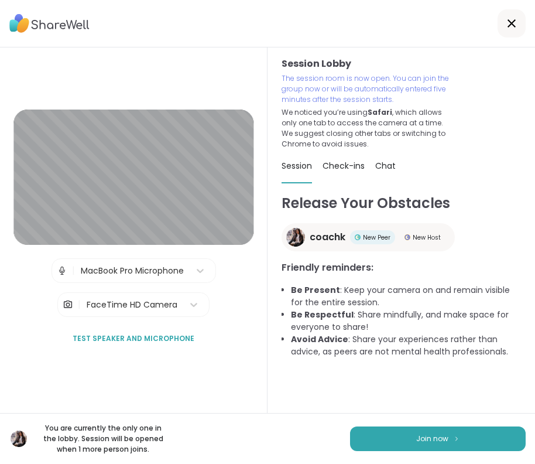
click at [300, 423] on div "You are currently the only one in the lobby. Session will be opened when 1 more…" at bounding box center [267, 438] width 535 height 51
click at [457, 435] on button "Join now" at bounding box center [438, 438] width 176 height 25
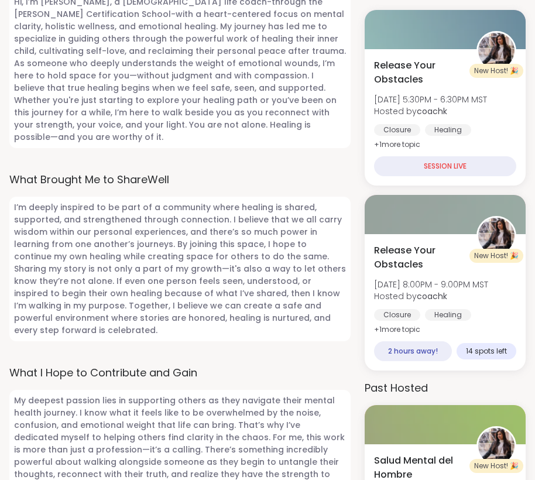
scroll to position [530, 0]
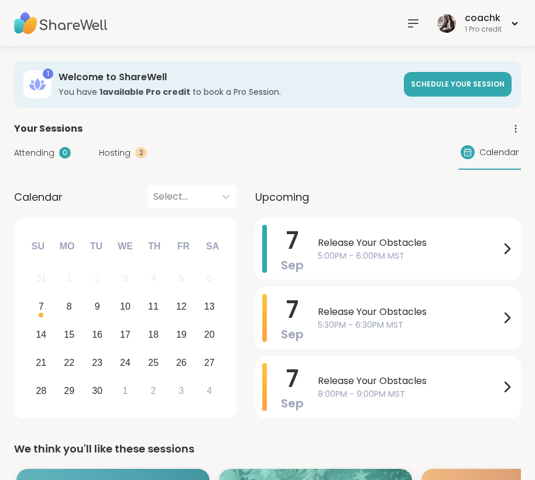
click at [408, 20] on icon at bounding box center [413, 23] width 14 height 14
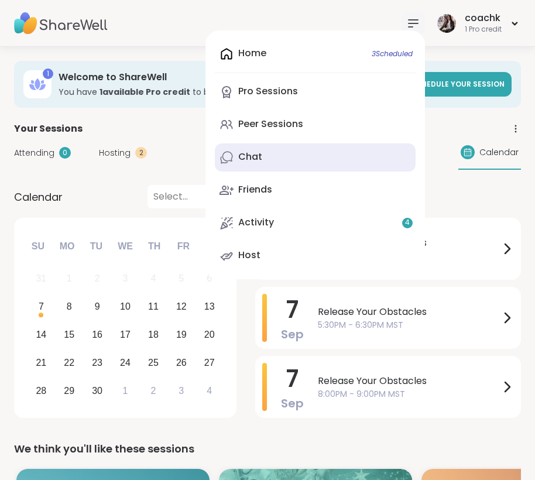
click at [245, 158] on div "Chat" at bounding box center [250, 157] width 24 height 13
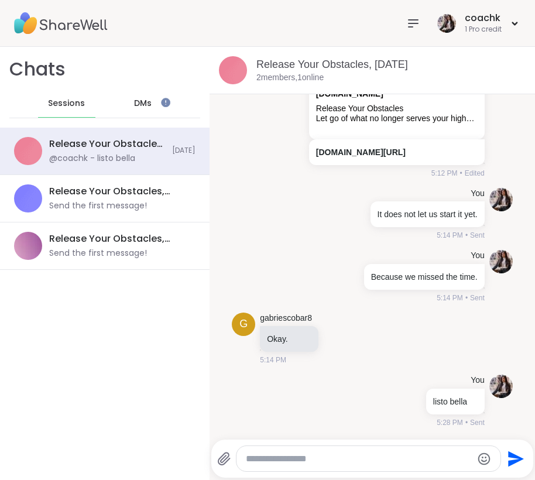
click at [333, 466] on div at bounding box center [369, 458] width 264 height 25
click at [333, 464] on textarea "Type your message" at bounding box center [359, 459] width 227 height 12
type textarea "**********"
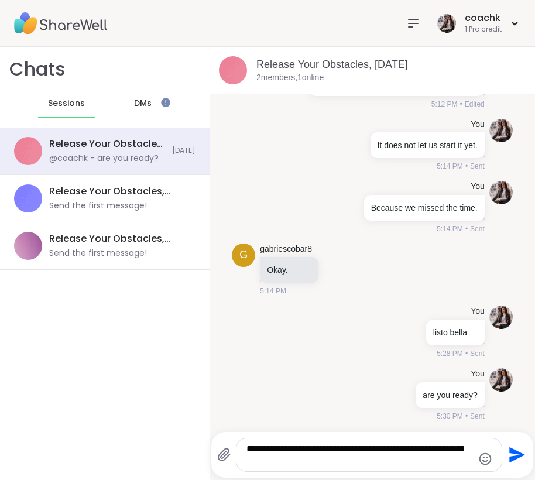
type textarea "**********"
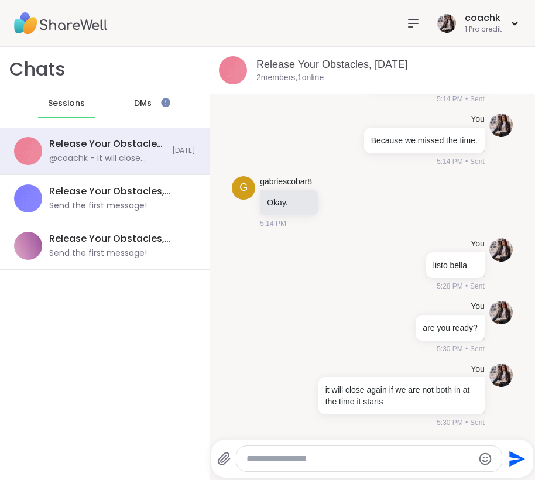
scroll to position [0, 0]
click at [147, 104] on span "DMs" at bounding box center [143, 104] width 18 height 12
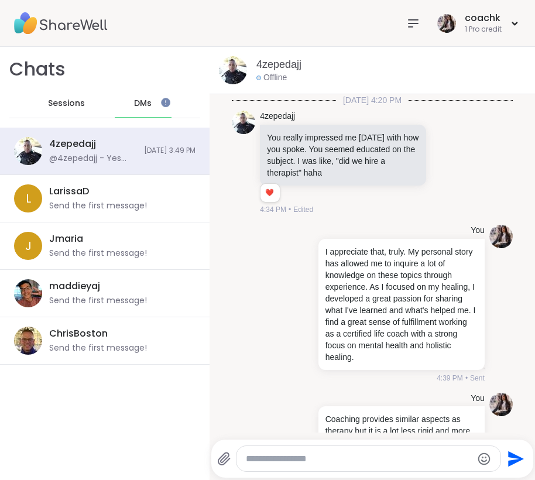
scroll to position [771, 0]
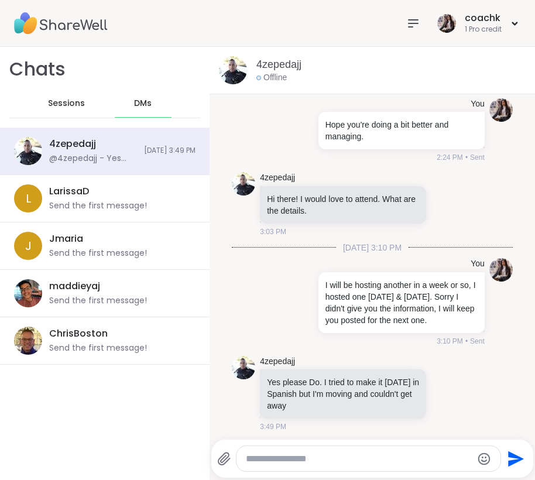
click at [73, 107] on span "Sessions" at bounding box center [66, 104] width 37 height 12
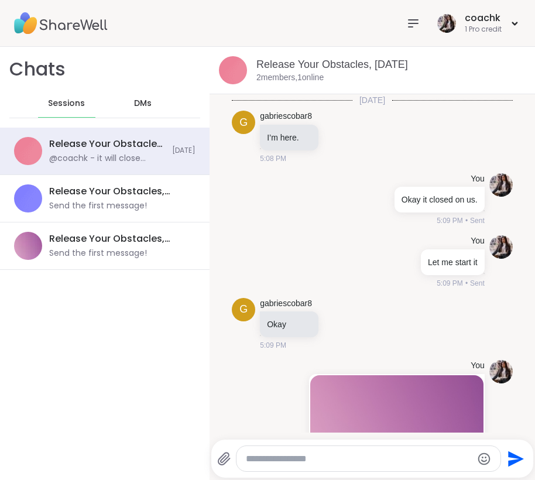
scroll to position [581, 0]
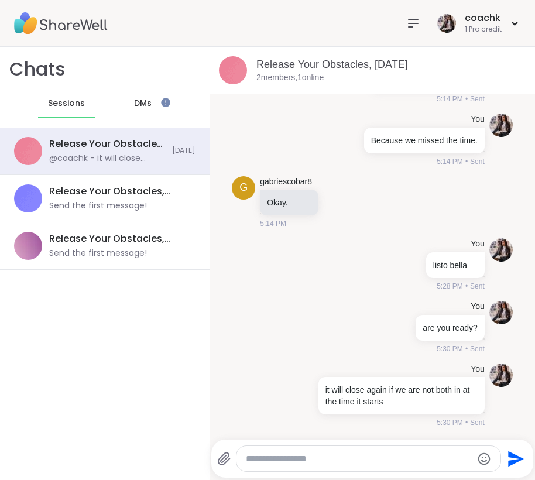
click at [207, 22] on div "coachk 1 Pro credit" at bounding box center [267, 23] width 535 height 47
